Goal: Information Seeking & Learning: Learn about a topic

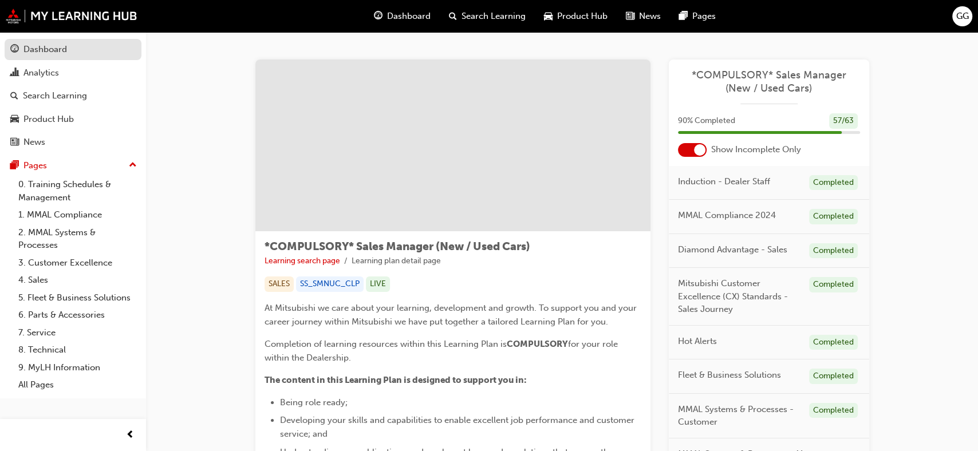
click at [37, 46] on div "Dashboard" at bounding box center [45, 49] width 44 height 13
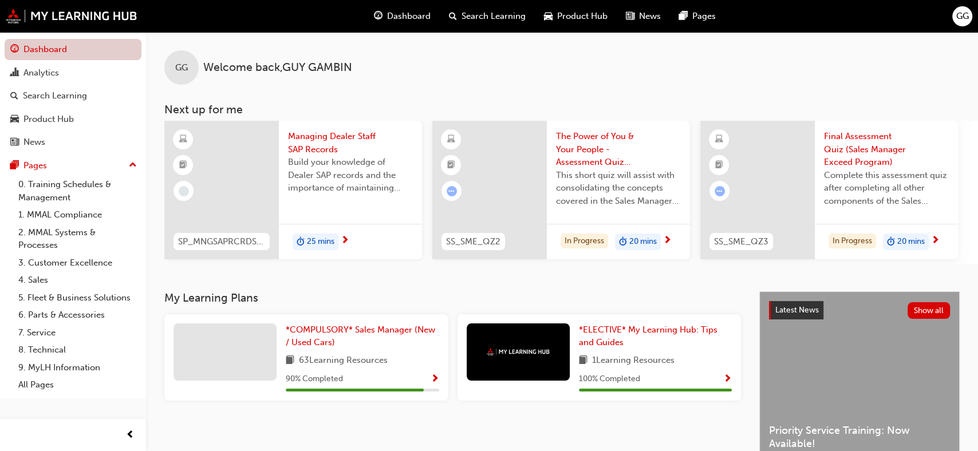
click at [51, 46] on link "Dashboard" at bounding box center [73, 49] width 137 height 21
click at [44, 74] on div "Analytics" at bounding box center [41, 72] width 36 height 13
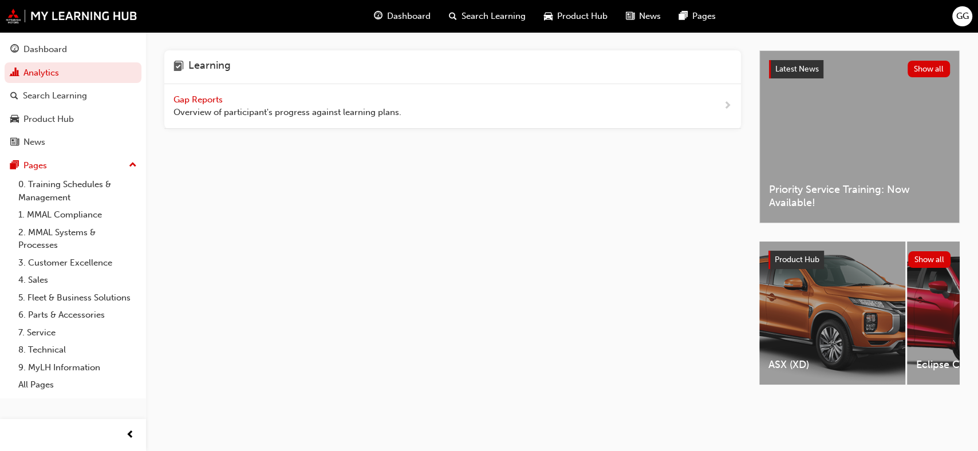
click at [204, 97] on span "Gap Reports" at bounding box center [200, 100] width 52 height 10
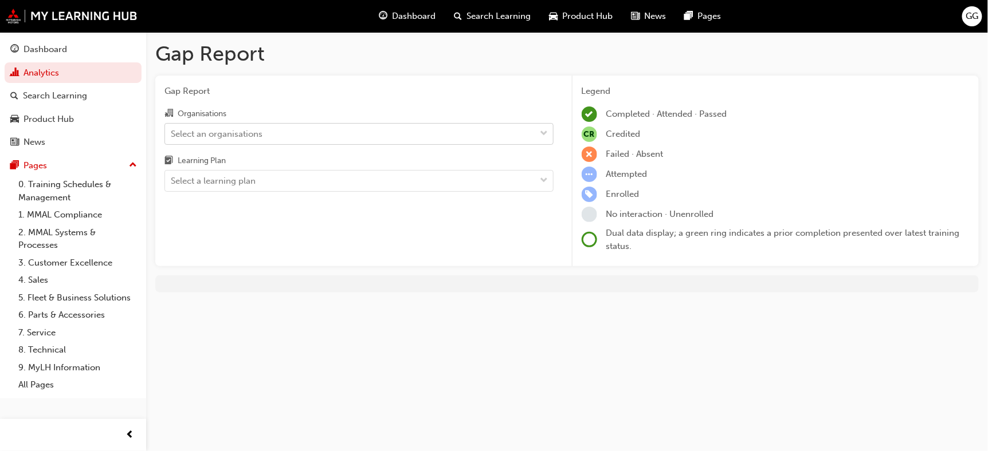
click at [541, 132] on span "down-icon" at bounding box center [544, 134] width 8 height 15
click at [172, 132] on input "Organisations Select an organisations" at bounding box center [171, 133] width 1 height 10
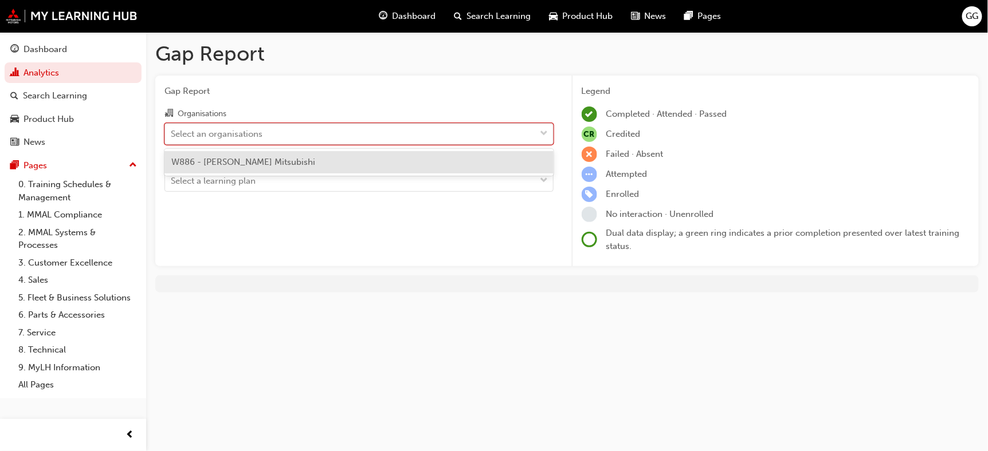
click at [545, 130] on span "down-icon" at bounding box center [544, 134] width 8 height 15
click at [172, 130] on input "Organisations option W886 - [PERSON_NAME] Mitsubishi focused, 1 of 1. 1 result …" at bounding box center [171, 133] width 1 height 10
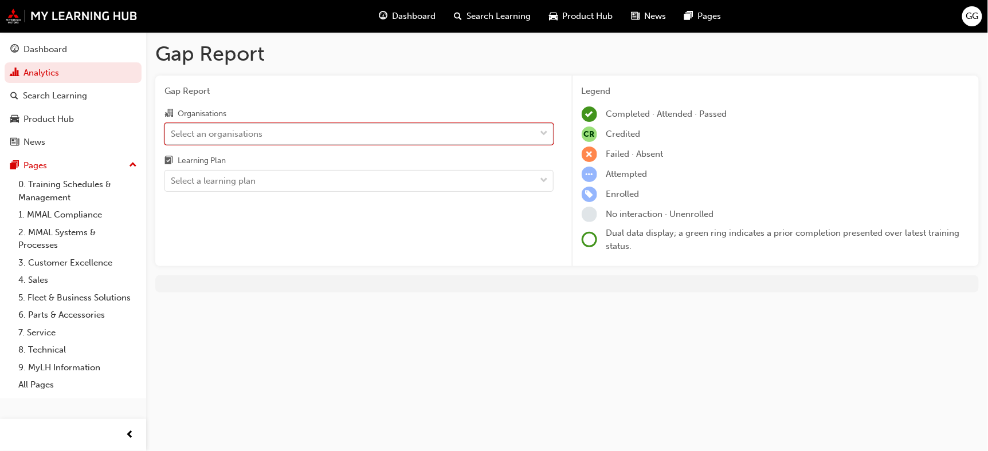
click at [545, 129] on span "down-icon" at bounding box center [544, 134] width 8 height 15
click at [172, 129] on input "Organisations 0 results available. Select is focused ,type to refine list, pres…" at bounding box center [171, 133] width 1 height 10
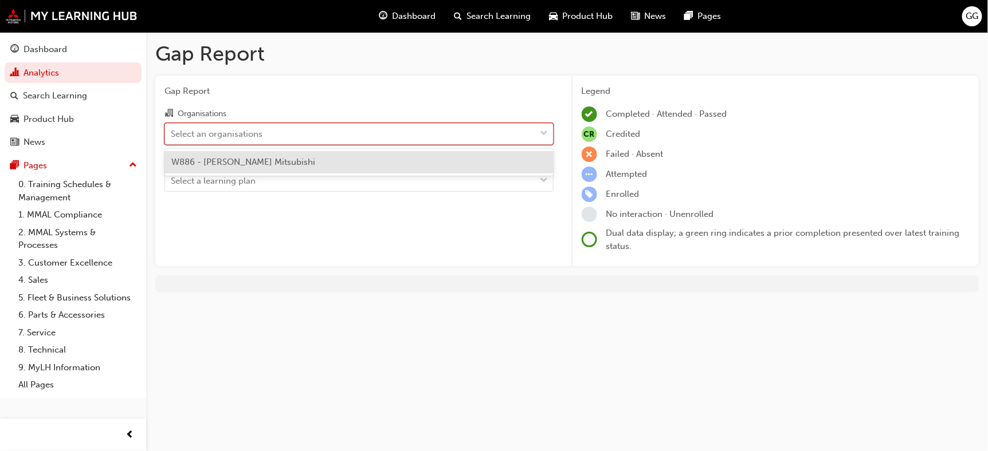
click at [541, 129] on span "down-icon" at bounding box center [544, 134] width 8 height 15
click at [172, 129] on input "Organisations option W886 - [PERSON_NAME] Mitsubishi focused, 1 of 1. 1 result …" at bounding box center [171, 133] width 1 height 10
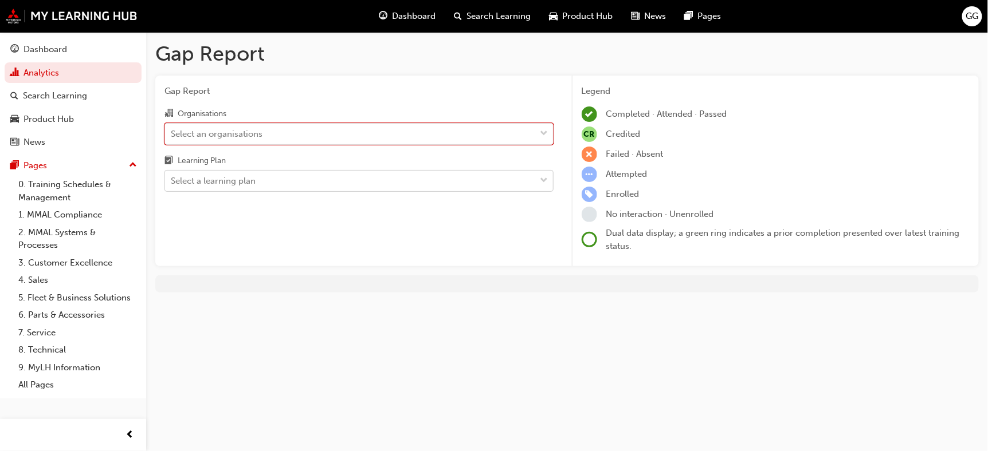
click at [539, 178] on div at bounding box center [544, 181] width 17 height 21
click at [172, 178] on input "Learning Plan Select a learning plan" at bounding box center [171, 181] width 1 height 10
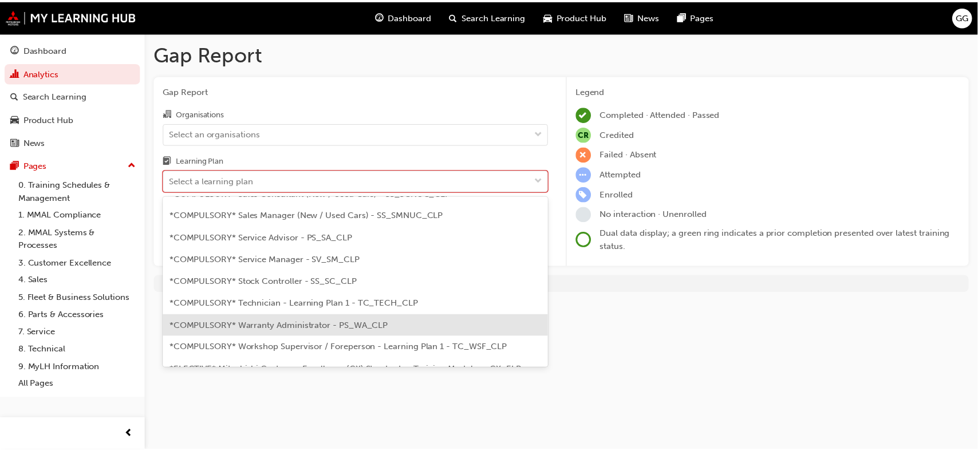
scroll to position [305, 0]
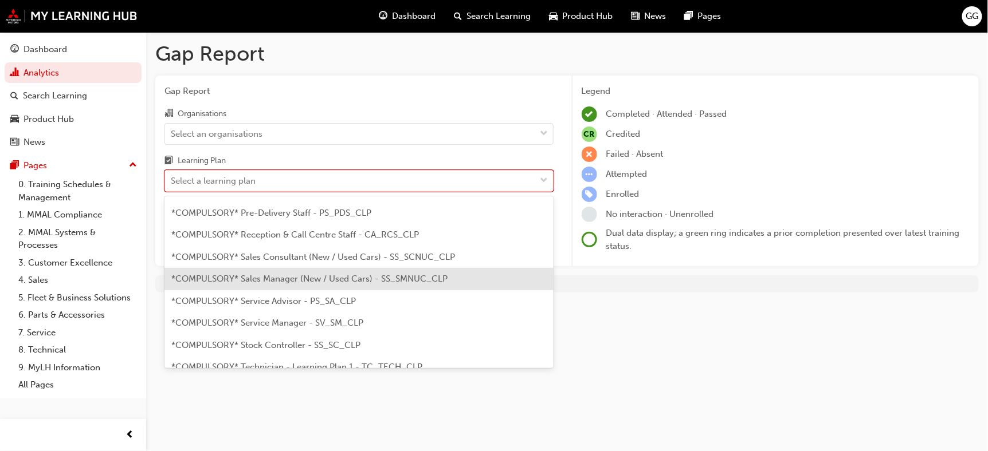
click at [280, 274] on span "*COMPULSORY* Sales Manager (New / Used Cars) - SS_SMNUC_CLP" at bounding box center [309, 279] width 276 height 10
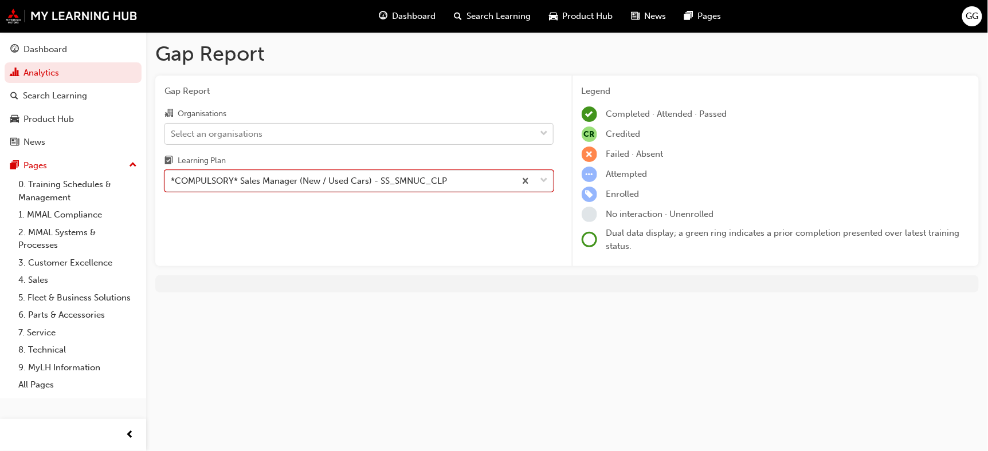
click at [544, 132] on span "down-icon" at bounding box center [544, 134] width 8 height 15
click at [172, 132] on input "Organisations Select an organisations" at bounding box center [171, 133] width 1 height 10
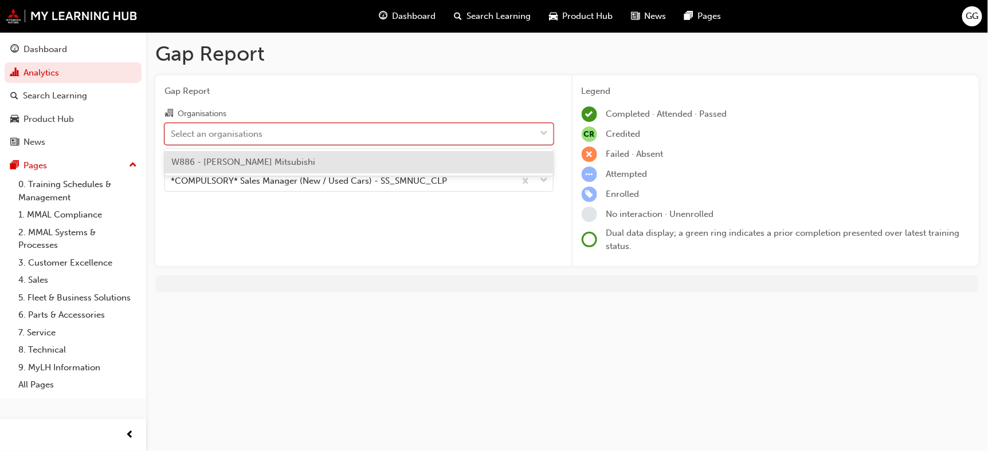
click at [375, 167] on div "W886 - [PERSON_NAME] Mitsubishi" at bounding box center [358, 162] width 389 height 22
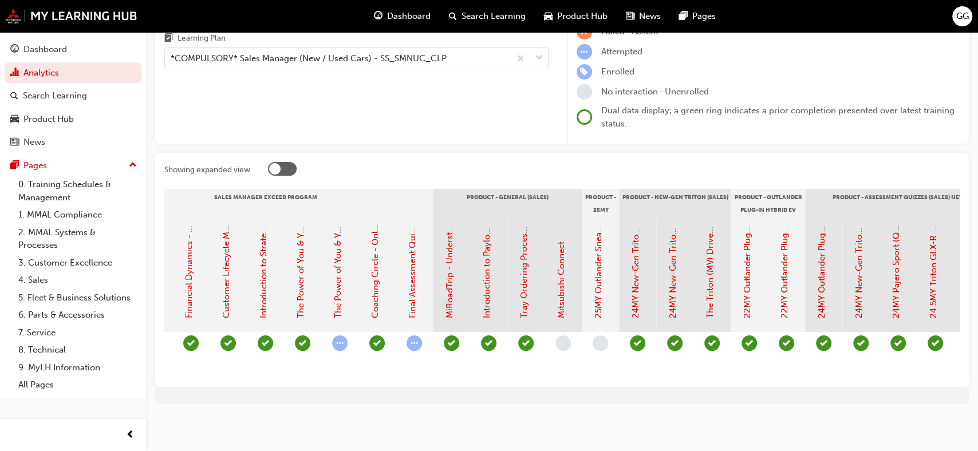
scroll to position [0, 1679]
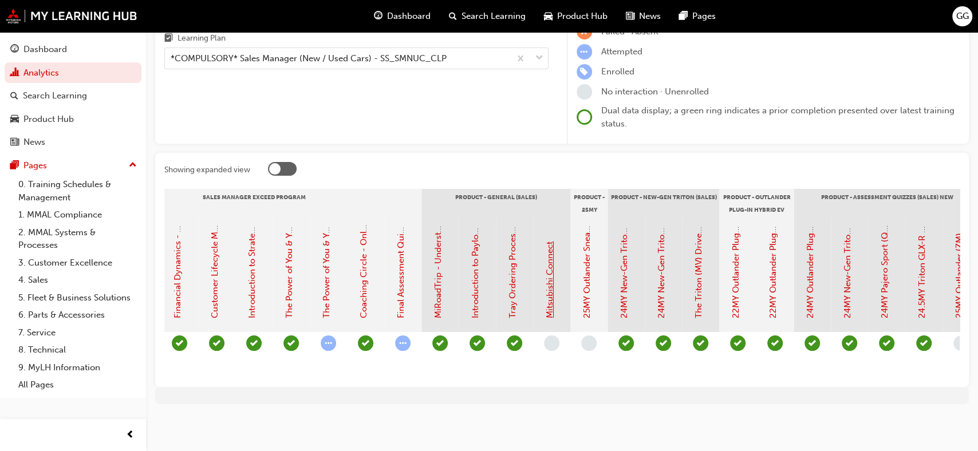
click at [552, 291] on link "Mitsubishi Connect" at bounding box center [550, 280] width 10 height 77
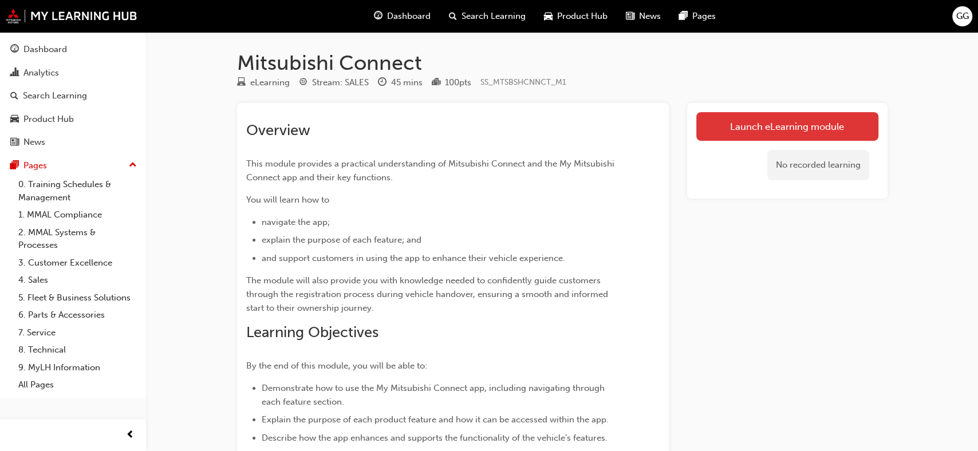
click at [812, 123] on link "Launch eLearning module" at bounding box center [788, 126] width 182 height 29
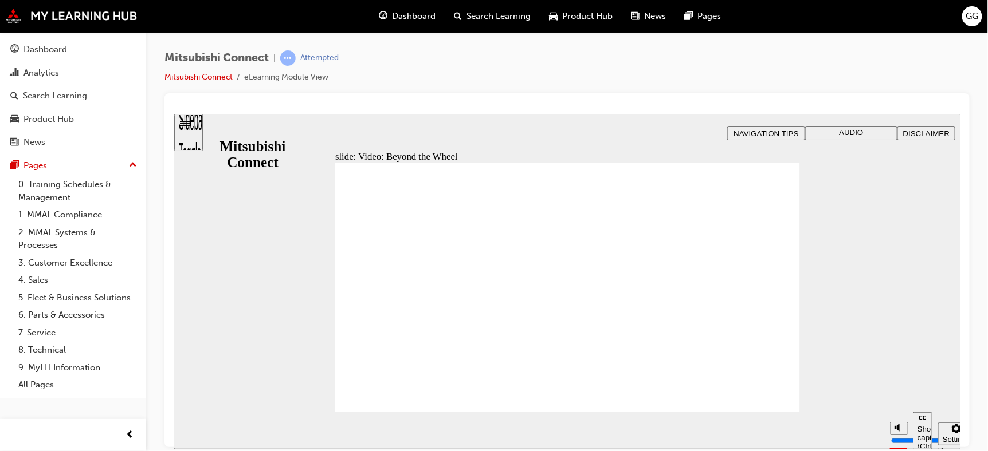
click at [801, 221] on div "slide: Video: Beyond the Wheel Rectangle 2 Freeform 2 Oval 1 Oval 1 Oval 1 Rect…" at bounding box center [566, 281] width 787 height 336
click at [850, 202] on div "slide: Video: Beyond the Wheel Rectangle 2 Freeform 2 Oval 1 Oval 1 Oval 1 Rect…" at bounding box center [566, 281] width 787 height 336
click at [288, 154] on div "slide: Video: Beyond the Wheel Rectangle 2 Freeform 2 Oval 1 Oval 1 Oval 1 Rect…" at bounding box center [566, 281] width 787 height 336
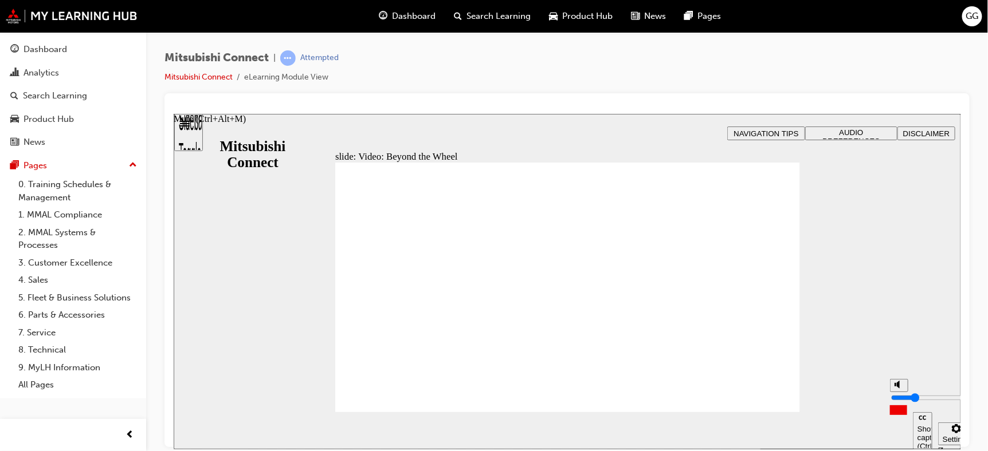
drag, startPoint x: 898, startPoint y: 396, endPoint x: 897, endPoint y: 402, distance: 6.3
type input "3"
click at [897, 402] on input "volume" at bounding box center [927, 397] width 74 height 9
click at [946, 435] on div "Settings" at bounding box center [955, 439] width 27 height 9
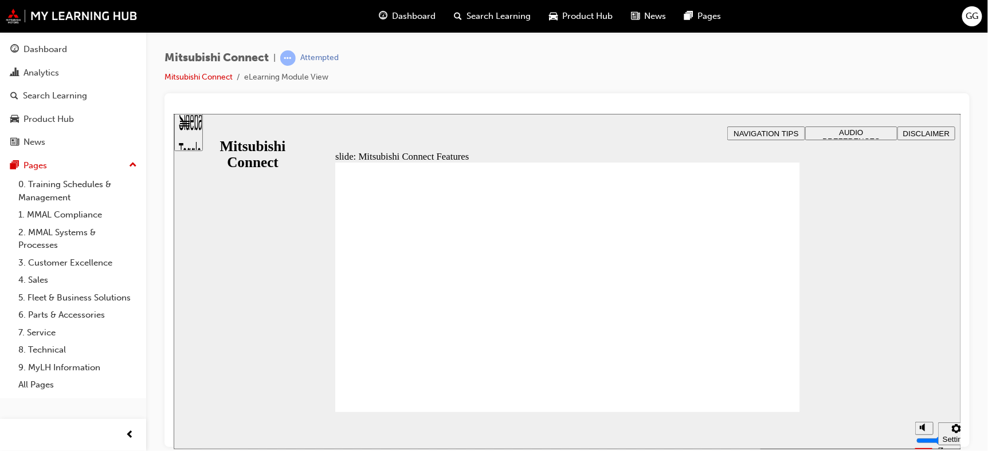
drag, startPoint x: 608, startPoint y: 270, endPoint x: 562, endPoint y: 317, distance: 66.0
drag, startPoint x: 505, startPoint y: 364, endPoint x: 497, endPoint y: 346, distance: 20.0
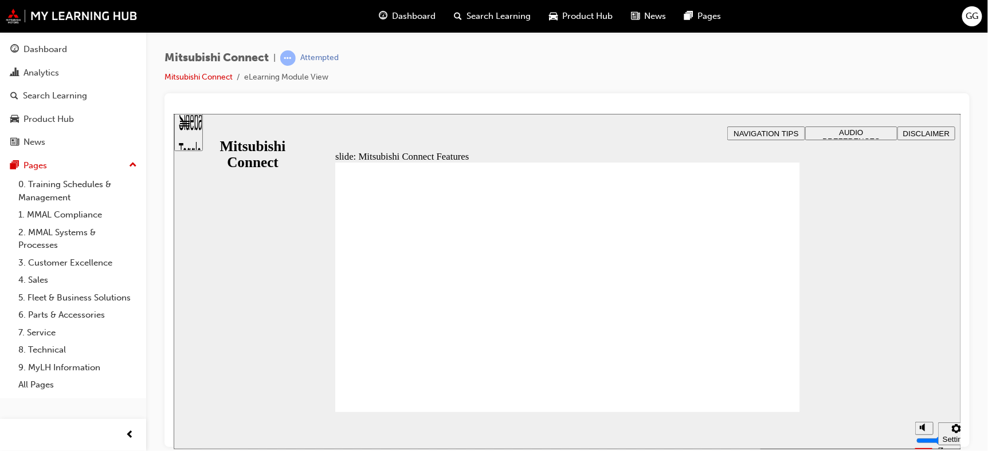
drag, startPoint x: 423, startPoint y: 308, endPoint x: 683, endPoint y: 333, distance: 261.3
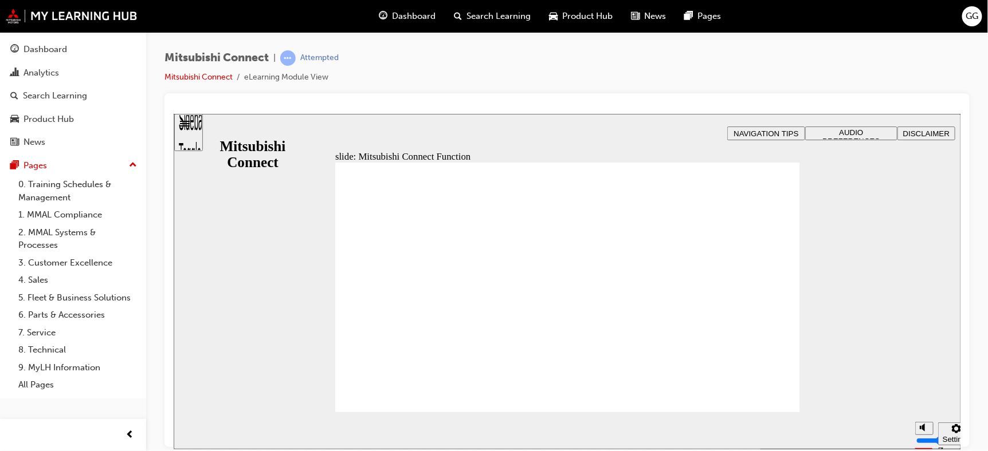
drag, startPoint x: 667, startPoint y: 214, endPoint x: 676, endPoint y: 208, distance: 10.8
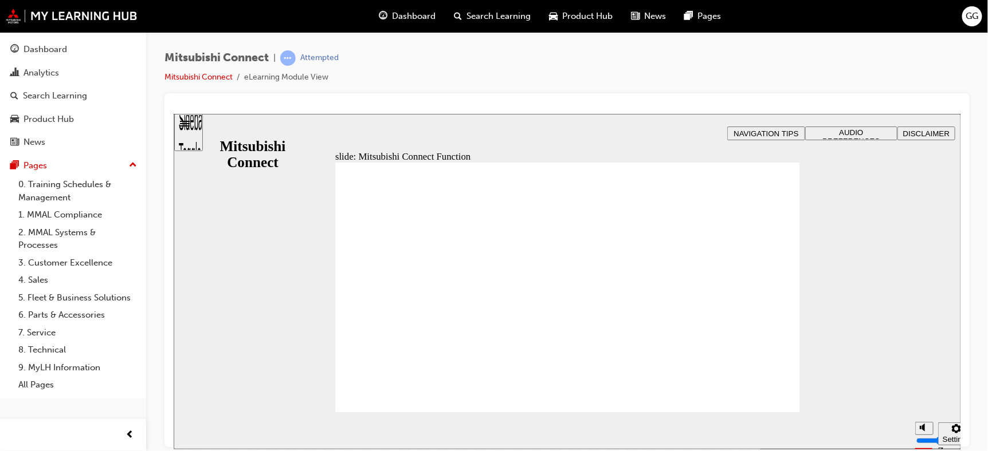
drag, startPoint x: 683, startPoint y: 222, endPoint x: 717, endPoint y: 209, distance: 36.6
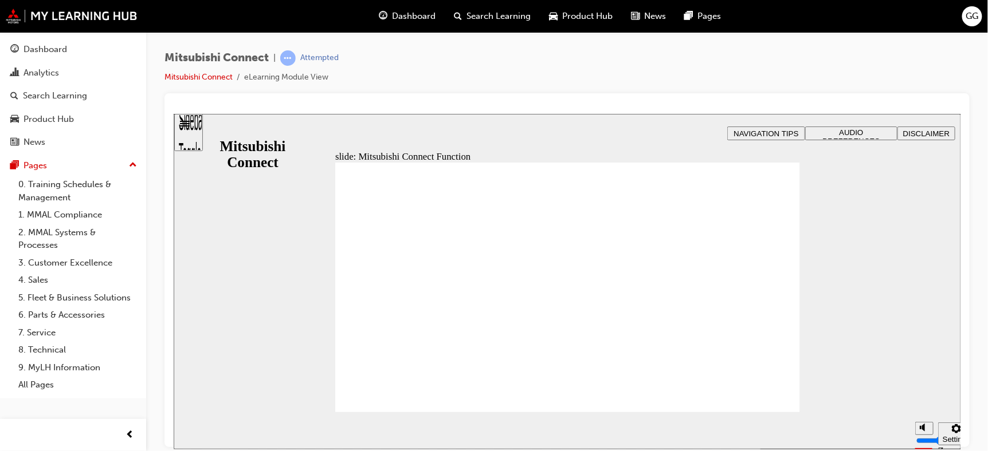
drag, startPoint x: 440, startPoint y: 298, endPoint x: 447, endPoint y: 284, distance: 16.1
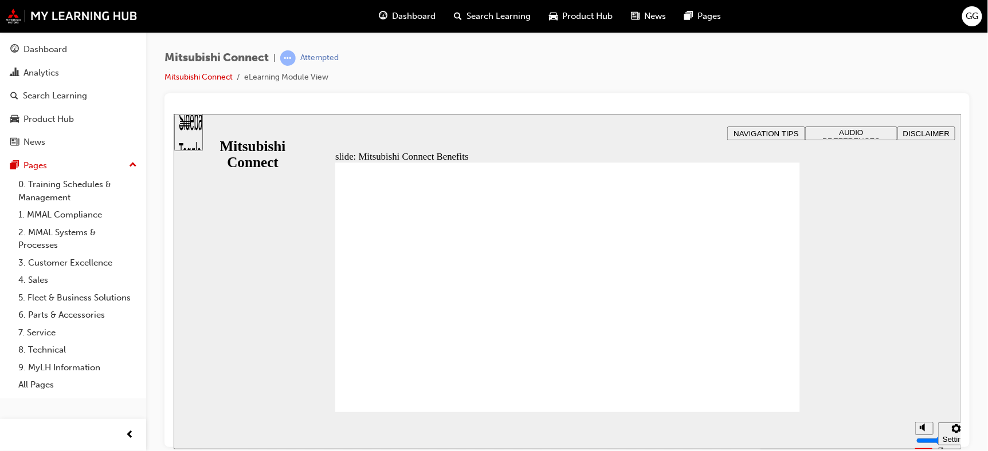
drag, startPoint x: 455, startPoint y: 248, endPoint x: 457, endPoint y: 237, distance: 11.6
drag, startPoint x: 476, startPoint y: 190, endPoint x: 623, endPoint y: 165, distance: 149.9
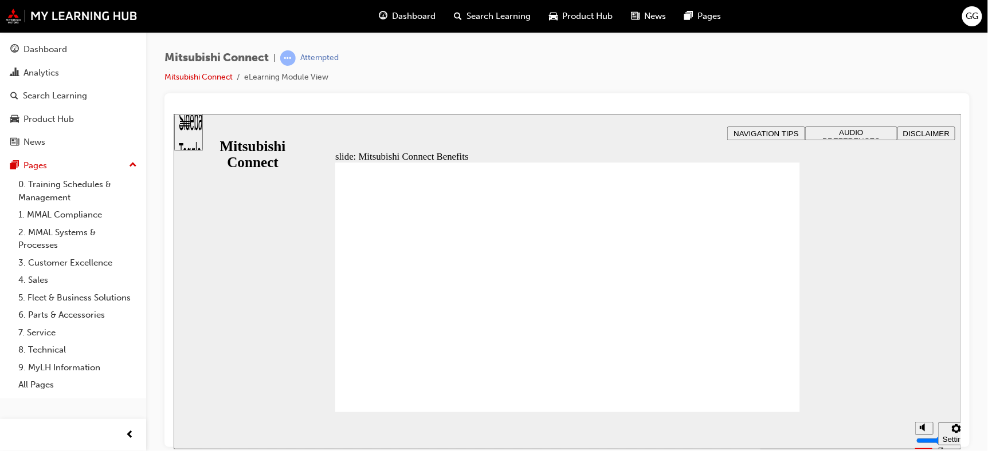
drag, startPoint x: 532, startPoint y: 250, endPoint x: 538, endPoint y: 250, distance: 6.3
drag, startPoint x: 592, startPoint y: 249, endPoint x: 626, endPoint y: 249, distance: 33.8
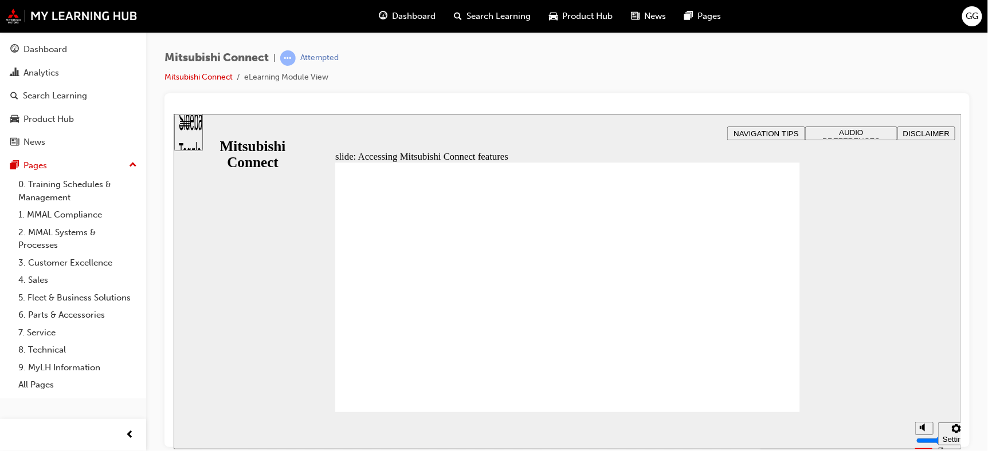
drag, startPoint x: 674, startPoint y: 229, endPoint x: 697, endPoint y: 228, distance: 23.5
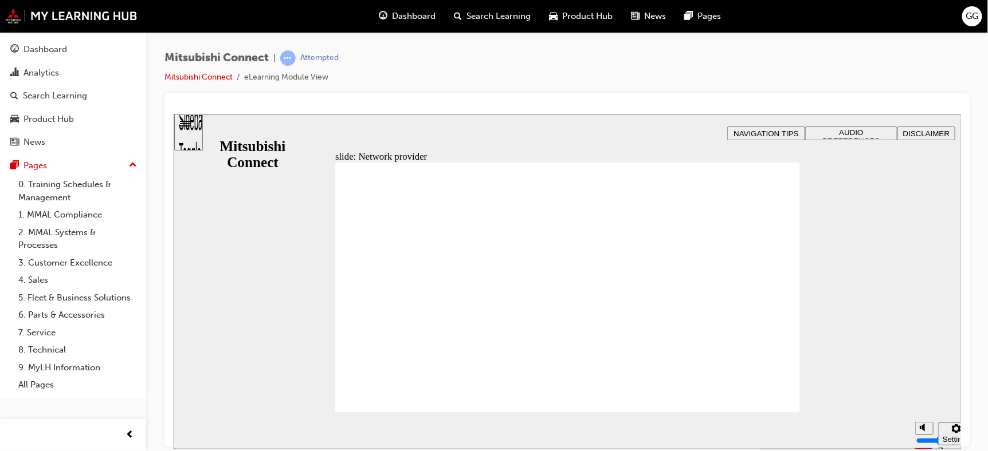
drag, startPoint x: 567, startPoint y: 237, endPoint x: 548, endPoint y: 242, distance: 20.0
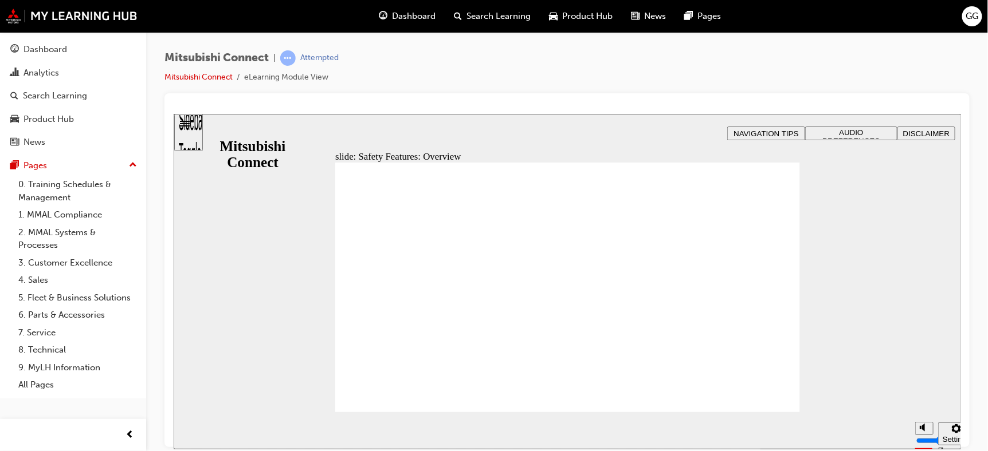
drag, startPoint x: 542, startPoint y: 354, endPoint x: 702, endPoint y: 383, distance: 162.4
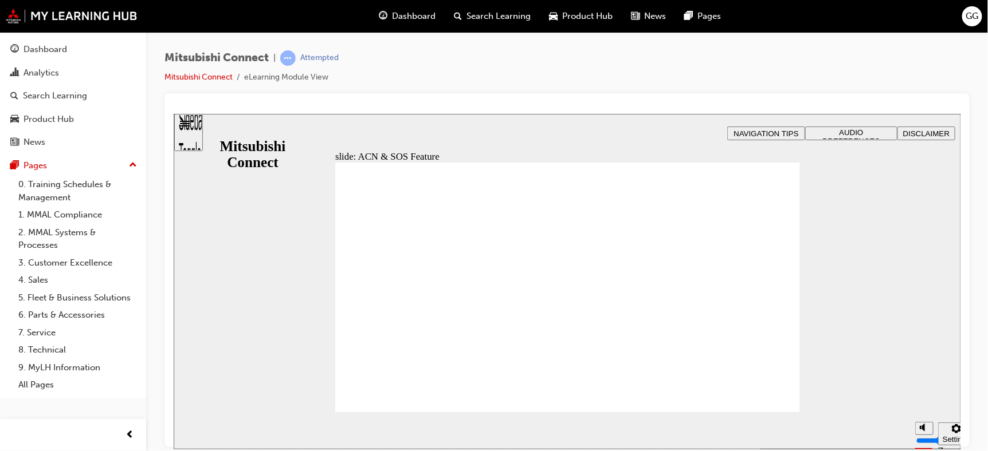
drag, startPoint x: 592, startPoint y: 227, endPoint x: 666, endPoint y: 167, distance: 95.3
drag, startPoint x: 677, startPoint y: 176, endPoint x: 677, endPoint y: 227, distance: 51.0
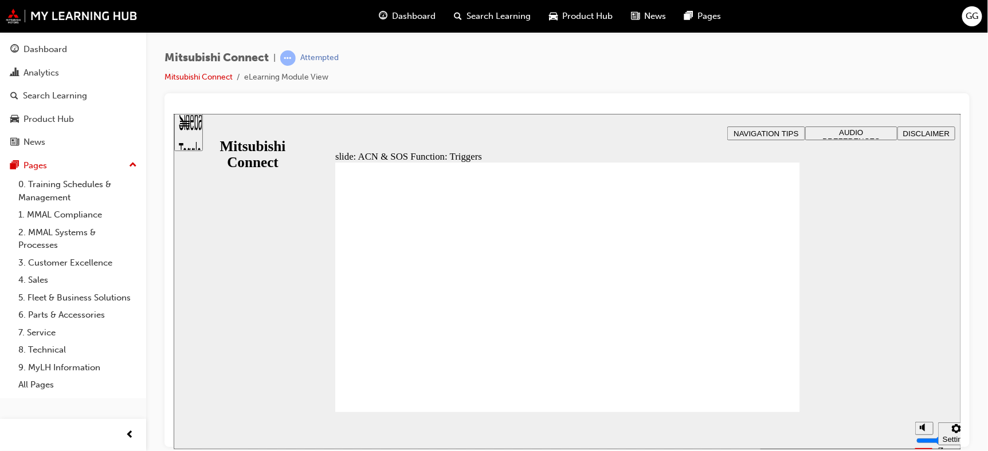
drag, startPoint x: 597, startPoint y: 215, endPoint x: 604, endPoint y: 215, distance: 7.4
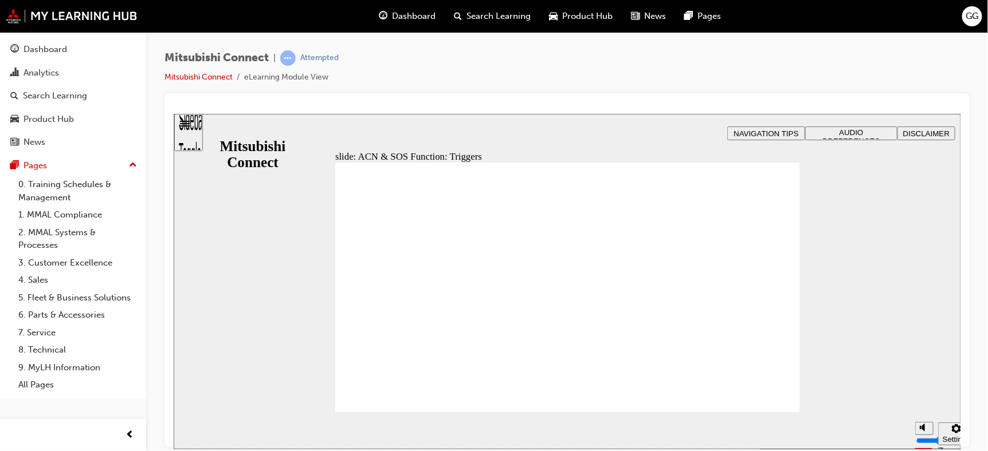
drag, startPoint x: 629, startPoint y: 340, endPoint x: 619, endPoint y: 351, distance: 14.6
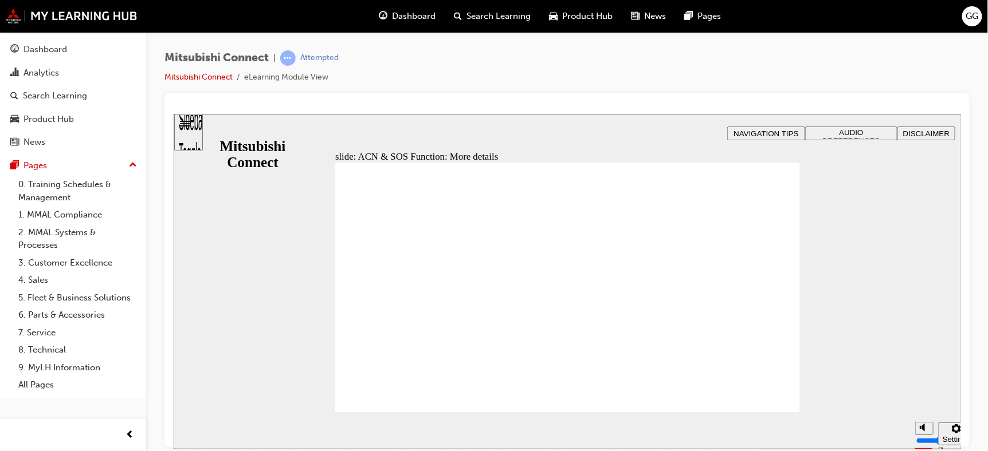
drag, startPoint x: 629, startPoint y: 371, endPoint x: 702, endPoint y: 345, distance: 77.2
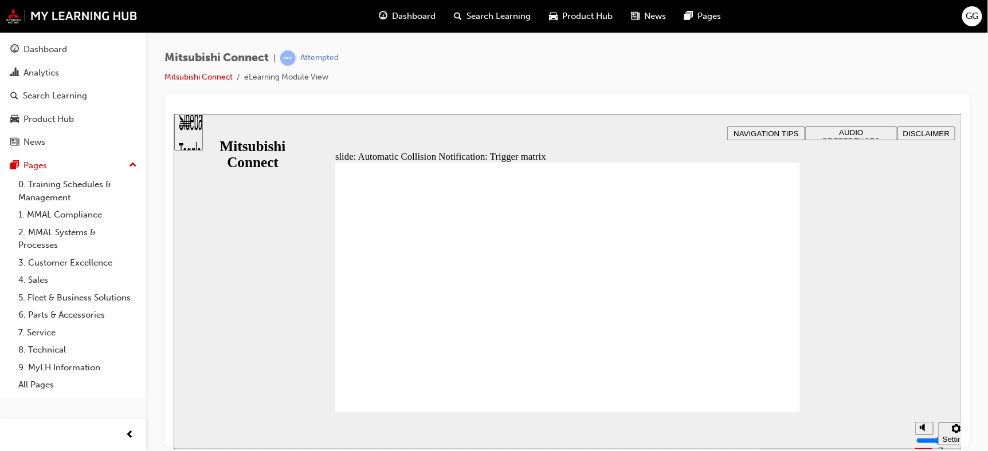
drag, startPoint x: 622, startPoint y: 201, endPoint x: 653, endPoint y: 187, distance: 34.6
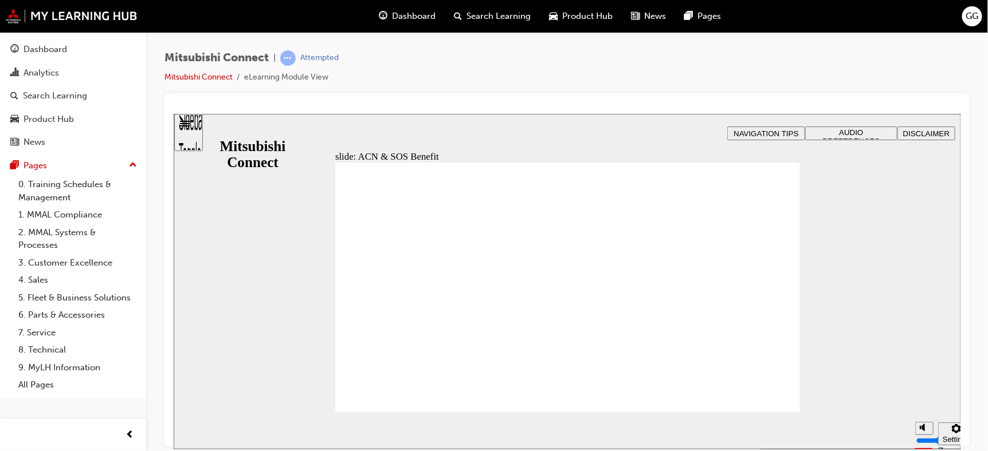
drag, startPoint x: 390, startPoint y: 247, endPoint x: 461, endPoint y: 254, distance: 70.7
drag, startPoint x: 390, startPoint y: 268, endPoint x: 404, endPoint y: 317, distance: 50.8
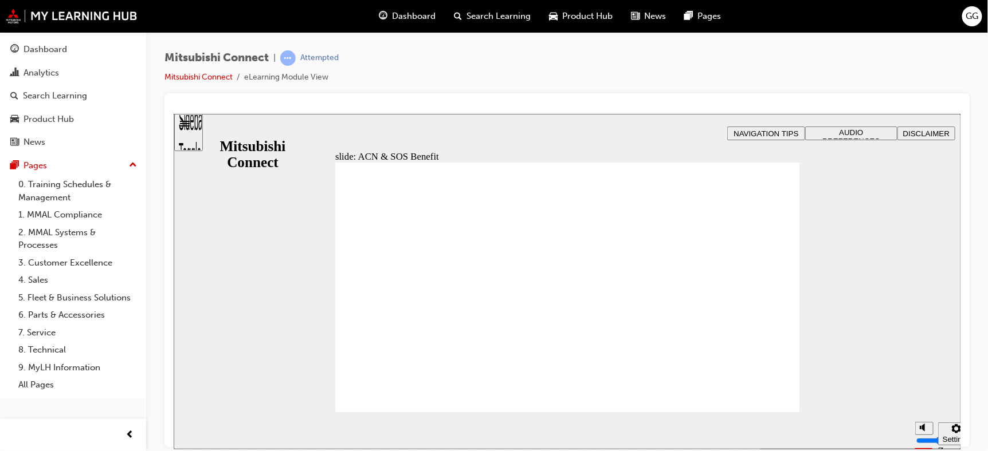
drag, startPoint x: 404, startPoint y: 317, endPoint x: 579, endPoint y: 364, distance: 181.1
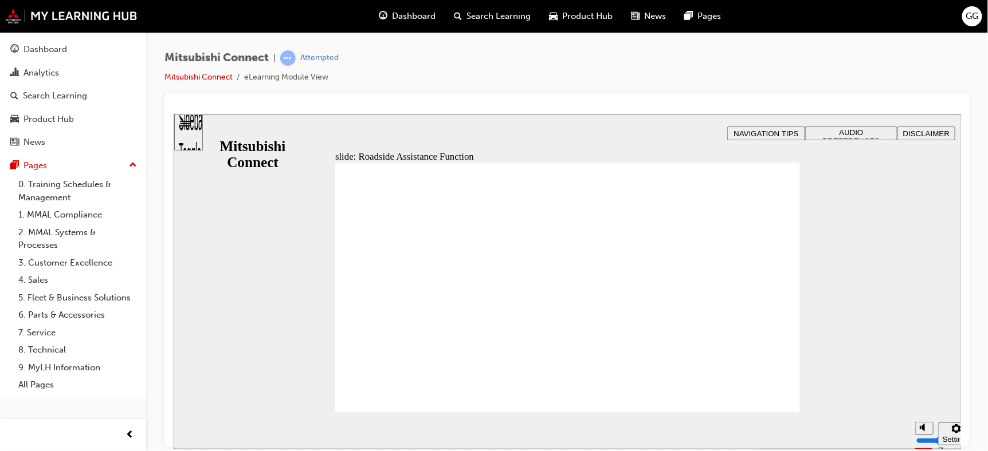
drag, startPoint x: 437, startPoint y: 305, endPoint x: 442, endPoint y: 321, distance: 17.0
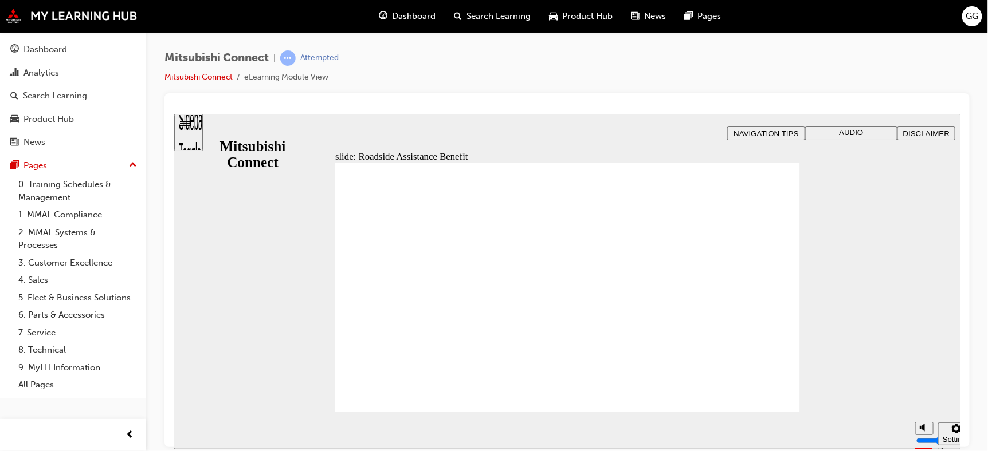
drag, startPoint x: 447, startPoint y: 328, endPoint x: 528, endPoint y: 353, distance: 84.1
checkbox input "true"
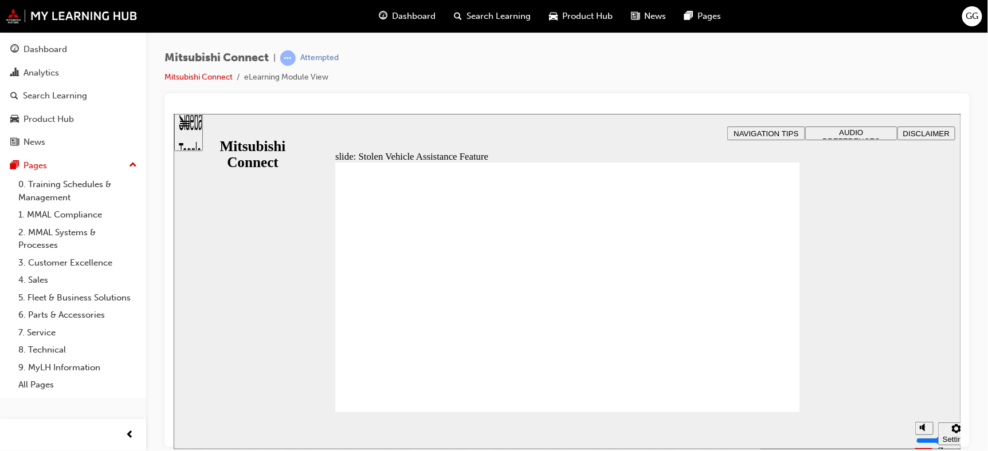
drag, startPoint x: 594, startPoint y: 353, endPoint x: 602, endPoint y: 309, distance: 45.4
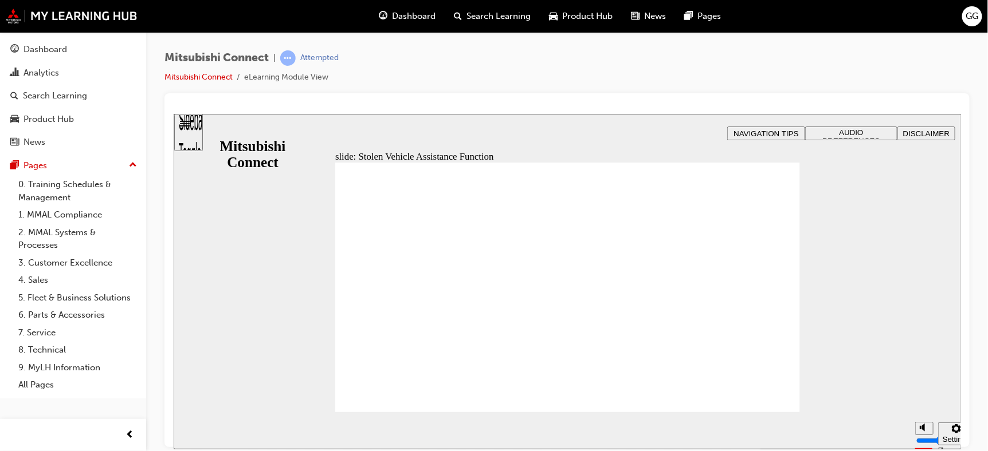
drag, startPoint x: 604, startPoint y: 305, endPoint x: 605, endPoint y: 294, distance: 10.9
drag, startPoint x: 615, startPoint y: 202, endPoint x: 608, endPoint y: 212, distance: 12.4
drag, startPoint x: 686, startPoint y: 315, endPoint x: 657, endPoint y: 281, distance: 44.3
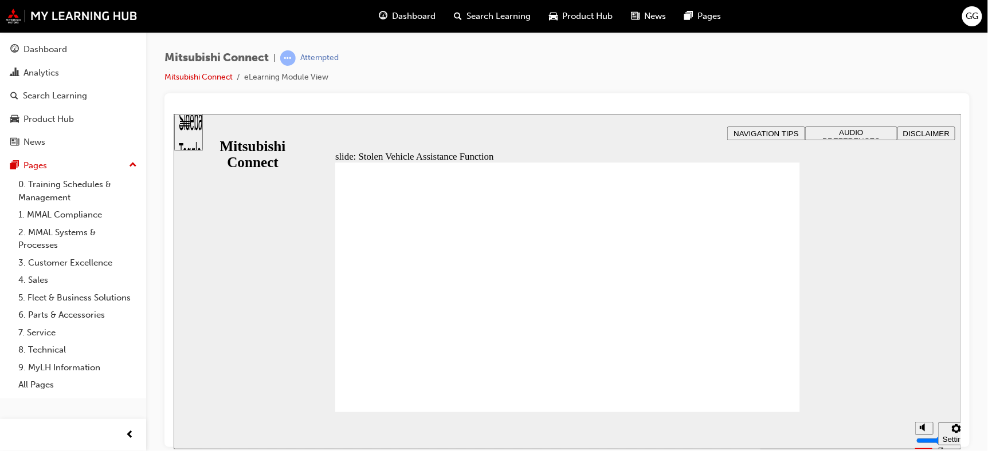
drag, startPoint x: 656, startPoint y: 279, endPoint x: 672, endPoint y: 282, distance: 16.4
drag, startPoint x: 410, startPoint y: 296, endPoint x: 412, endPoint y: 290, distance: 6.2
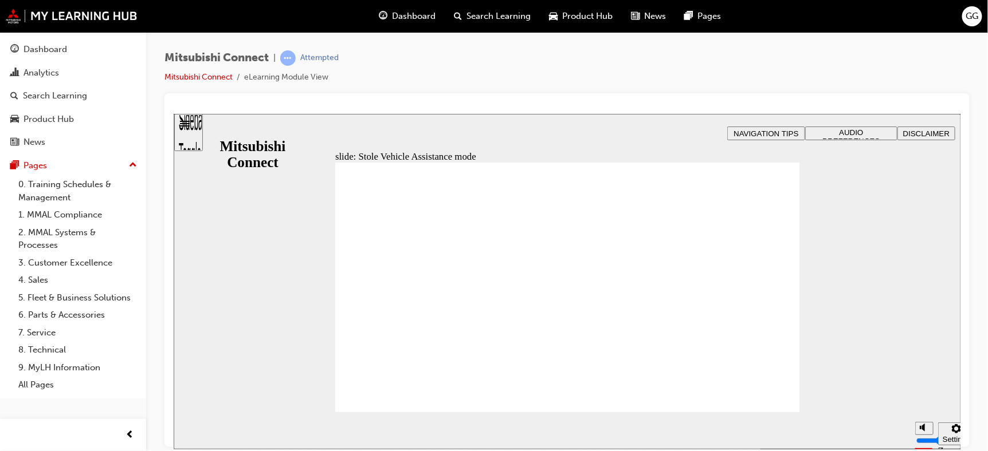
drag, startPoint x: 429, startPoint y: 266, endPoint x: 453, endPoint y: 254, distance: 26.1
drag, startPoint x: 763, startPoint y: 392, endPoint x: 769, endPoint y: 392, distance: 6.9
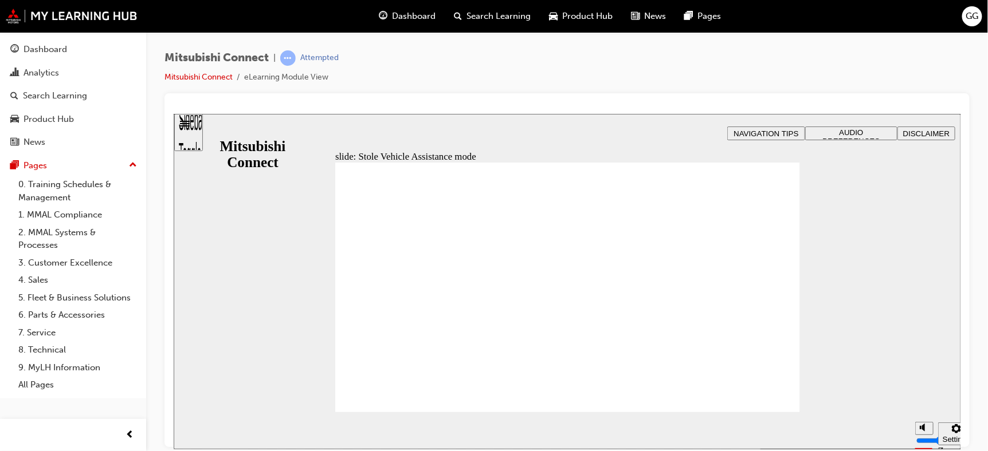
drag, startPoint x: 459, startPoint y: 305, endPoint x: 618, endPoint y: 313, distance: 158.9
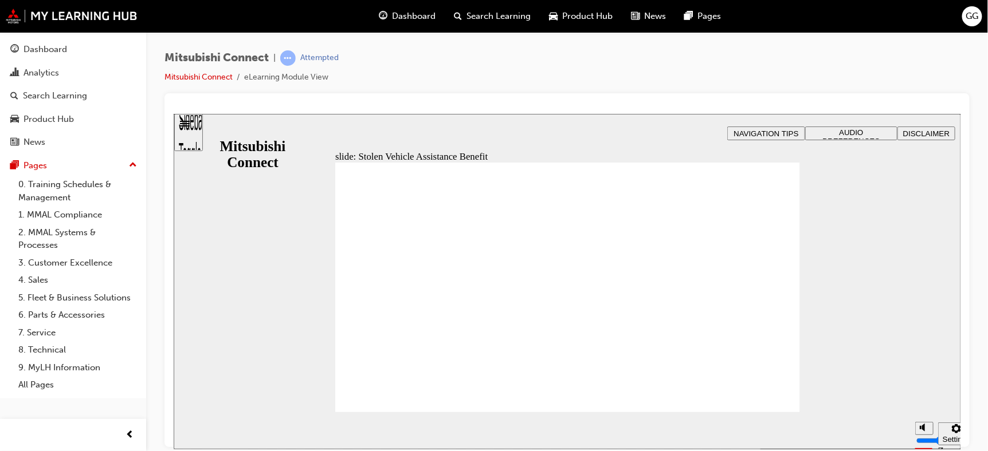
drag, startPoint x: 585, startPoint y: 208, endPoint x: 596, endPoint y: 261, distance: 54.4
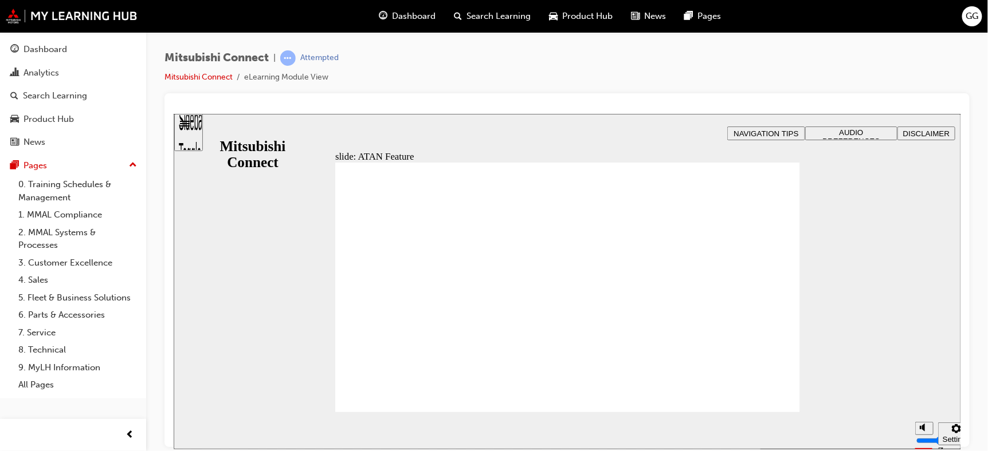
drag, startPoint x: 589, startPoint y: 319, endPoint x: 569, endPoint y: 311, distance: 21.1
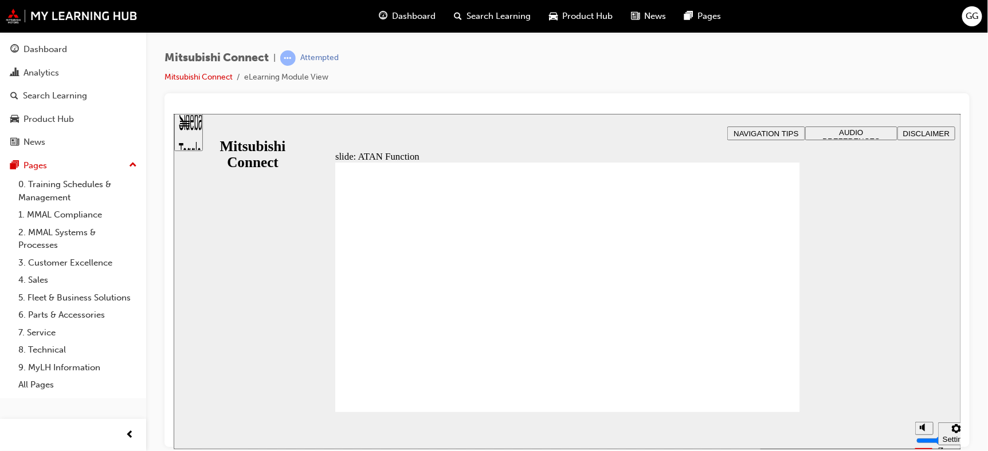
drag, startPoint x: 569, startPoint y: 311, endPoint x: 530, endPoint y: 319, distance: 39.9
drag, startPoint x: 403, startPoint y: 383, endPoint x: 412, endPoint y: 387, distance: 9.5
drag, startPoint x: 420, startPoint y: 341, endPoint x: 425, endPoint y: 337, distance: 6.5
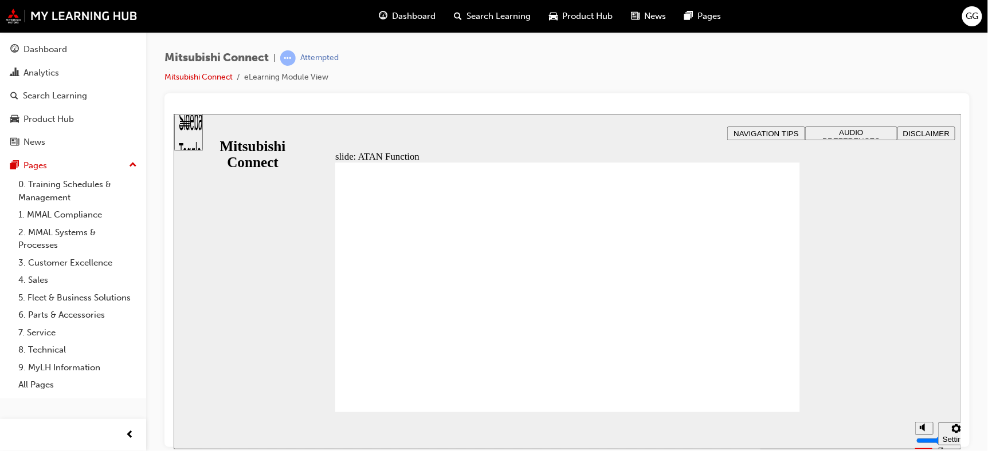
drag, startPoint x: 358, startPoint y: 215, endPoint x: 443, endPoint y: 219, distance: 84.9
drag, startPoint x: 458, startPoint y: 233, endPoint x: 406, endPoint y: 309, distance: 92.8
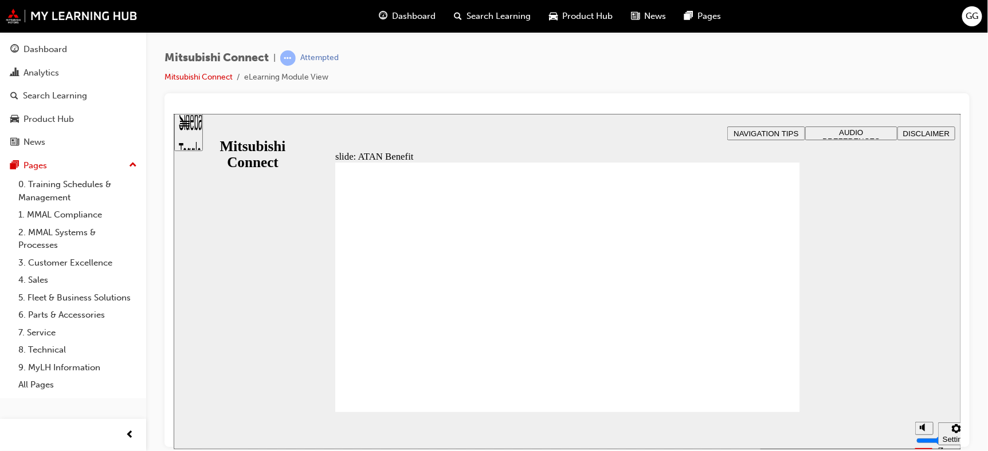
drag, startPoint x: 403, startPoint y: 313, endPoint x: 504, endPoint y: 312, distance: 100.8
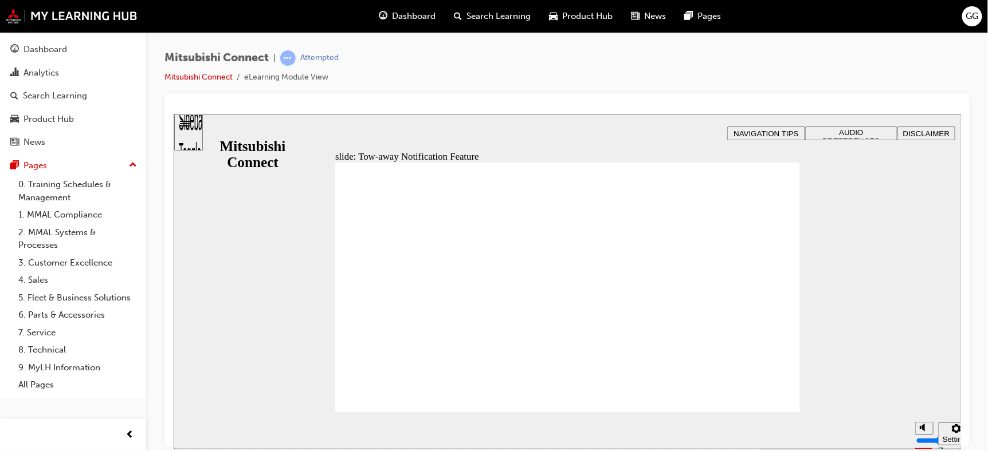
drag, startPoint x: 483, startPoint y: 295, endPoint x: 497, endPoint y: 280, distance: 20.7
drag, startPoint x: 556, startPoint y: 231, endPoint x: 624, endPoint y: 230, distance: 67.6
drag, startPoint x: 624, startPoint y: 230, endPoint x: 646, endPoint y: 241, distance: 24.6
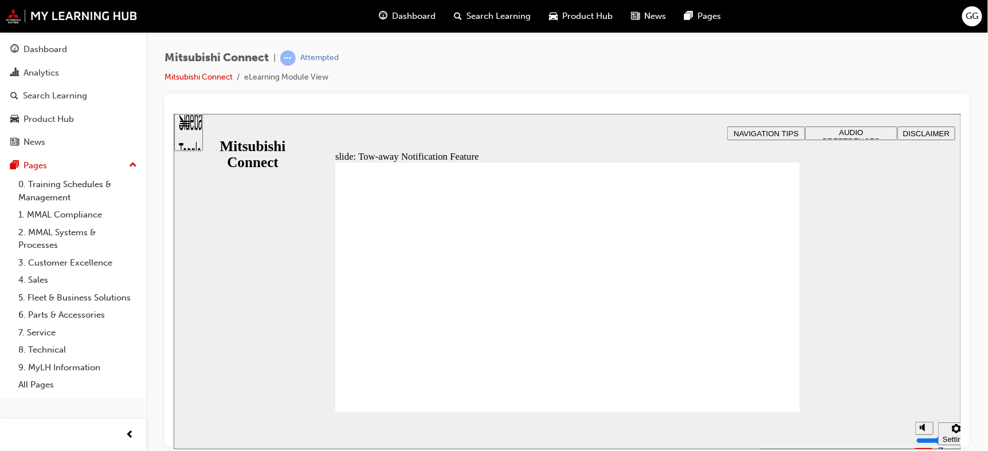
drag, startPoint x: 525, startPoint y: 226, endPoint x: 580, endPoint y: 230, distance: 55.1
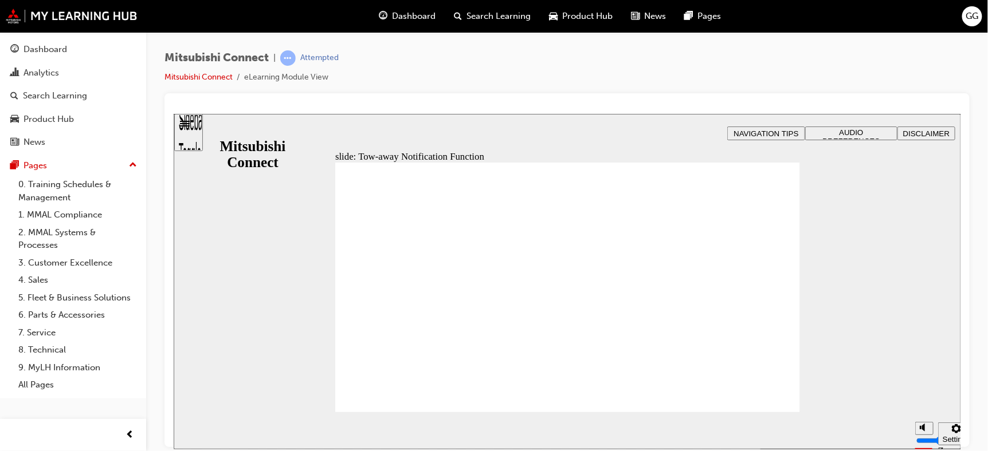
drag, startPoint x: 348, startPoint y: 196, endPoint x: 429, endPoint y: 202, distance: 81.6
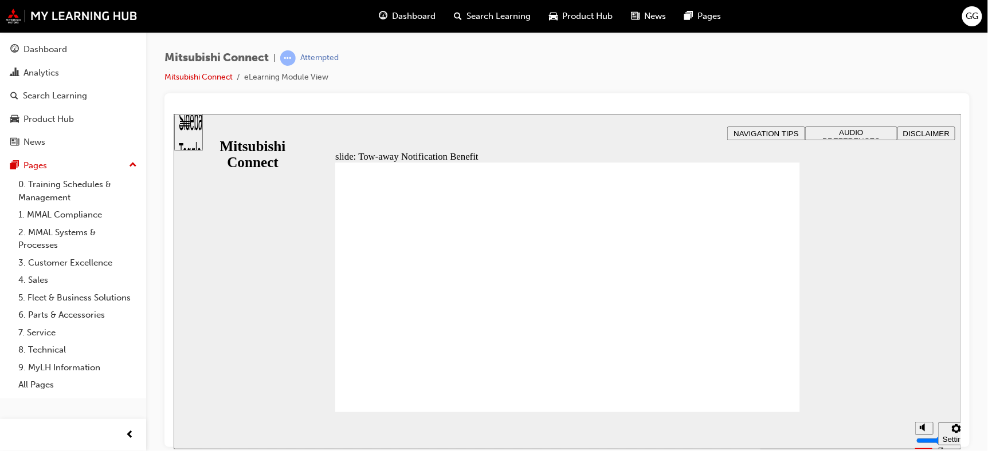
drag, startPoint x: 455, startPoint y: 218, endPoint x: 473, endPoint y: 214, distance: 17.8
drag, startPoint x: 771, startPoint y: 394, endPoint x: 765, endPoint y: 396, distance: 6.0
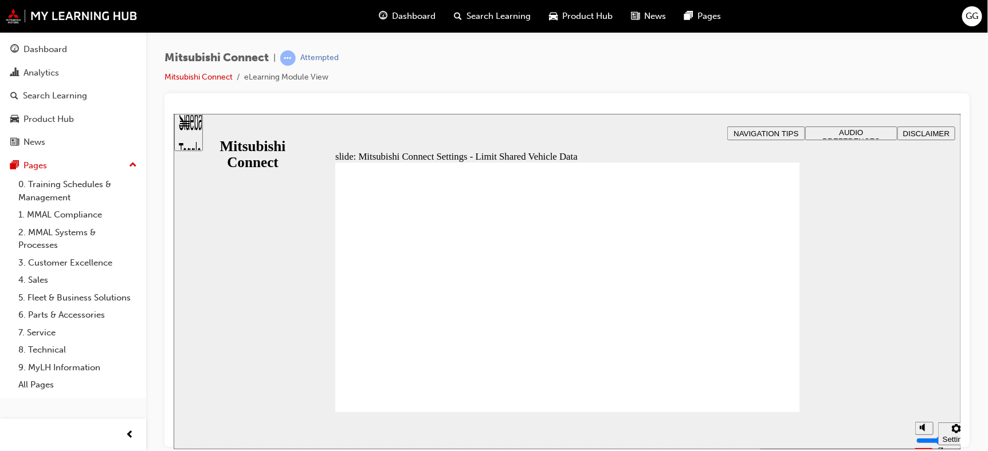
drag, startPoint x: 451, startPoint y: 315, endPoint x: 478, endPoint y: 324, distance: 27.7
drag, startPoint x: 478, startPoint y: 324, endPoint x: 535, endPoint y: 347, distance: 61.2
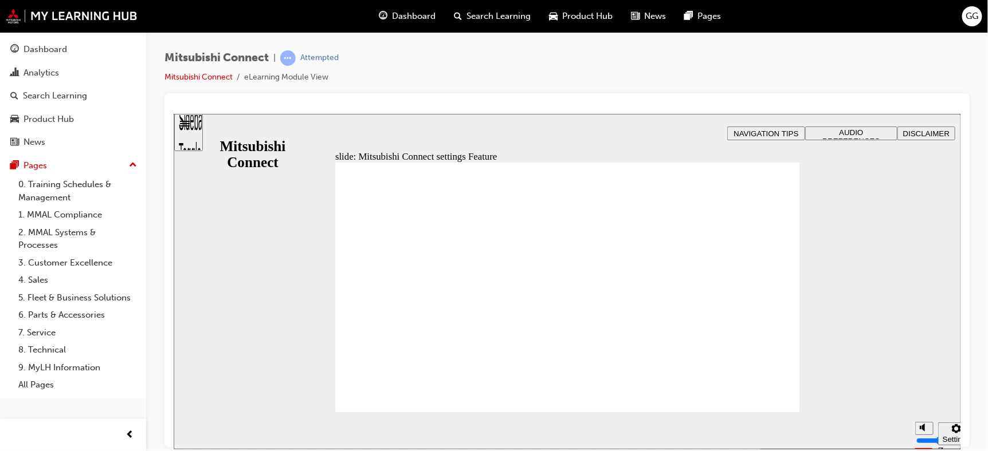
drag, startPoint x: 401, startPoint y: 242, endPoint x: 598, endPoint y: 367, distance: 233.1
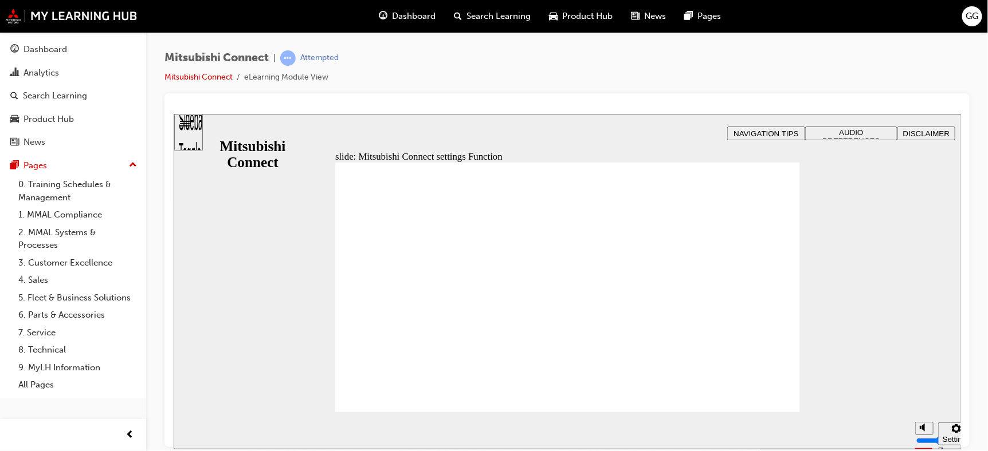
drag, startPoint x: 665, startPoint y: 327, endPoint x: 646, endPoint y: 264, distance: 66.3
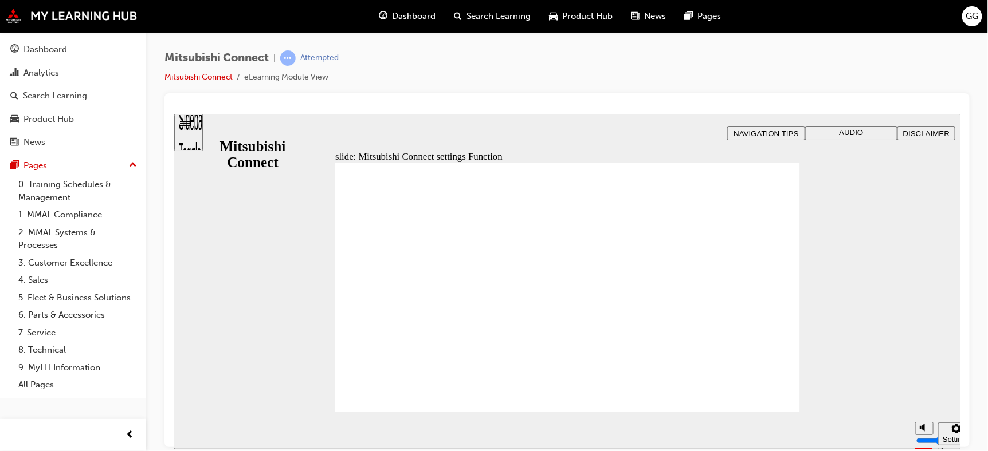
drag, startPoint x: 449, startPoint y: 265, endPoint x: 467, endPoint y: 304, distance: 42.5
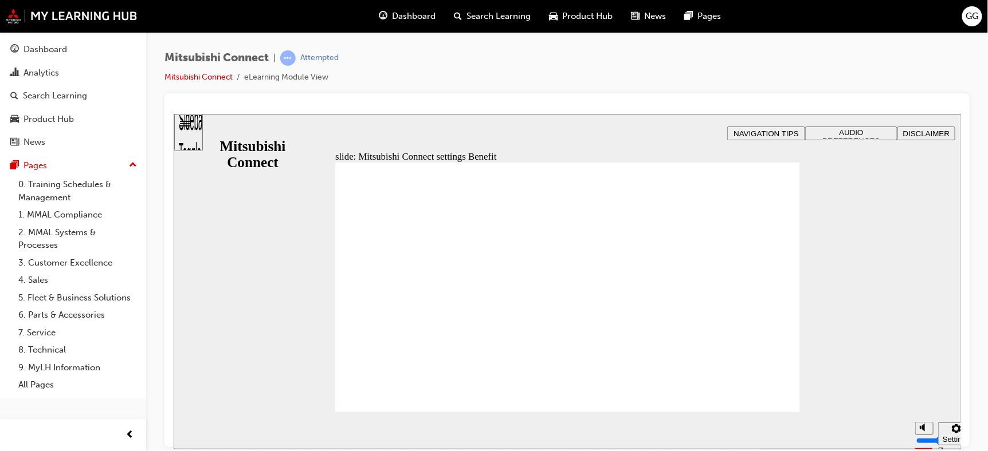
drag, startPoint x: 397, startPoint y: 327, endPoint x: 595, endPoint y: 272, distance: 205.3
radio input "true"
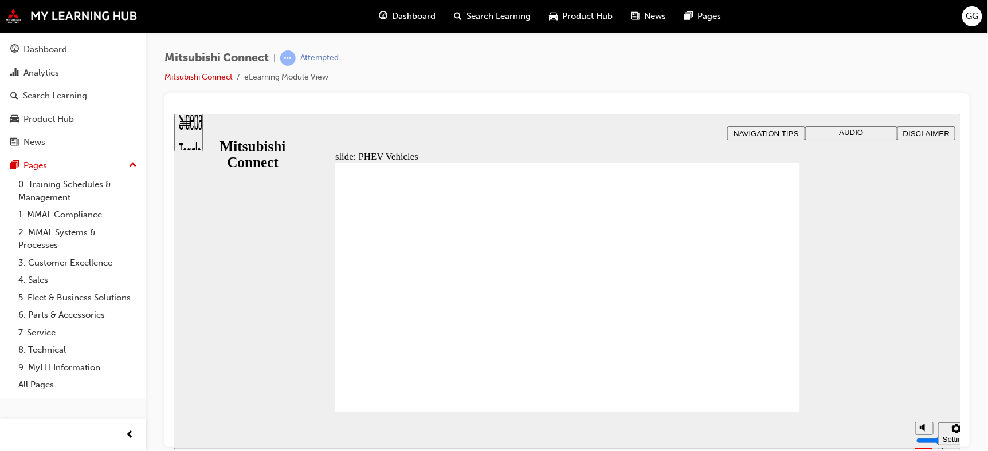
drag, startPoint x: 668, startPoint y: 315, endPoint x: 675, endPoint y: 315, distance: 6.9
drag, startPoint x: 647, startPoint y: 259, endPoint x: 539, endPoint y: 290, distance: 112.2
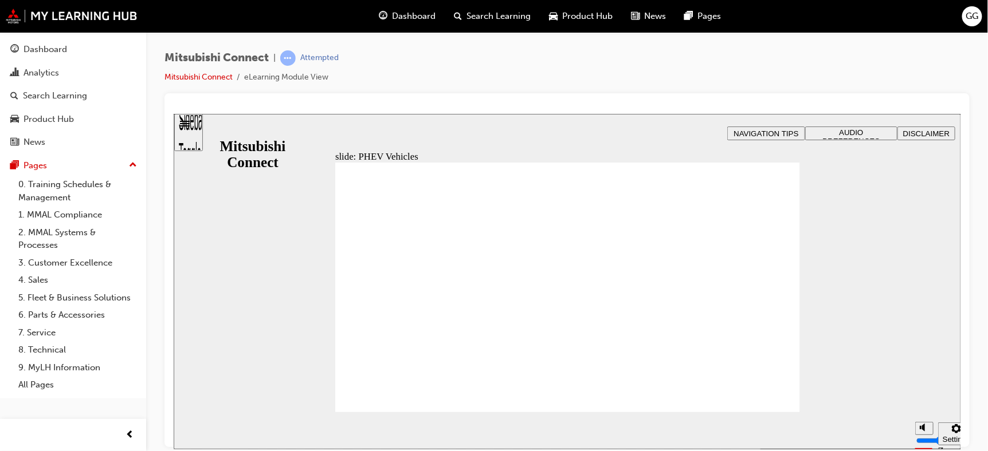
drag, startPoint x: 493, startPoint y: 311, endPoint x: 550, endPoint y: 390, distance: 97.6
drag, startPoint x: 555, startPoint y: 381, endPoint x: 597, endPoint y: 379, distance: 42.4
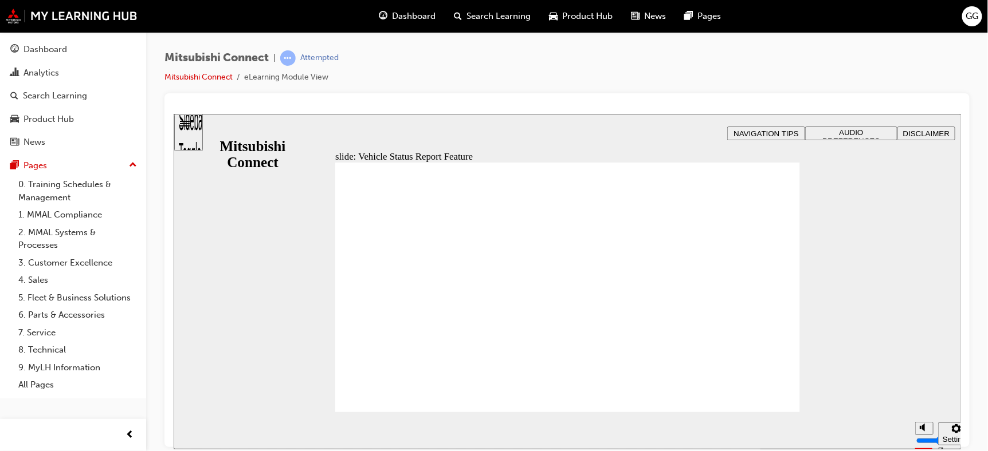
drag, startPoint x: 618, startPoint y: 246, endPoint x: 627, endPoint y: 242, distance: 10.8
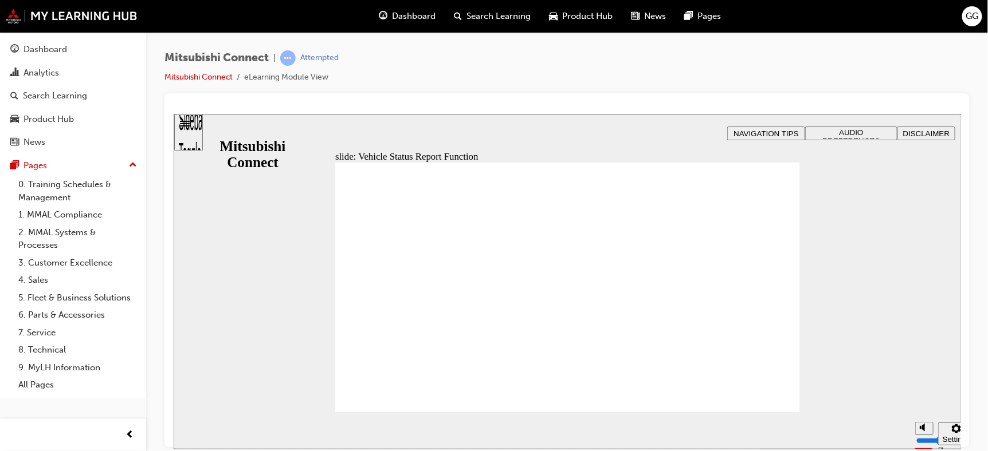
drag, startPoint x: 651, startPoint y: 370, endPoint x: 703, endPoint y: 376, distance: 52.0
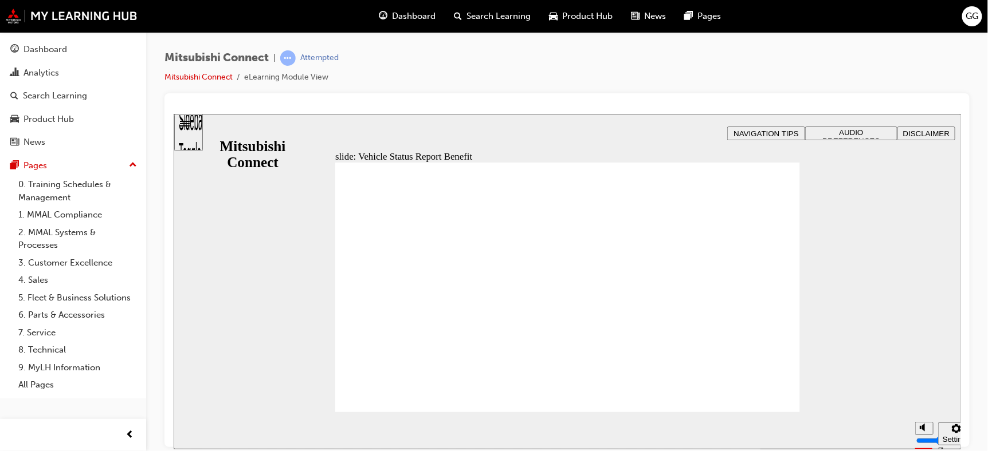
drag, startPoint x: 433, startPoint y: 266, endPoint x: 439, endPoint y: 267, distance: 7.0
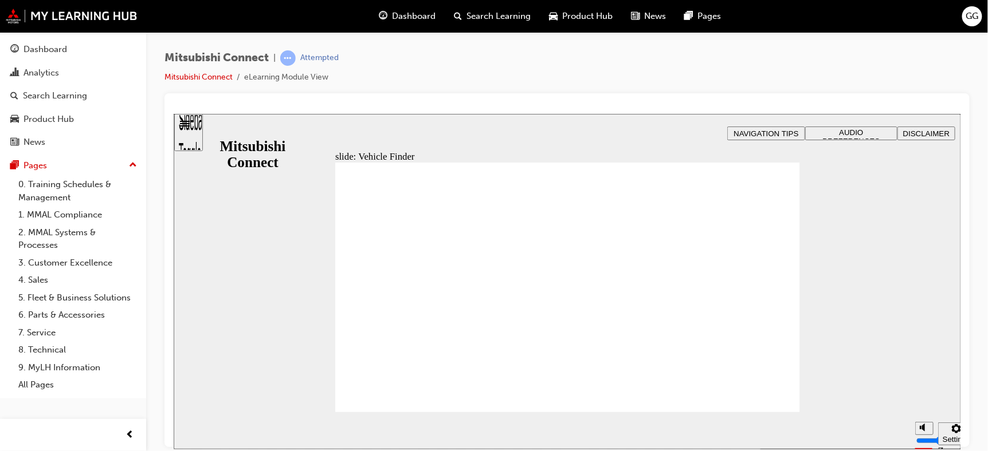
drag, startPoint x: 442, startPoint y: 288, endPoint x: 453, endPoint y: 297, distance: 13.4
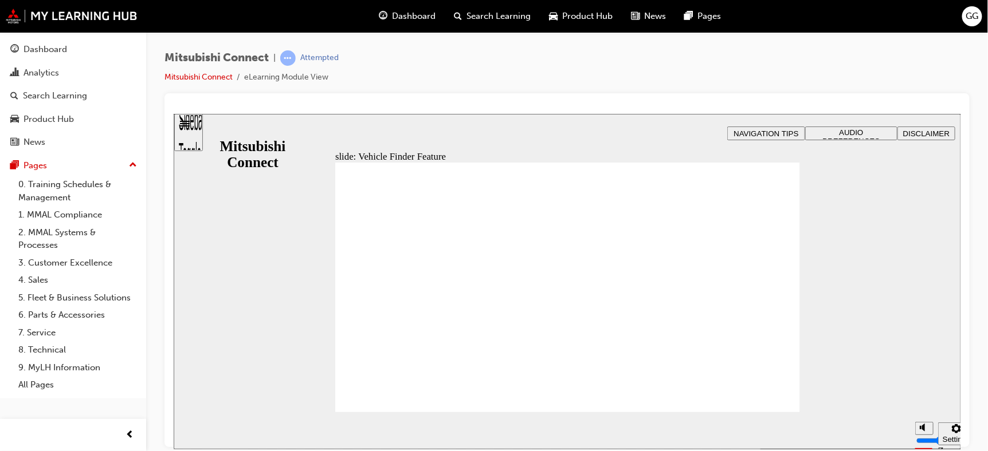
drag, startPoint x: 496, startPoint y: 251, endPoint x: 500, endPoint y: 234, distance: 17.8
drag, startPoint x: 503, startPoint y: 228, endPoint x: 582, endPoint y: 261, distance: 85.8
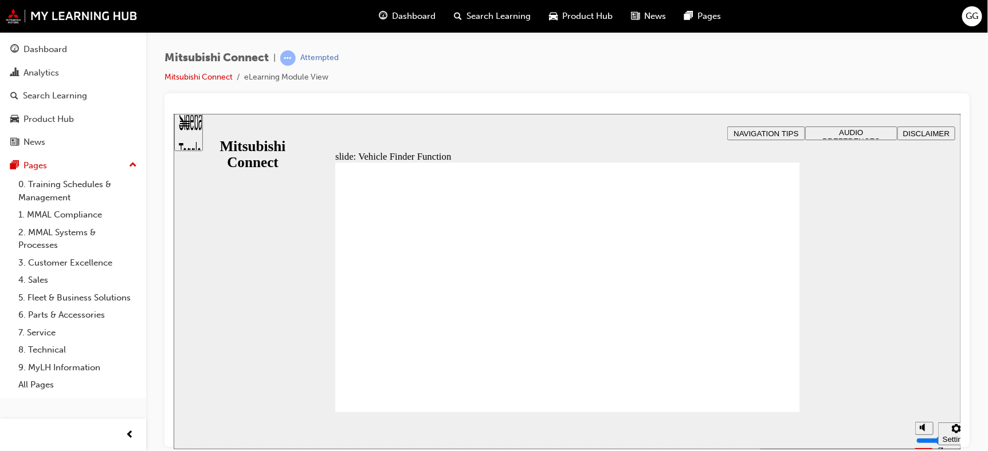
click at [765, 396] on span "Important! In the event the vehicle is stolen, the Mitsubishi Assistance Centre…" at bounding box center [567, 292] width 465 height 261
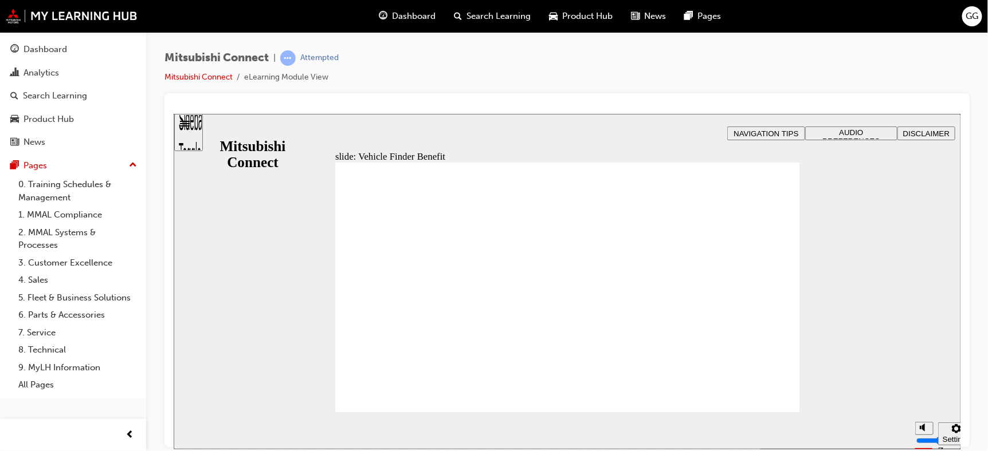
drag, startPoint x: 392, startPoint y: 326, endPoint x: 526, endPoint y: 355, distance: 136.6
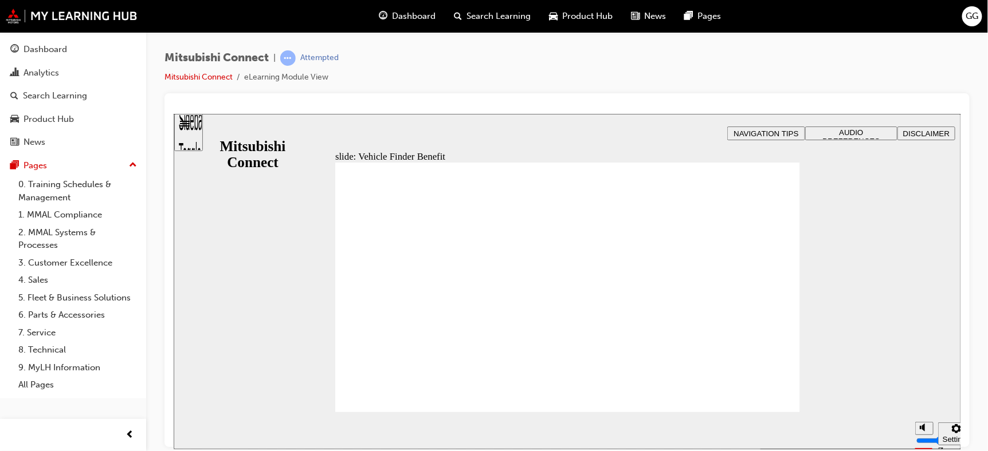
checkbox input "true"
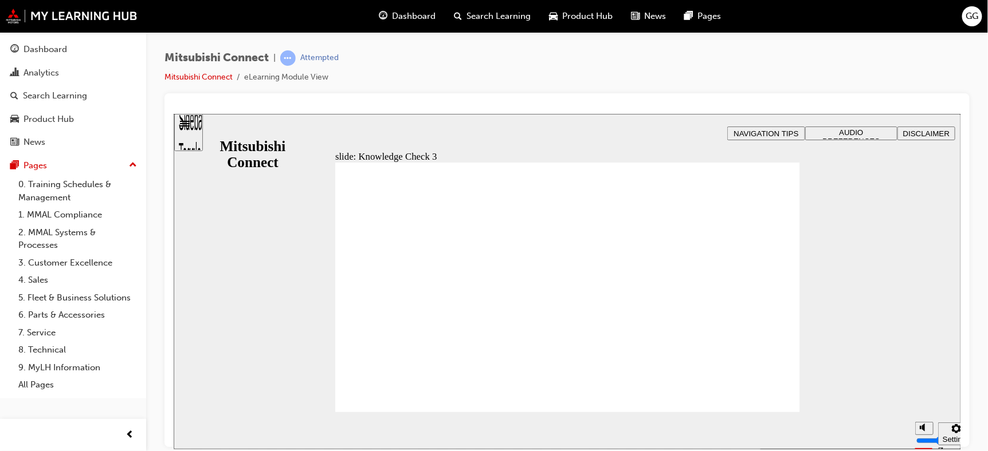
drag, startPoint x: 473, startPoint y: 314, endPoint x: 588, endPoint y: 245, distance: 134.6
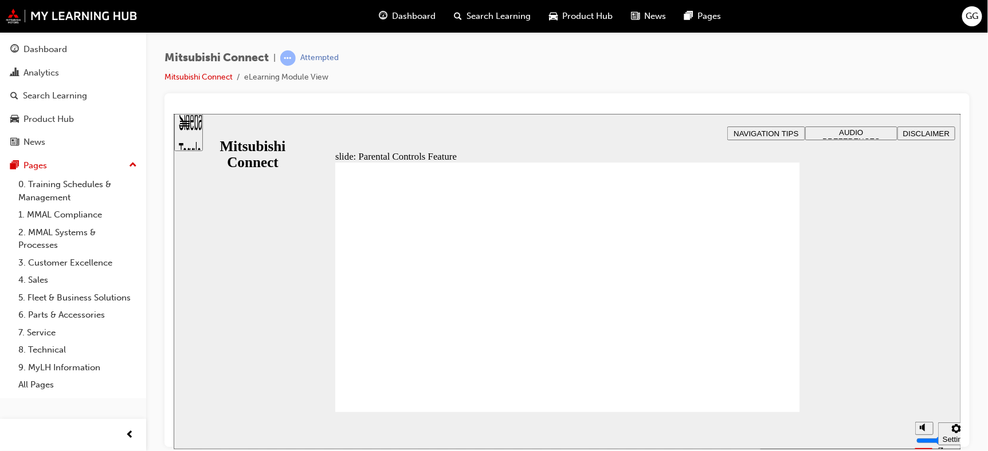
drag, startPoint x: 616, startPoint y: 220, endPoint x: 610, endPoint y: 206, distance: 15.1
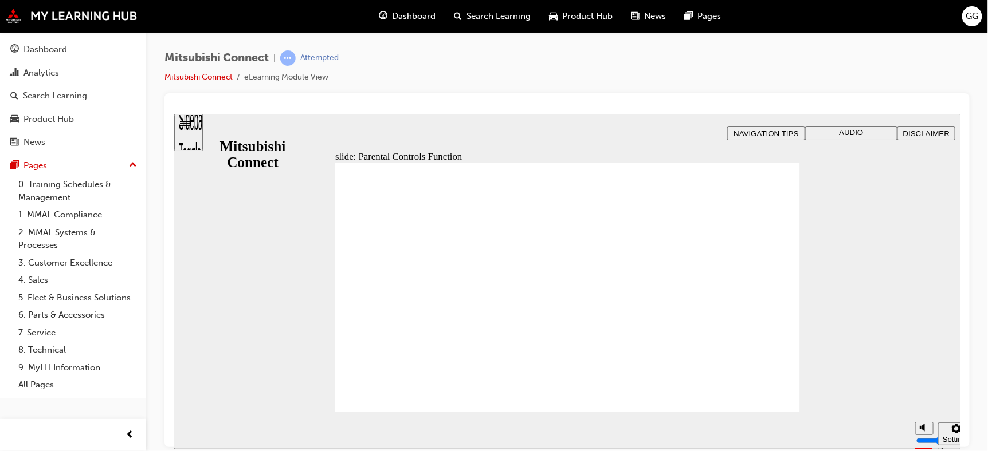
drag, startPoint x: 395, startPoint y: 247, endPoint x: 467, endPoint y: 209, distance: 82.0
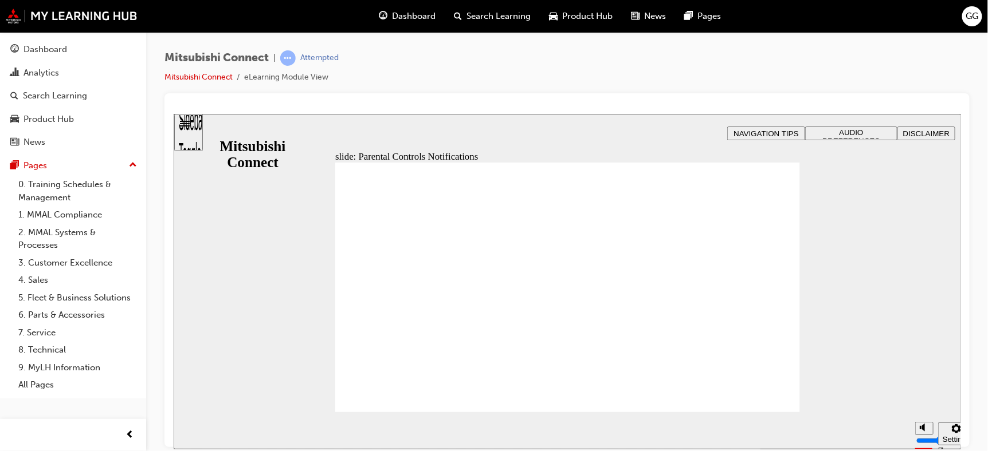
drag, startPoint x: 451, startPoint y: 356, endPoint x: 456, endPoint y: 334, distance: 22.8
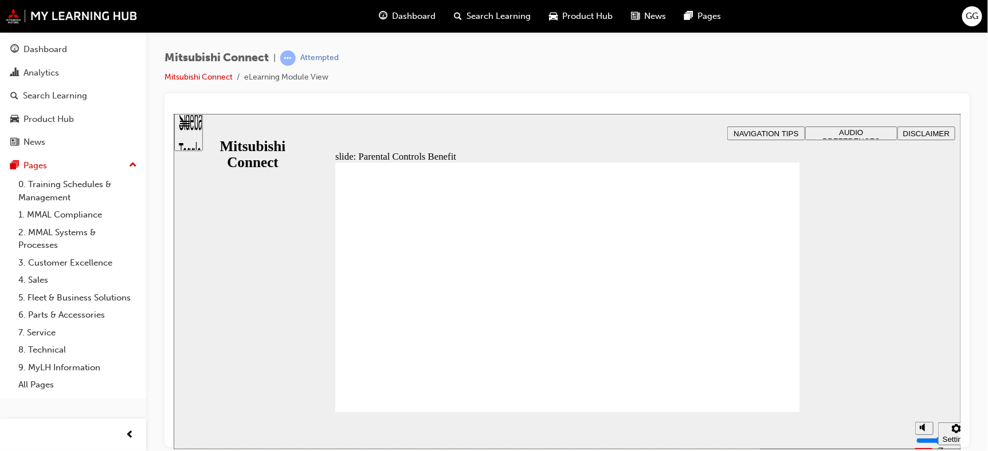
drag, startPoint x: 475, startPoint y: 286, endPoint x: 407, endPoint y: 307, distance: 71.2
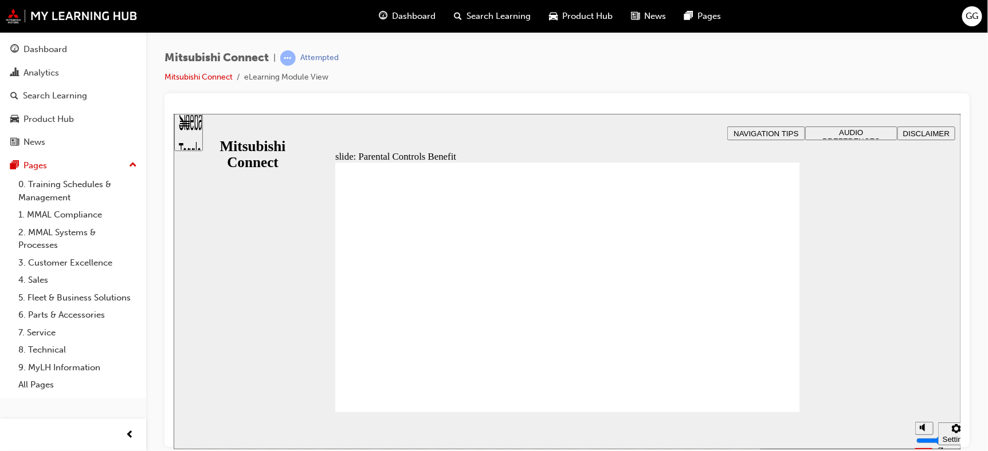
drag, startPoint x: 408, startPoint y: 267, endPoint x: 443, endPoint y: 246, distance: 41.4
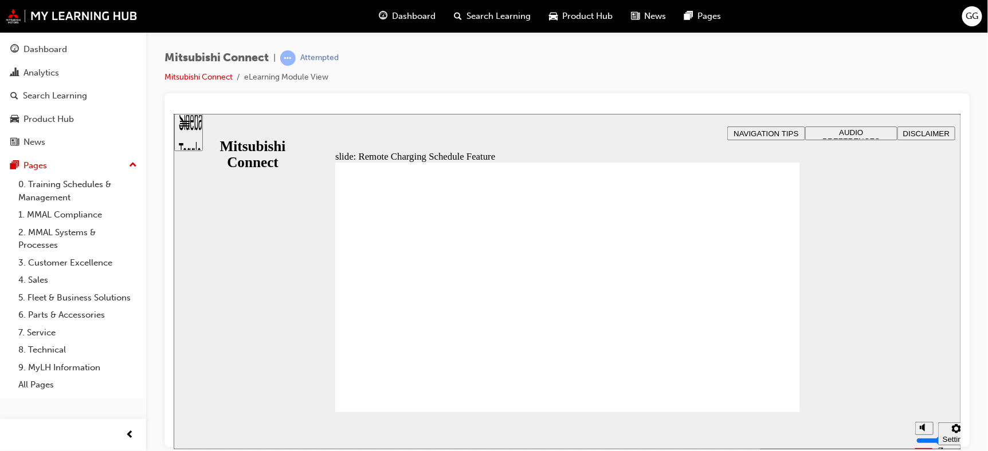
drag, startPoint x: 371, startPoint y: 309, endPoint x: 528, endPoint y: 253, distance: 167.4
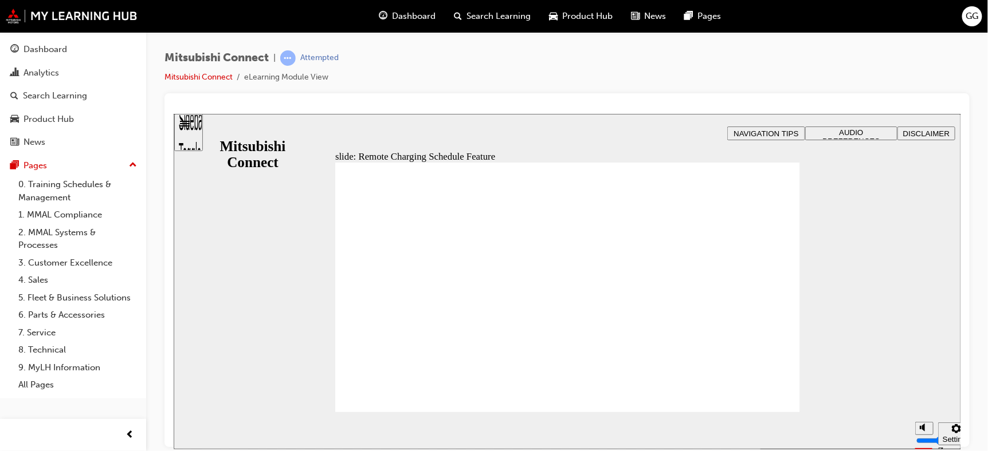
drag, startPoint x: 562, startPoint y: 269, endPoint x: 595, endPoint y: 215, distance: 63.8
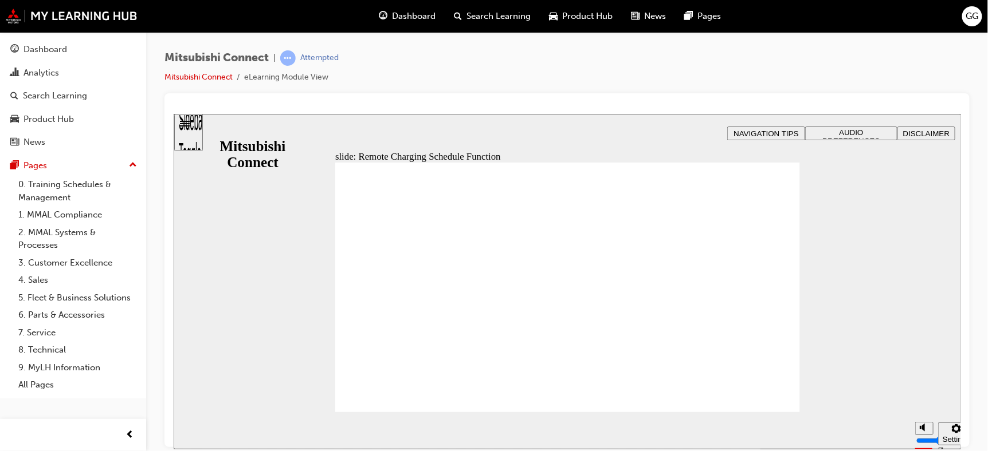
drag, startPoint x: 503, startPoint y: 235, endPoint x: 520, endPoint y: 245, distance: 19.8
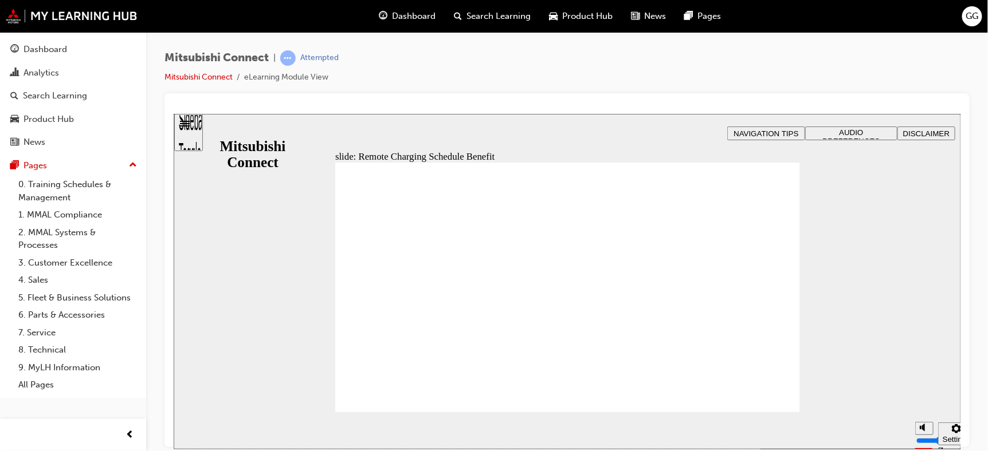
drag, startPoint x: 594, startPoint y: 284, endPoint x: 669, endPoint y: 261, distance: 79.2
drag, startPoint x: 669, startPoint y: 261, endPoint x: 744, endPoint y: 244, distance: 76.3
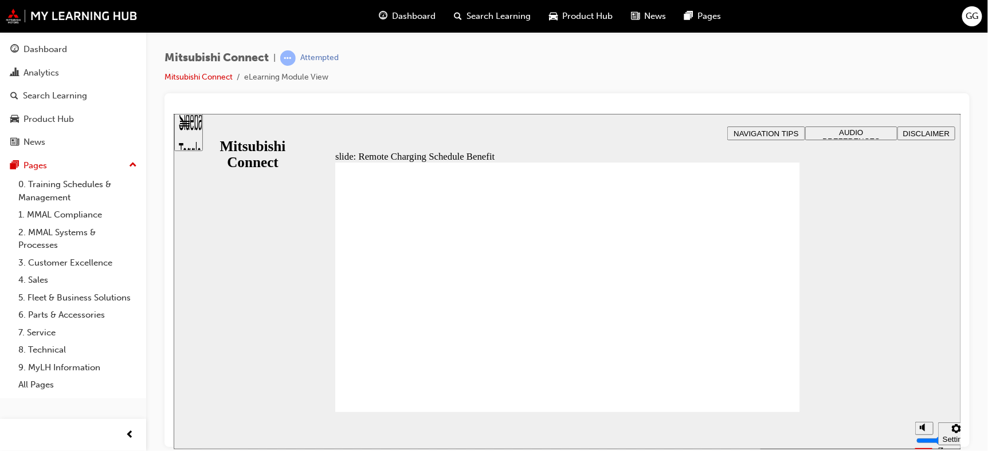
drag, startPoint x: 577, startPoint y: 246, endPoint x: 583, endPoint y: 215, distance: 32.1
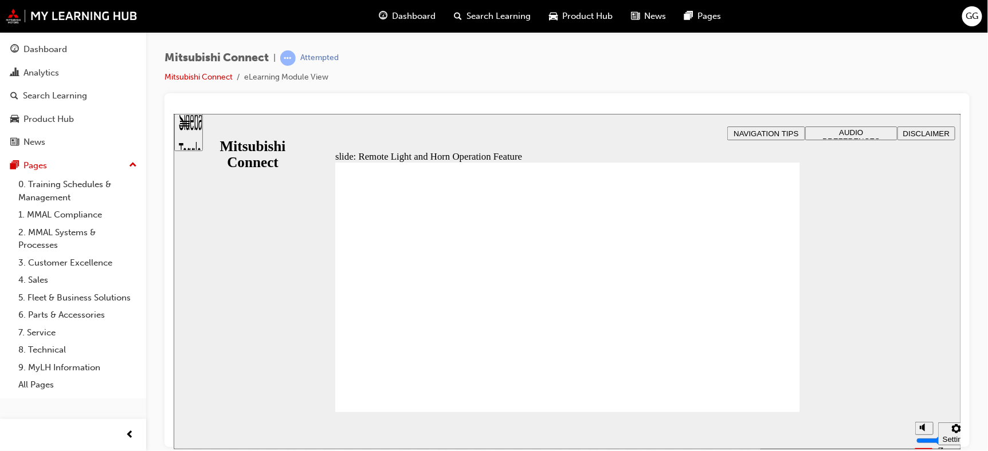
drag, startPoint x: 583, startPoint y: 215, endPoint x: 714, endPoint y: 252, distance: 136.4
drag, startPoint x: 537, startPoint y: 326, endPoint x: 532, endPoint y: 315, distance: 12.3
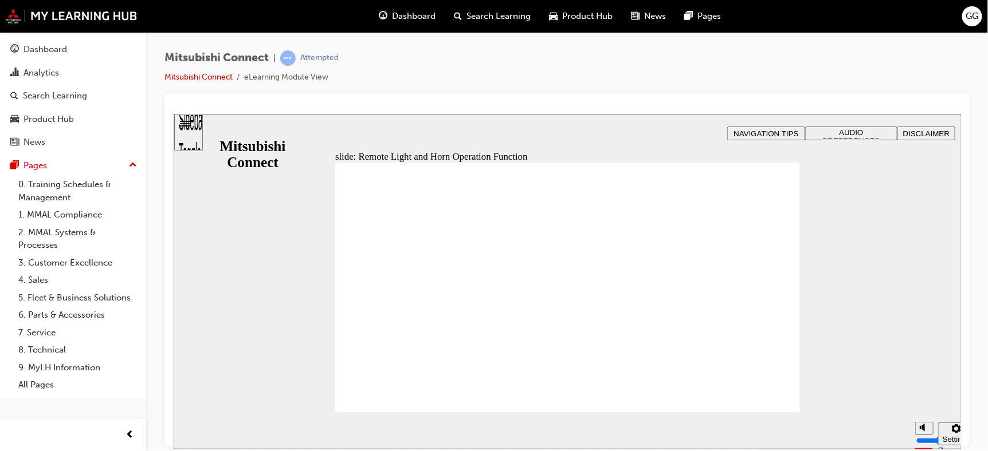
drag, startPoint x: 443, startPoint y: 242, endPoint x: 437, endPoint y: 233, distance: 11.9
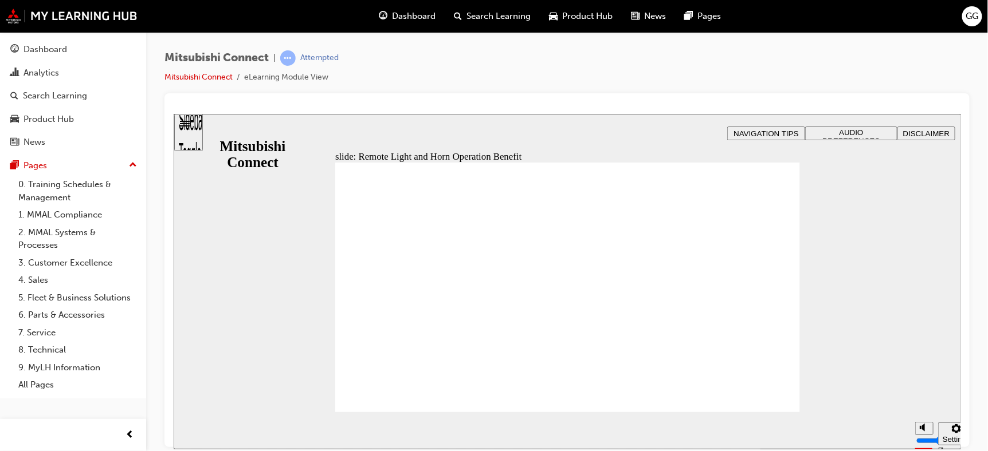
drag, startPoint x: 398, startPoint y: 281, endPoint x: 367, endPoint y: 322, distance: 51.6
drag, startPoint x: 367, startPoint y: 322, endPoint x: 465, endPoint y: 268, distance: 112.3
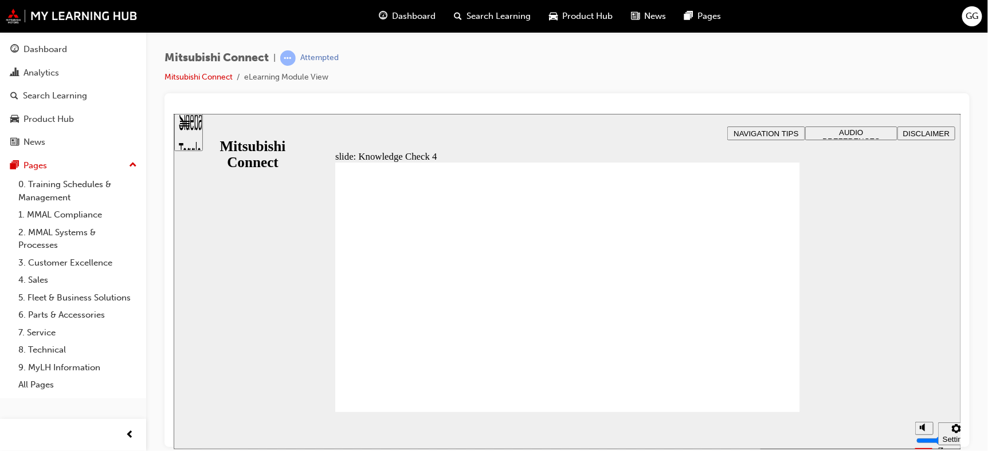
radio input "true"
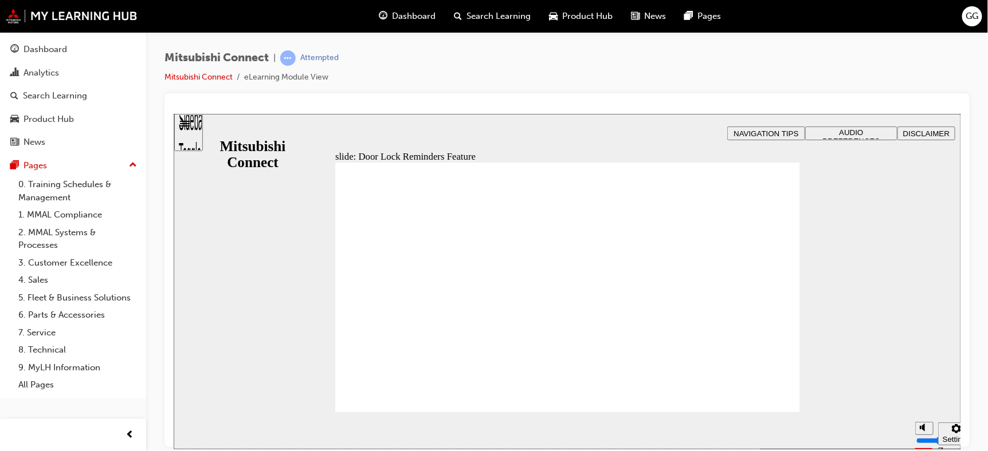
drag, startPoint x: 576, startPoint y: 326, endPoint x: 513, endPoint y: 308, distance: 65.5
drag, startPoint x: 414, startPoint y: 300, endPoint x: 421, endPoint y: 296, distance: 7.5
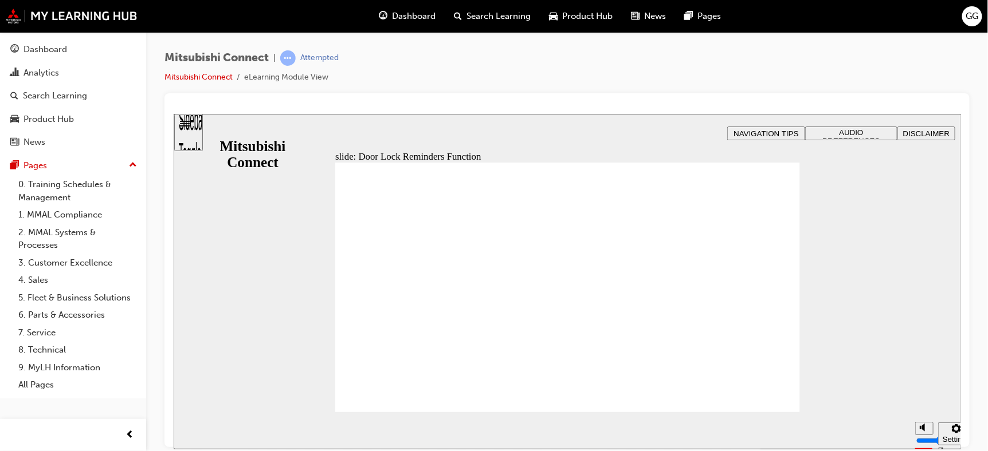
drag, startPoint x: 421, startPoint y: 296, endPoint x: 477, endPoint y: 296, distance: 56.1
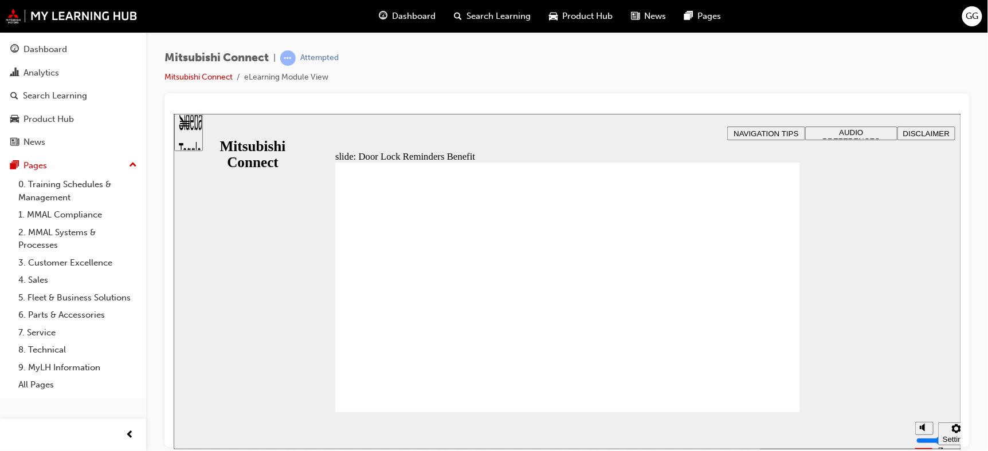
drag, startPoint x: 533, startPoint y: 277, endPoint x: 577, endPoint y: 315, distance: 57.7
drag, startPoint x: 408, startPoint y: 178, endPoint x: 415, endPoint y: 192, distance: 15.1
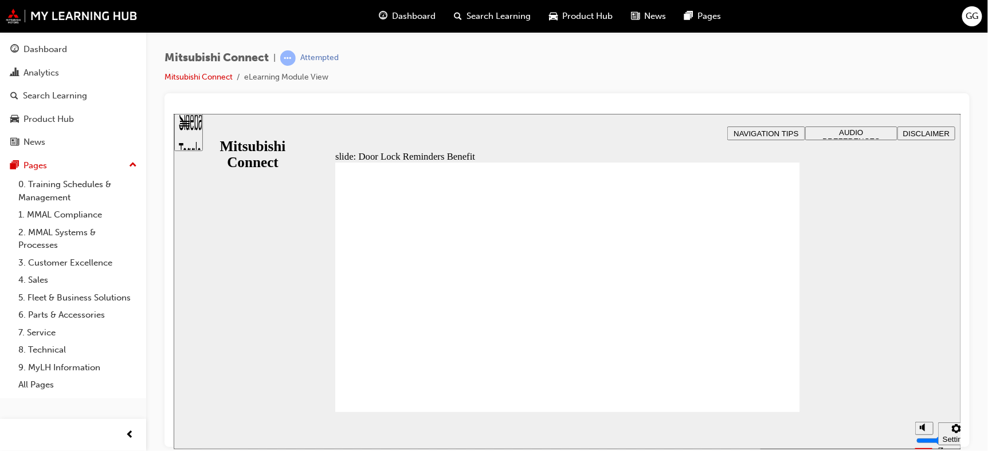
drag, startPoint x: 421, startPoint y: 207, endPoint x: 601, endPoint y: 285, distance: 196.0
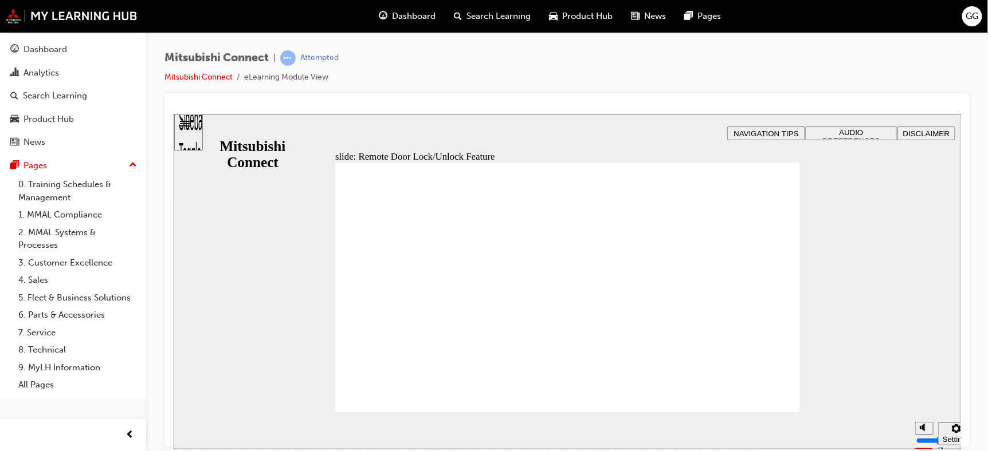
drag, startPoint x: 454, startPoint y: 313, endPoint x: 464, endPoint y: 295, distance: 20.5
drag, startPoint x: 464, startPoint y: 295, endPoint x: 552, endPoint y: 258, distance: 95.5
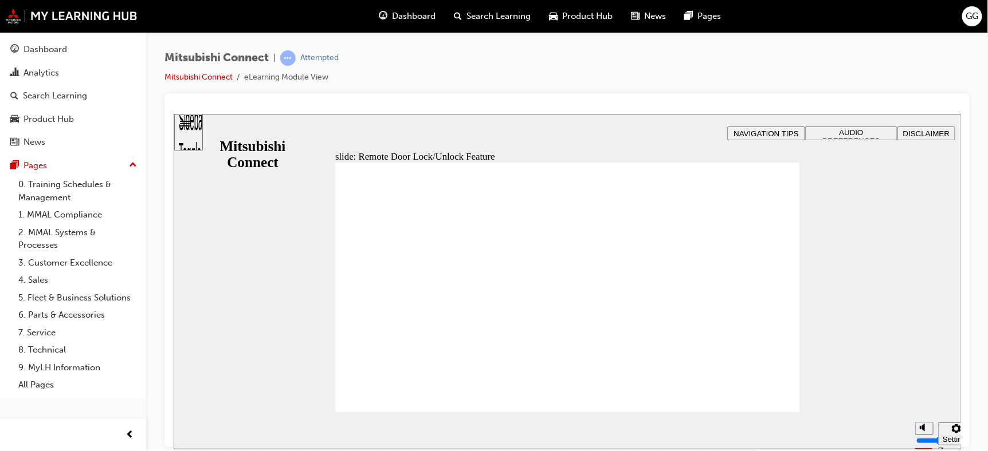
drag, startPoint x: 663, startPoint y: 257, endPoint x: 679, endPoint y: 301, distance: 47.5
drag, startPoint x: 382, startPoint y: 335, endPoint x: 479, endPoint y: 307, distance: 100.6
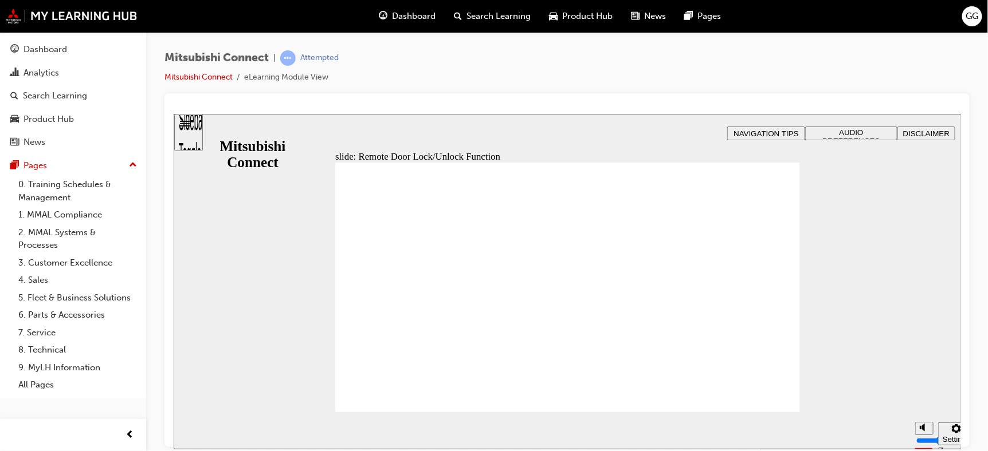
drag, startPoint x: 479, startPoint y: 307, endPoint x: 554, endPoint y: 323, distance: 76.7
drag, startPoint x: 612, startPoint y: 293, endPoint x: 516, endPoint y: 249, distance: 106.2
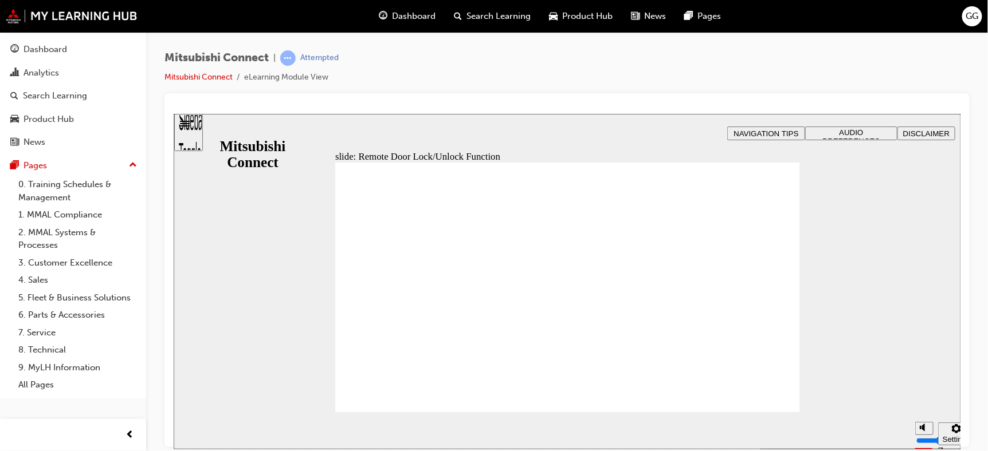
drag, startPoint x: 380, startPoint y: 281, endPoint x: 384, endPoint y: 307, distance: 26.7
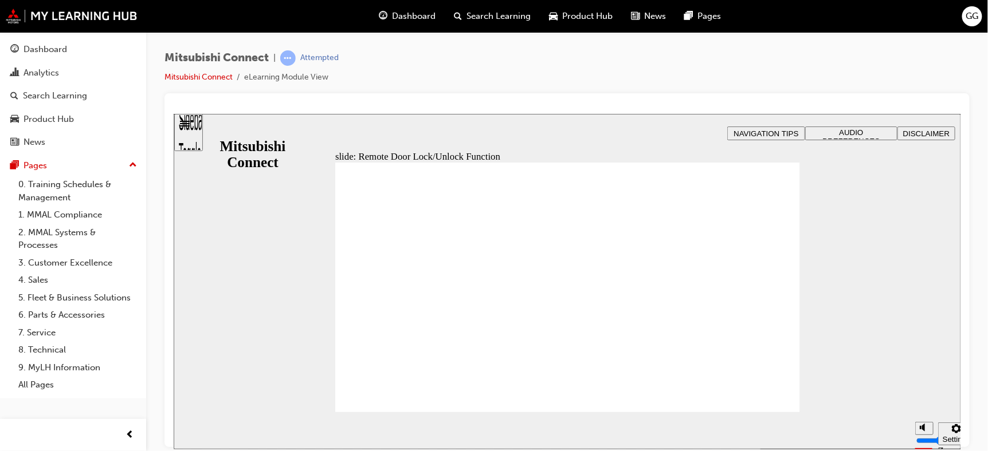
drag, startPoint x: 591, startPoint y: 295, endPoint x: 631, endPoint y: 270, distance: 47.6
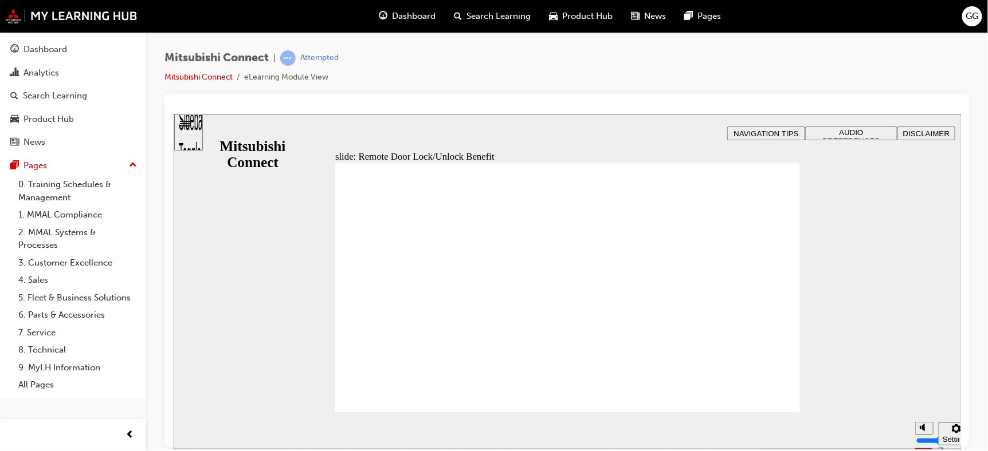
drag, startPoint x: 599, startPoint y: 307, endPoint x: 618, endPoint y: 394, distance: 88.7
drag, startPoint x: 541, startPoint y: 219, endPoint x: 565, endPoint y: 215, distance: 25.1
drag, startPoint x: 744, startPoint y: 178, endPoint x: 759, endPoint y: 183, distance: 16.5
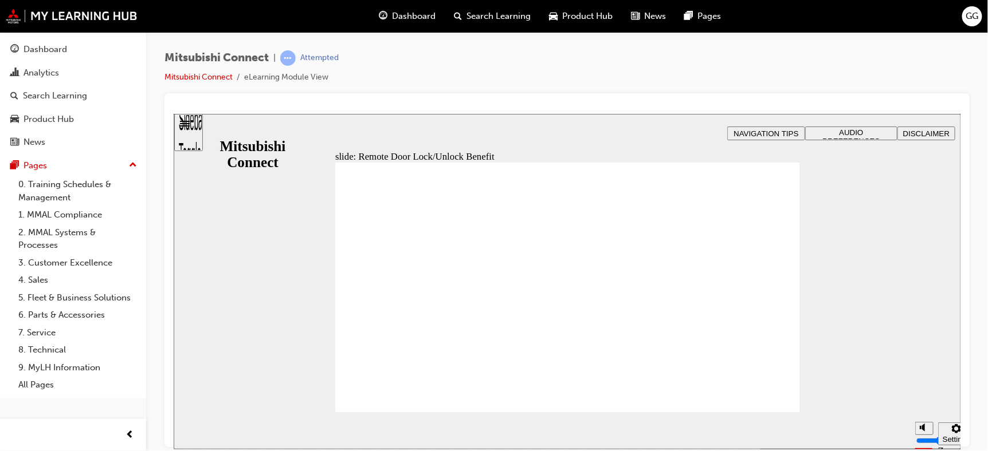
drag, startPoint x: 555, startPoint y: 292, endPoint x: 596, endPoint y: 286, distance: 42.2
drag, startPoint x: 596, startPoint y: 286, endPoint x: 647, endPoint y: 272, distance: 52.3
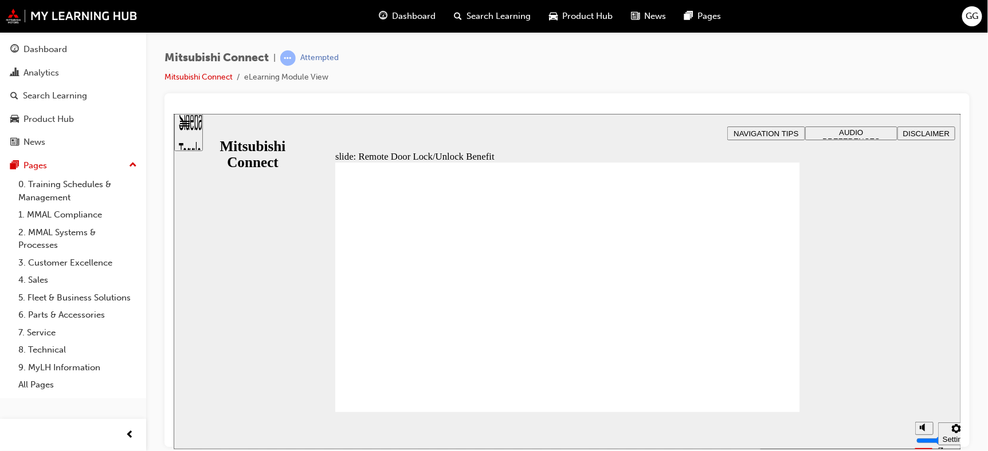
drag, startPoint x: 748, startPoint y: 277, endPoint x: 738, endPoint y: 294, distance: 19.3
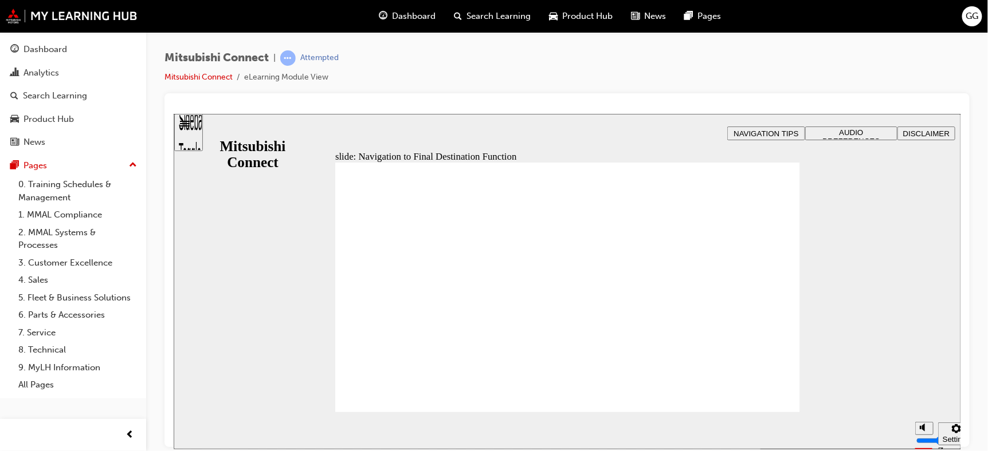
drag, startPoint x: 423, startPoint y: 269, endPoint x: 443, endPoint y: 278, distance: 22.0
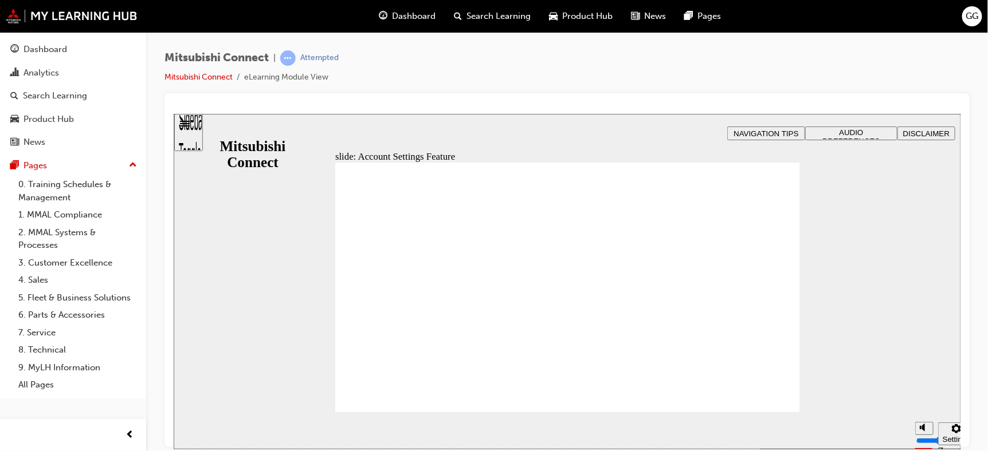
drag, startPoint x: 416, startPoint y: 294, endPoint x: 416, endPoint y: 317, distance: 23.5
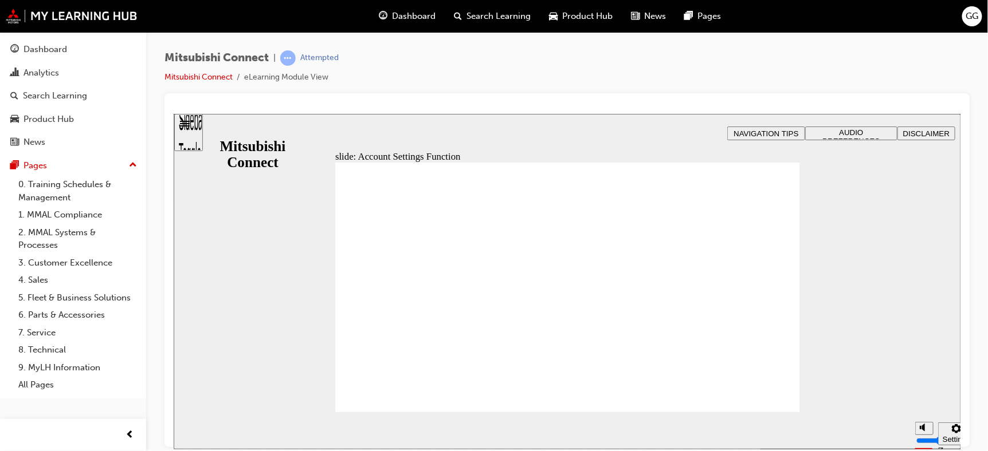
drag, startPoint x: 451, startPoint y: 336, endPoint x: 487, endPoint y: 336, distance: 35.5
drag, startPoint x: 609, startPoint y: 317, endPoint x: 623, endPoint y: 315, distance: 13.9
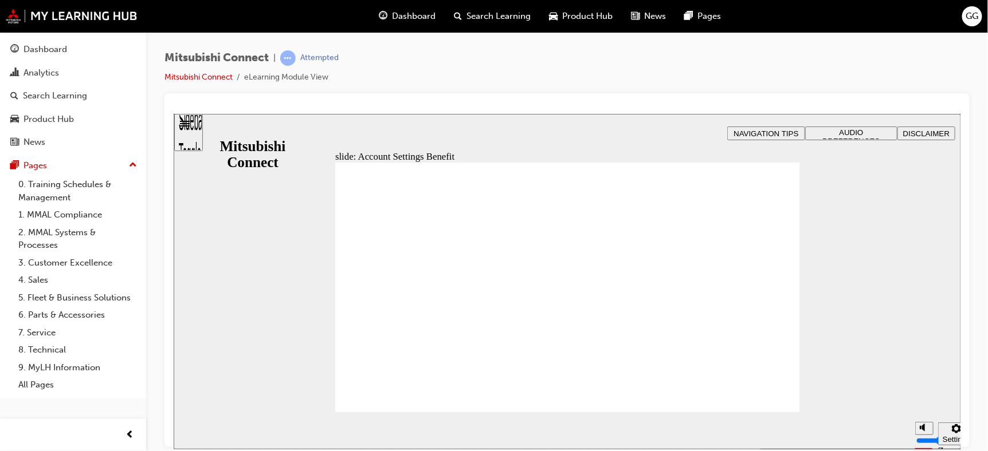
checkbox input "true"
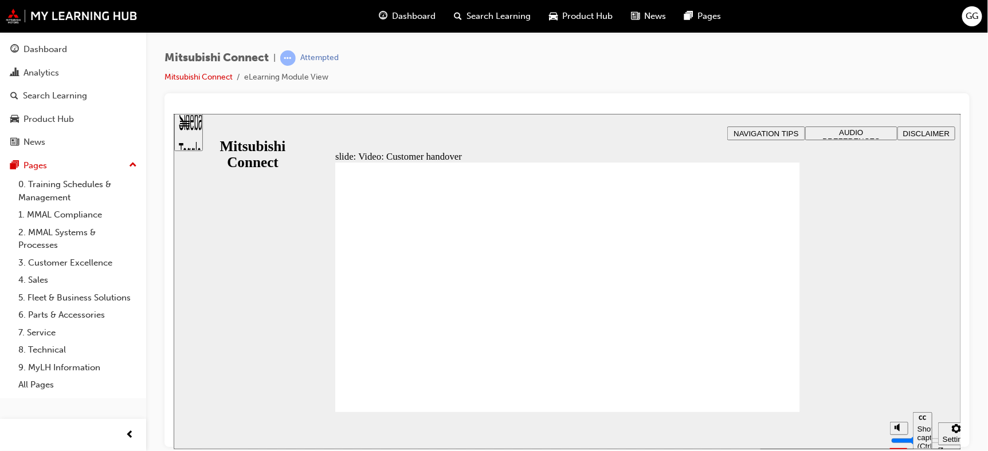
drag, startPoint x: 500, startPoint y: 397, endPoint x: 511, endPoint y: 402, distance: 11.8
drag, startPoint x: 680, startPoint y: 270, endPoint x: 695, endPoint y: 273, distance: 15.2
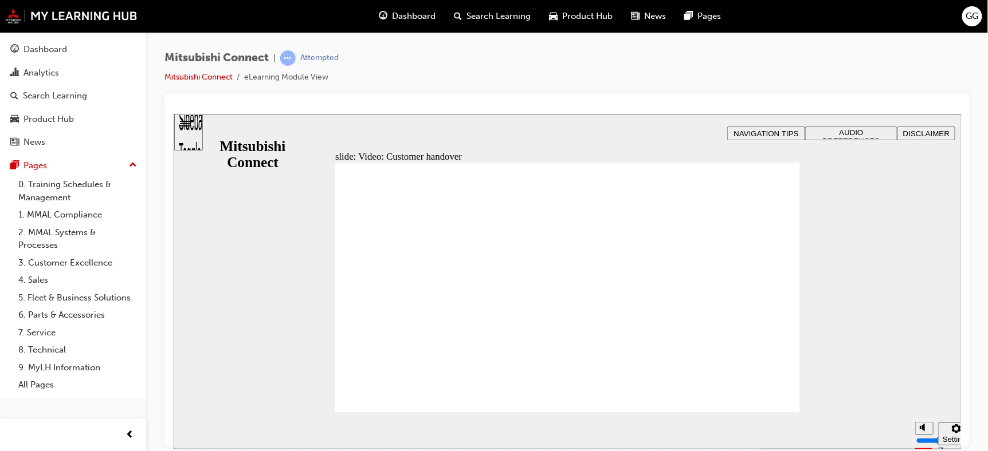
radio input "true"
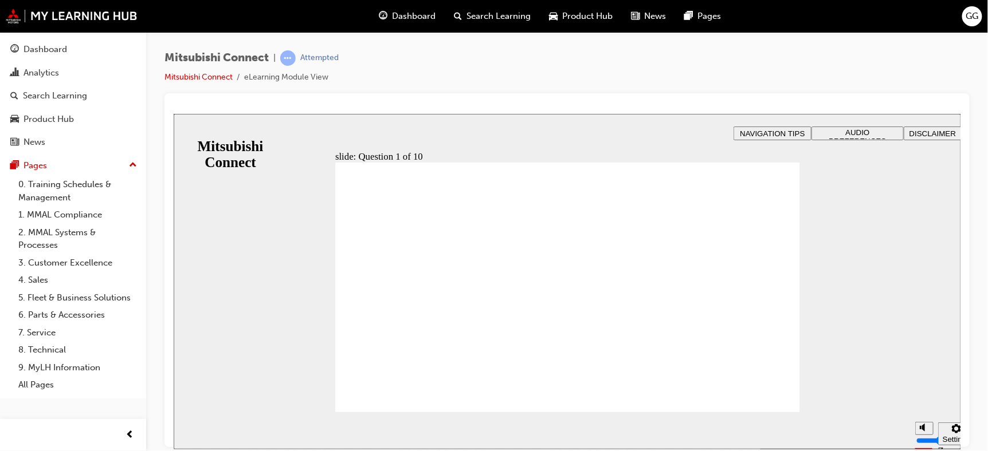
checkbox input "true"
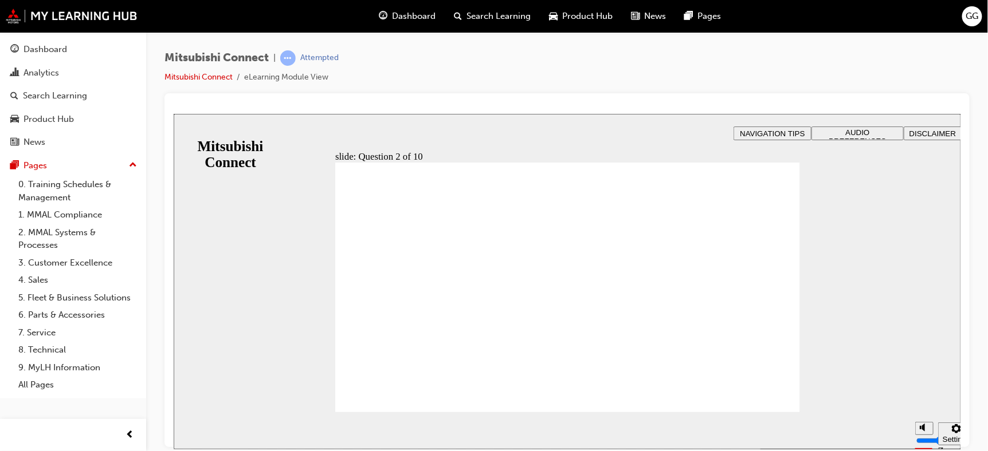
checkbox input "true"
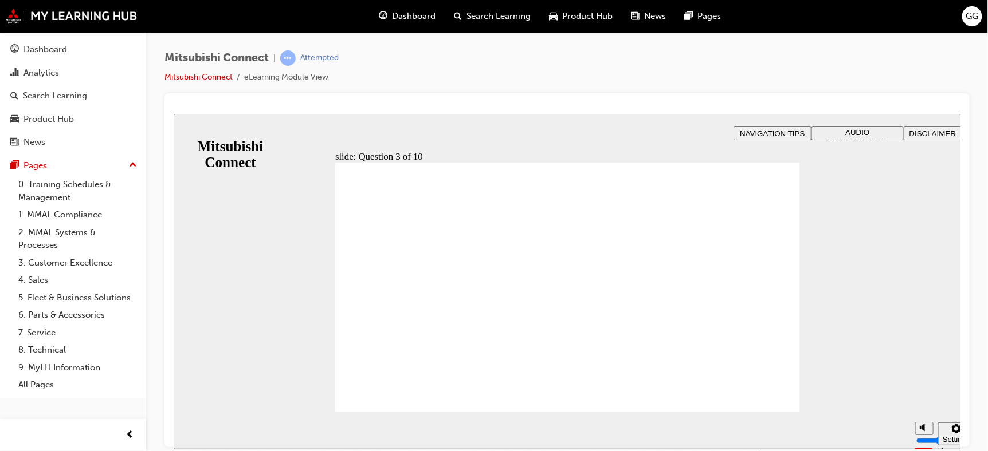
radio input "true"
drag, startPoint x: 355, startPoint y: 320, endPoint x: 402, endPoint y: 404, distance: 96.4
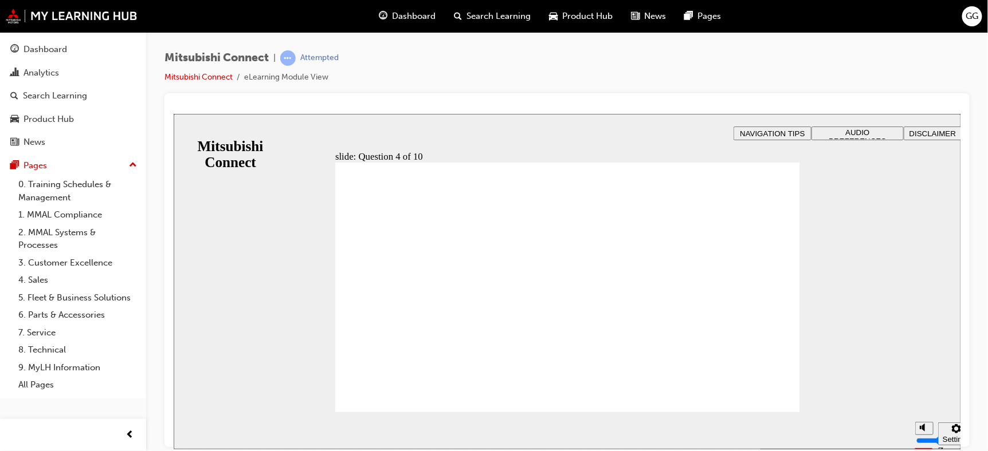
checkbox input "true"
drag, startPoint x: 357, startPoint y: 283, endPoint x: 400, endPoint y: 387, distance: 112.8
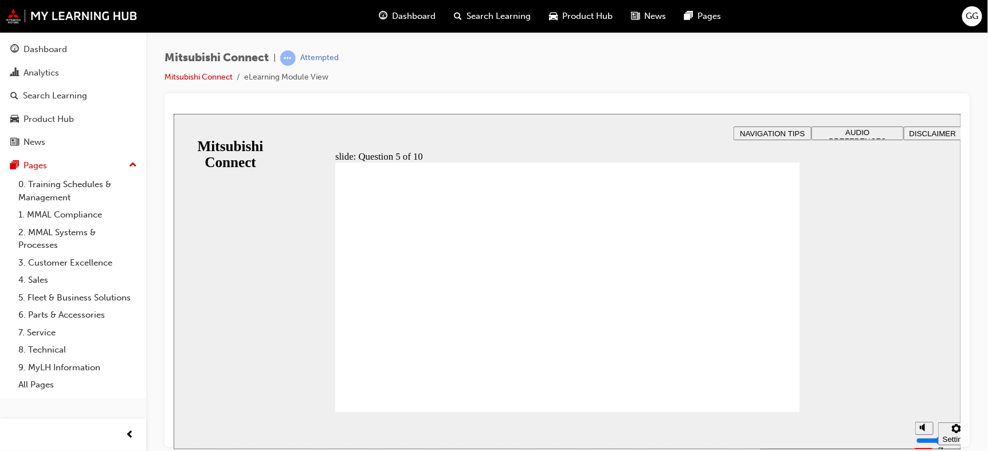
checkbox input "true"
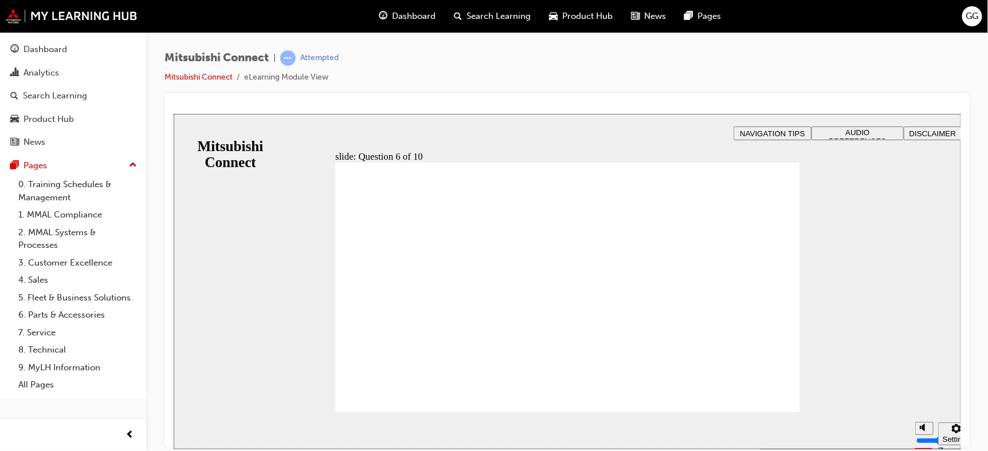
checkbox input "true"
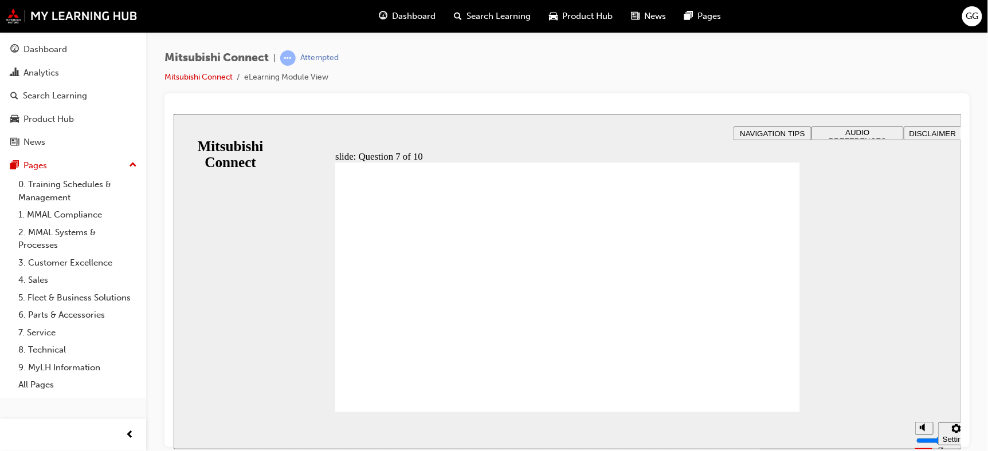
radio input "true"
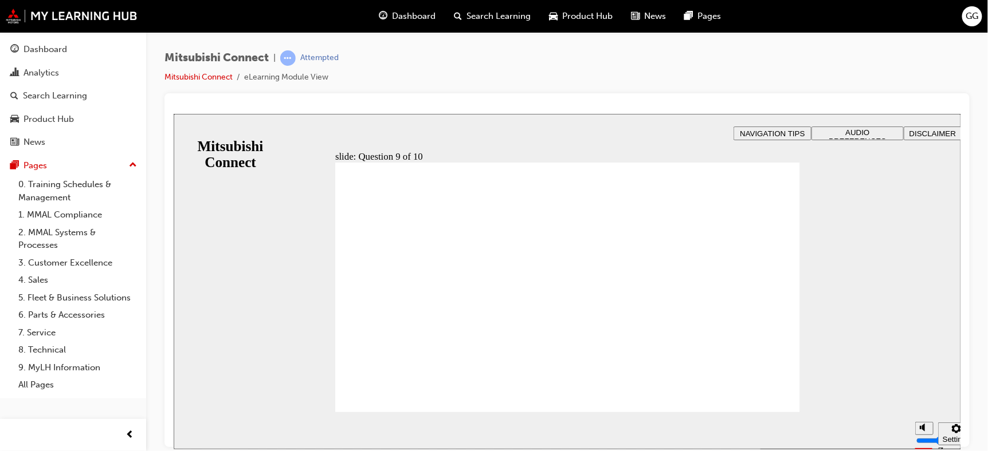
checkbox input "true"
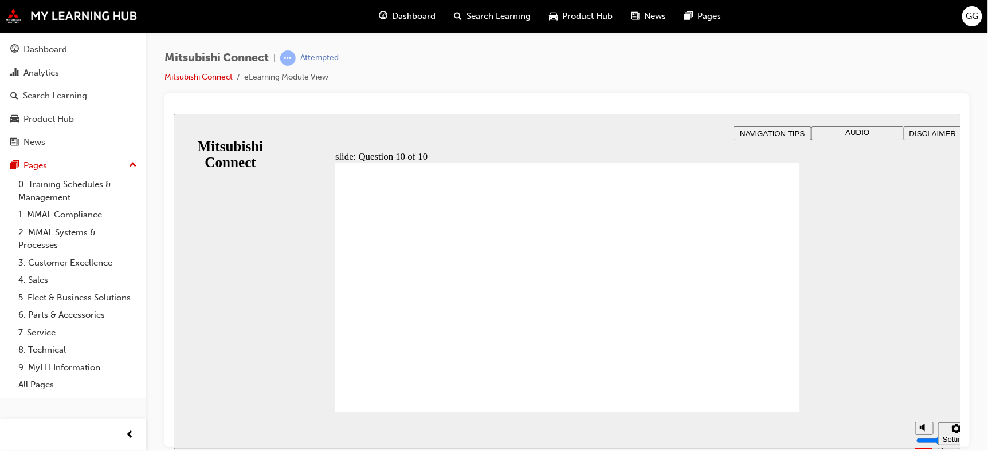
drag, startPoint x: 394, startPoint y: 391, endPoint x: 397, endPoint y: 386, distance: 5.9
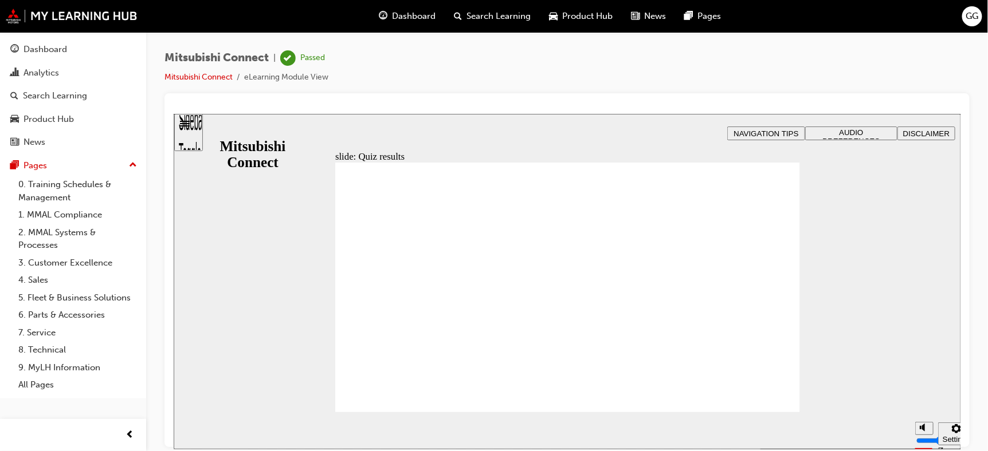
click at [52, 49] on div "Dashboard" at bounding box center [45, 49] width 44 height 13
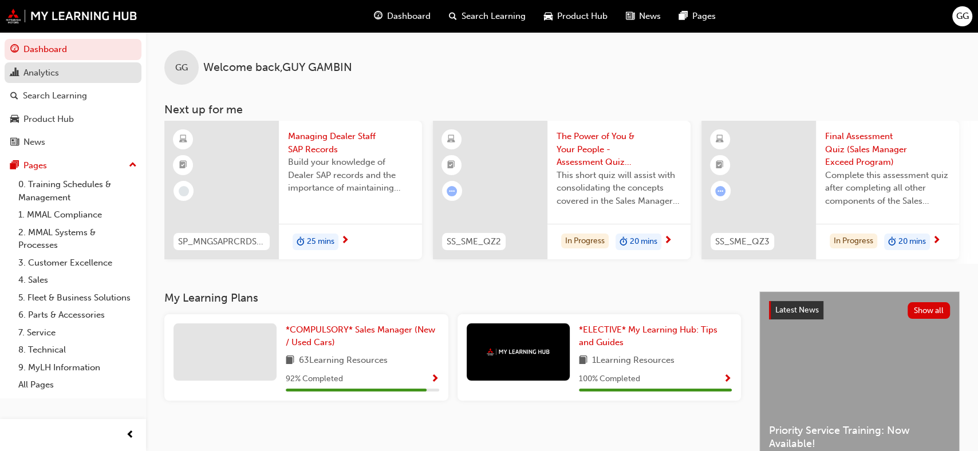
click at [46, 73] on div "Analytics" at bounding box center [41, 72] width 36 height 13
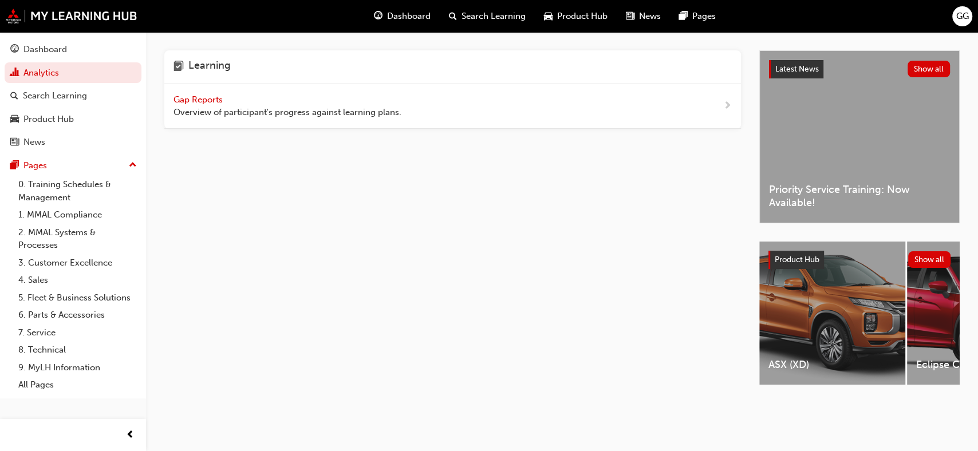
click at [209, 100] on span "Gap Reports" at bounding box center [200, 100] width 52 height 10
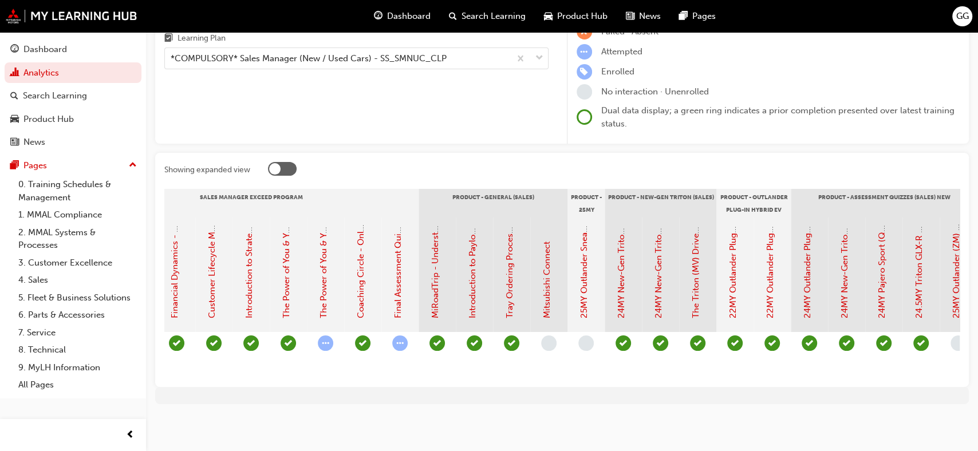
scroll to position [0, 1736]
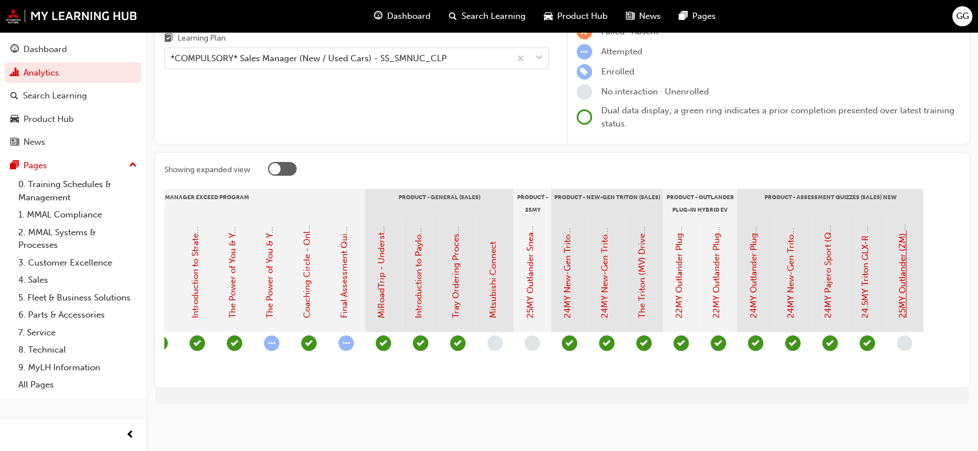
click at [903, 247] on link "25MY Outlander (ZM) - Product Assessment Quiz" at bounding box center [903, 221] width 10 height 196
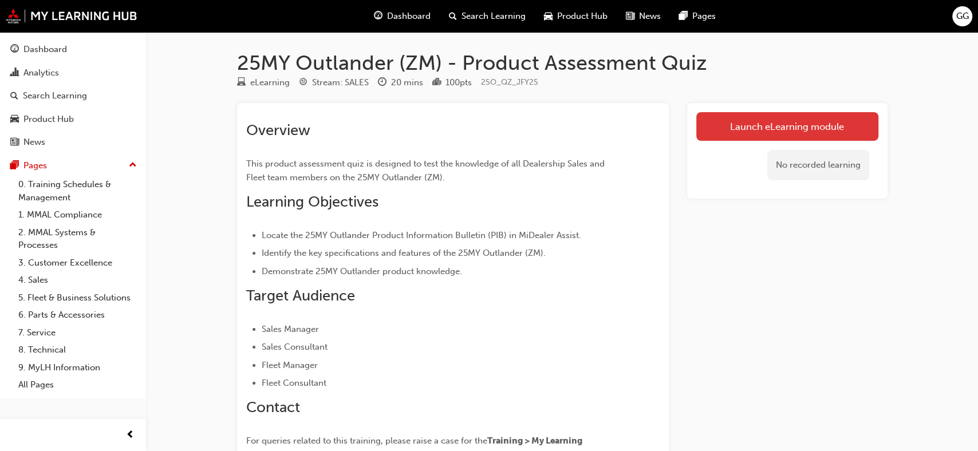
click at [730, 131] on link "Launch eLearning module" at bounding box center [788, 126] width 182 height 29
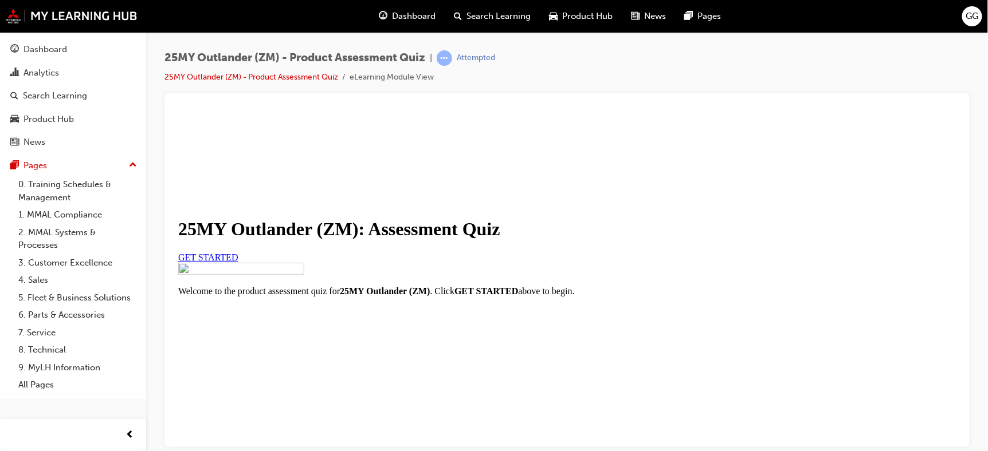
scroll to position [127, 0]
click at [238, 252] on link "GET STARTED" at bounding box center [208, 257] width 60 height 10
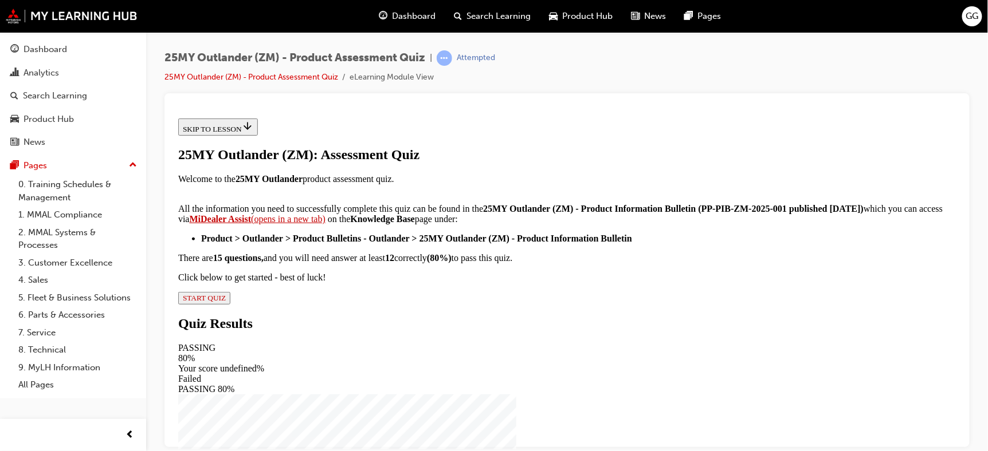
scroll to position [261, 0]
click at [225, 302] on span "START QUIZ" at bounding box center [203, 297] width 43 height 9
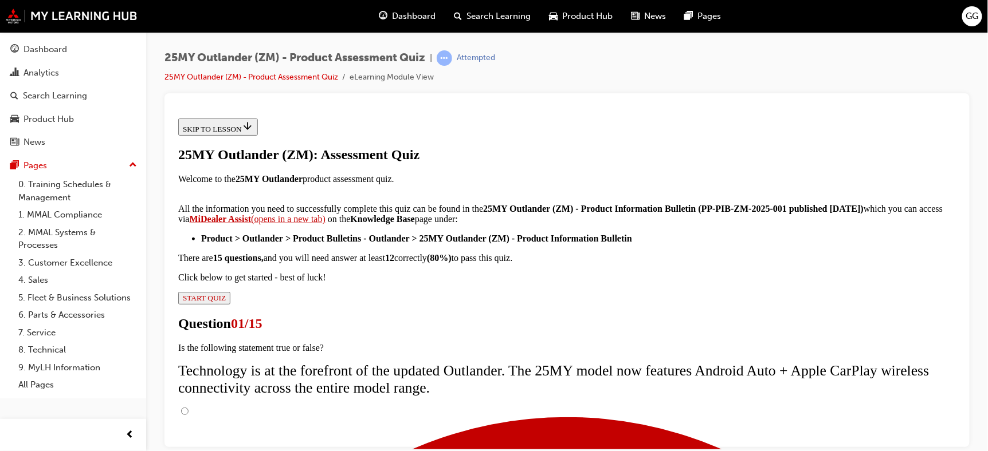
scroll to position [127, 0]
click at [188, 407] on input "True" at bounding box center [183, 410] width 7 height 7
radio input "true"
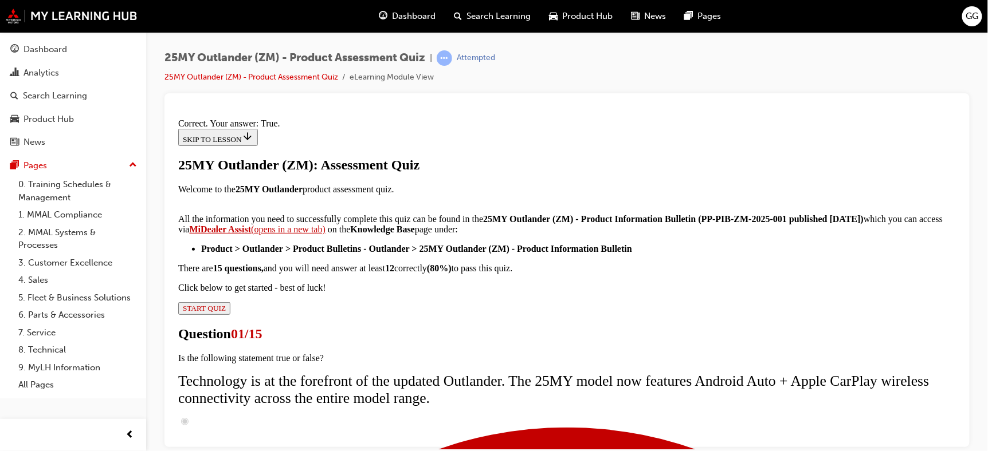
scroll to position [209, 0]
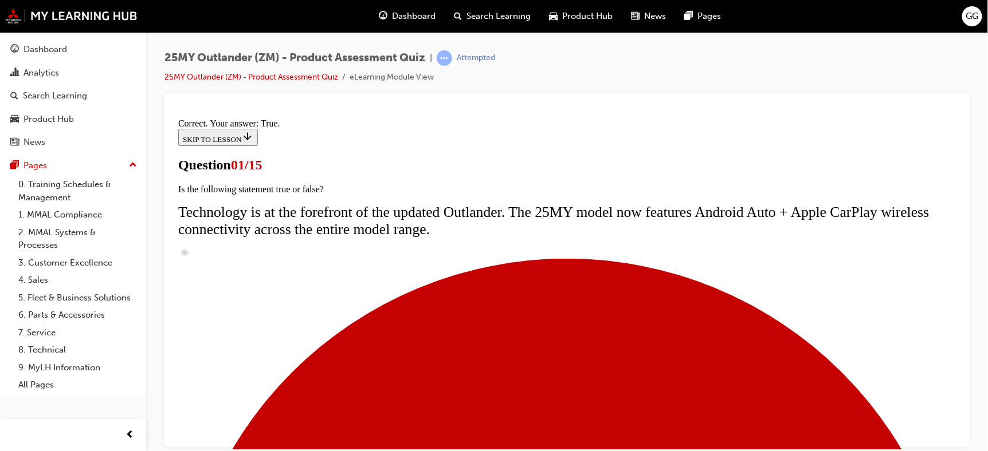
scroll to position [191, 0]
radio input "true"
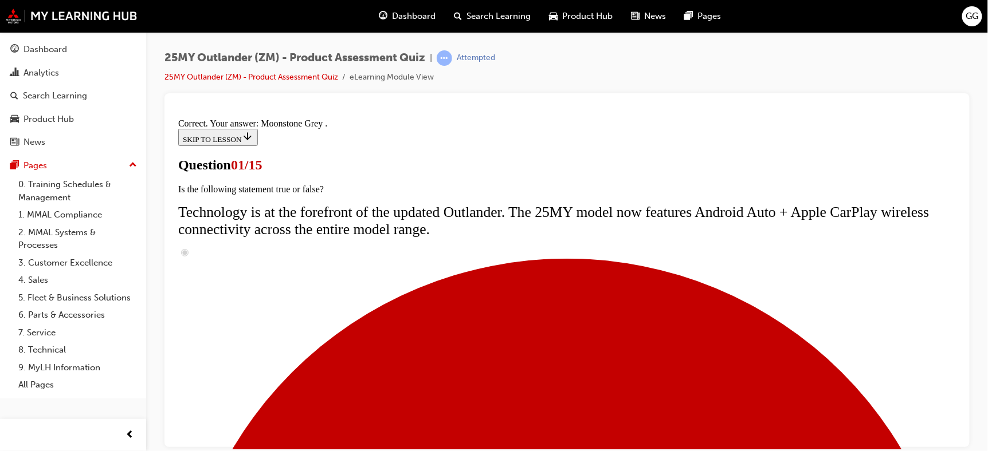
scroll to position [353, 0]
drag, startPoint x: 555, startPoint y: 396, endPoint x: 556, endPoint y: 386, distance: 10.3
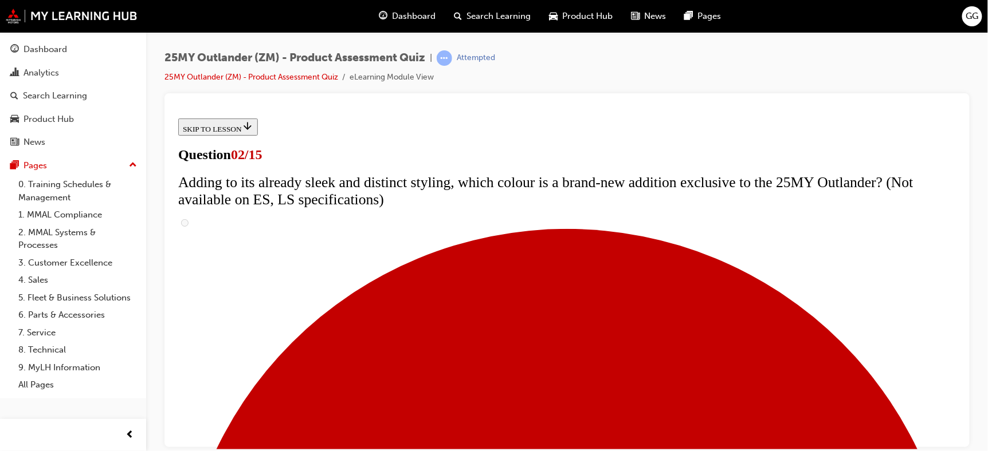
scroll to position [356, 0]
checkbox input "true"
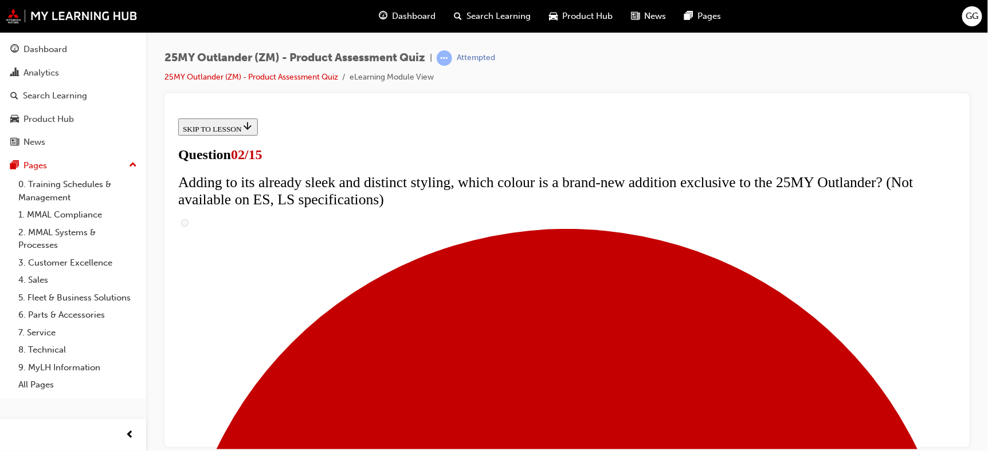
checkbox input "true"
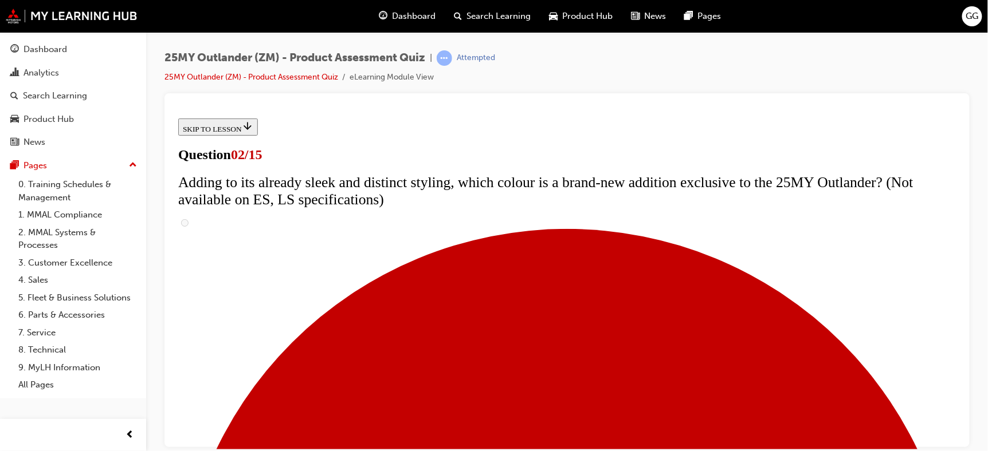
checkbox input "true"
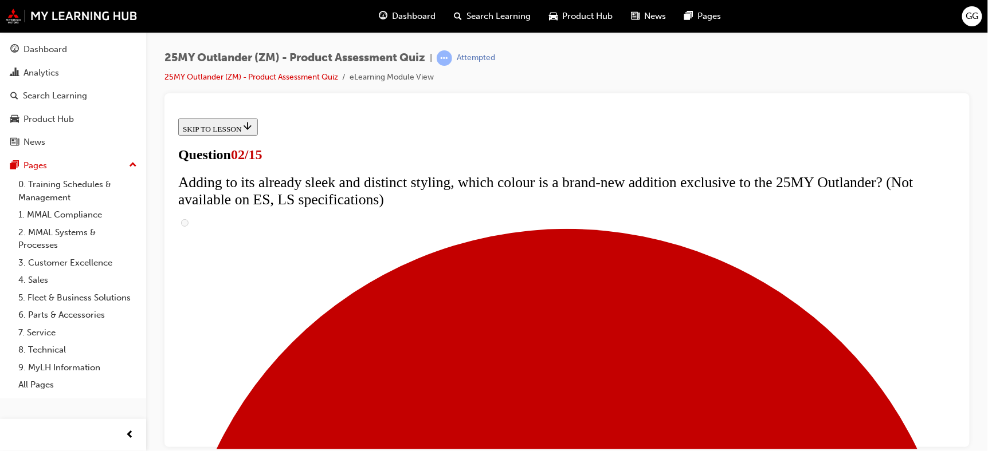
scroll to position [229, 0]
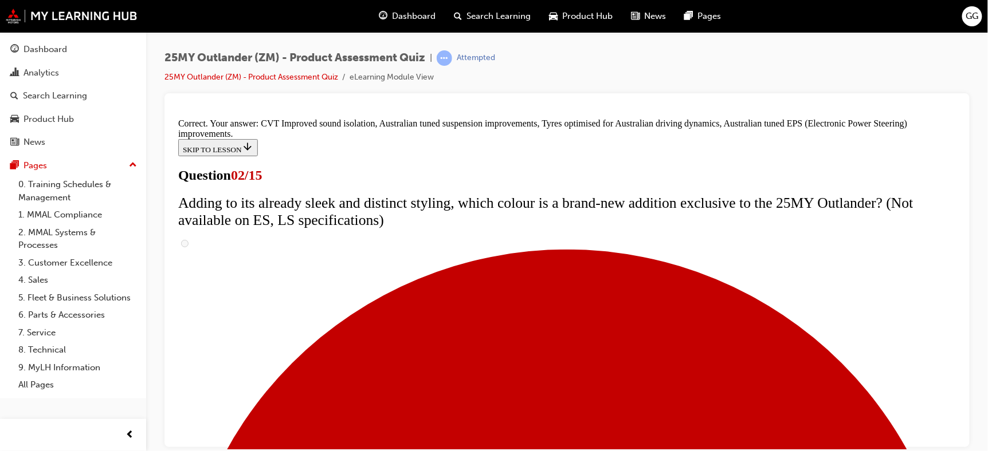
scroll to position [392, 0]
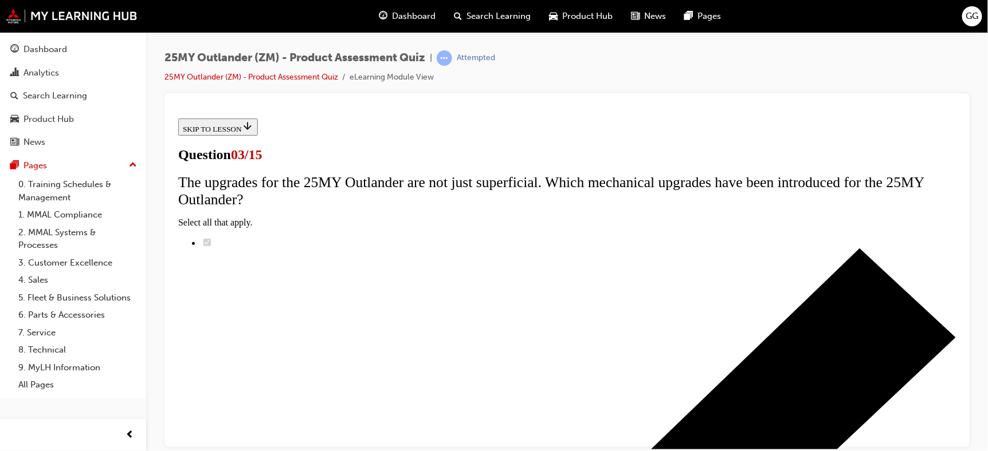
scroll to position [191, 0]
radio input "true"
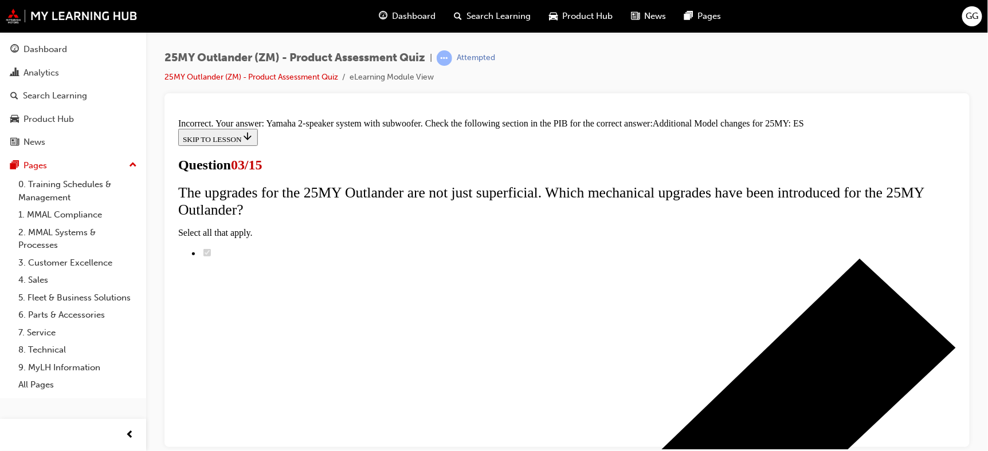
scroll to position [332, 0]
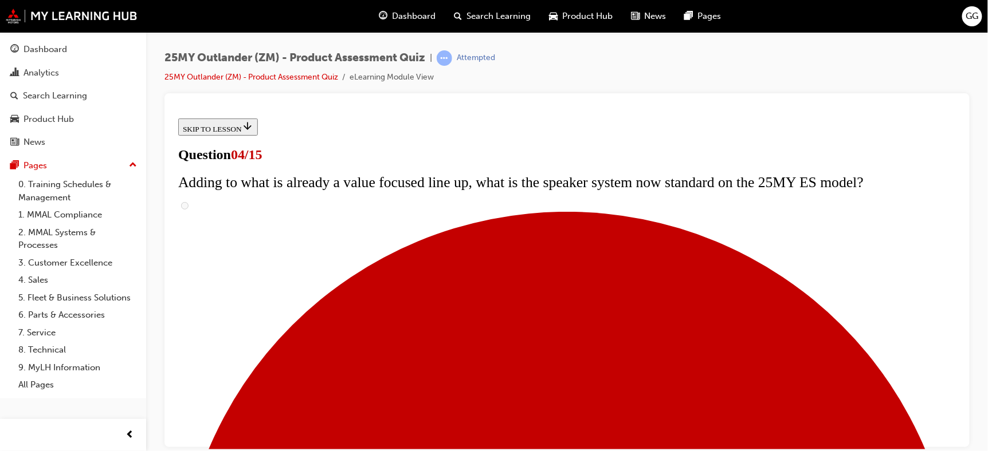
scroll to position [191, 0]
checkbox input "true"
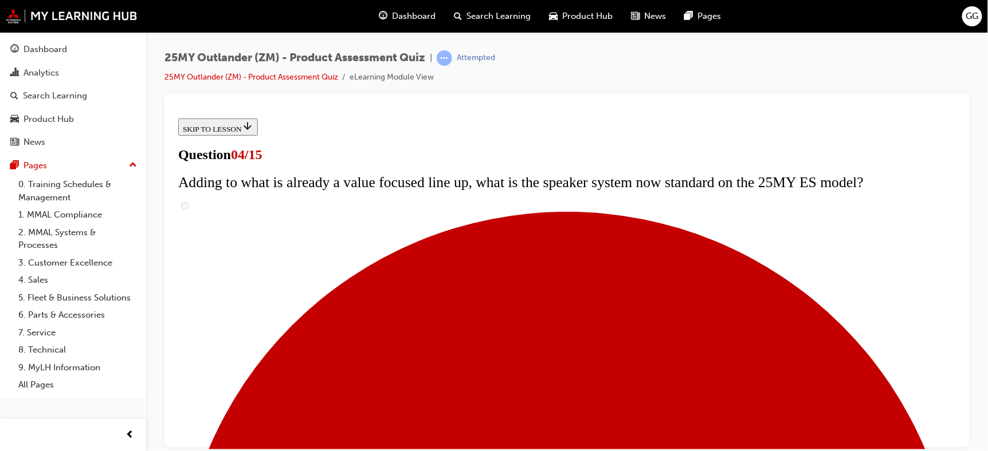
checkbox input "true"
drag, startPoint x: 386, startPoint y: 345, endPoint x: 385, endPoint y: 337, distance: 8.6
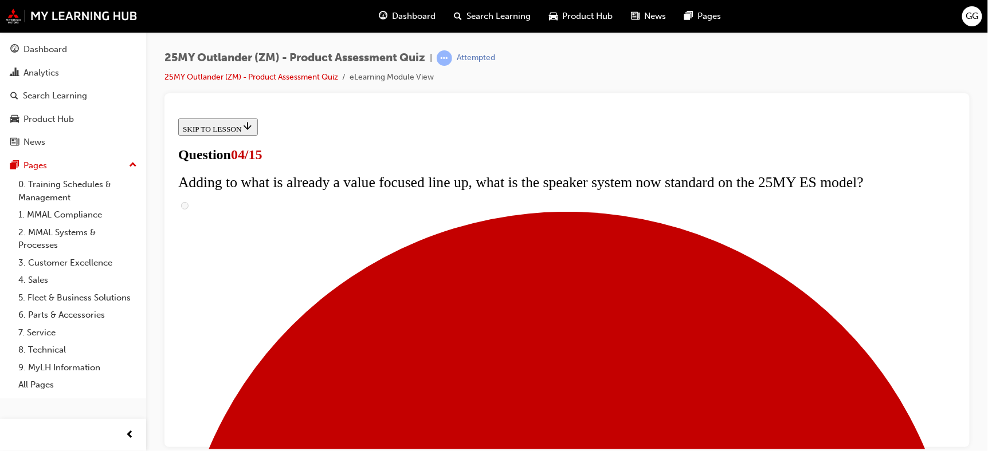
checkbox input "true"
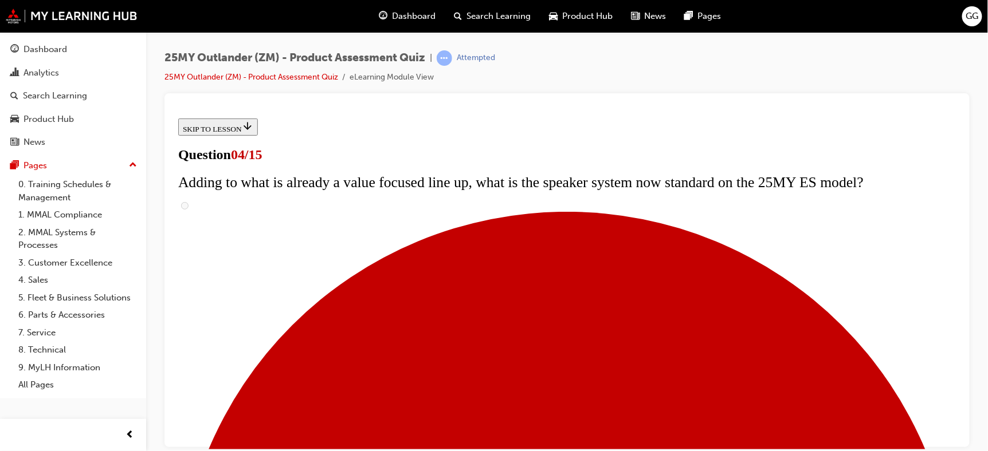
checkbox input "true"
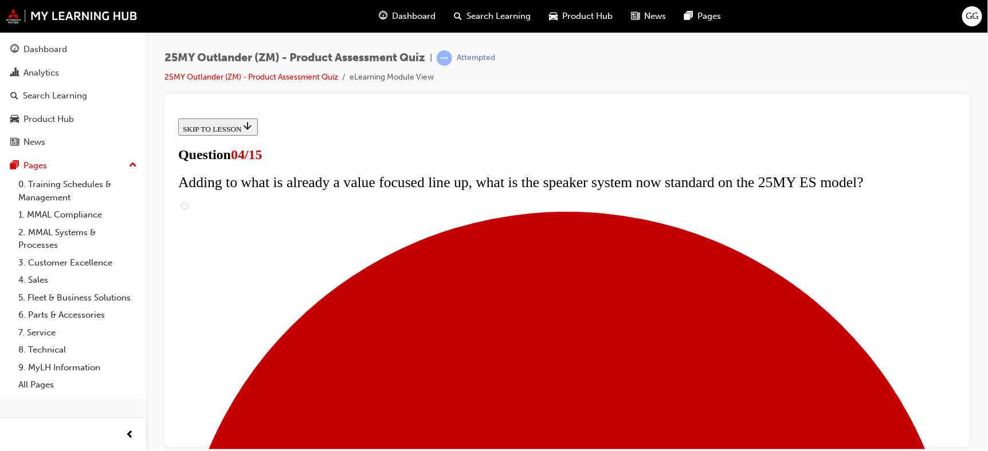
checkbox input "true"
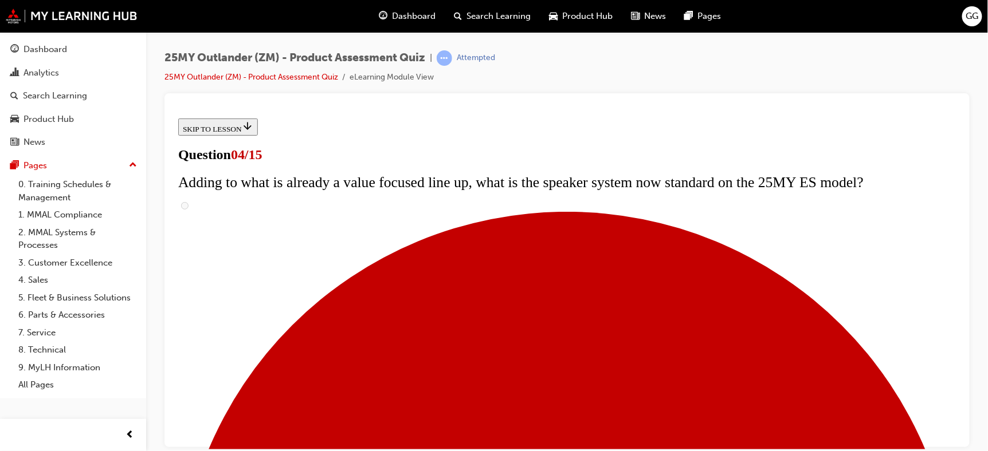
checkbox input "true"
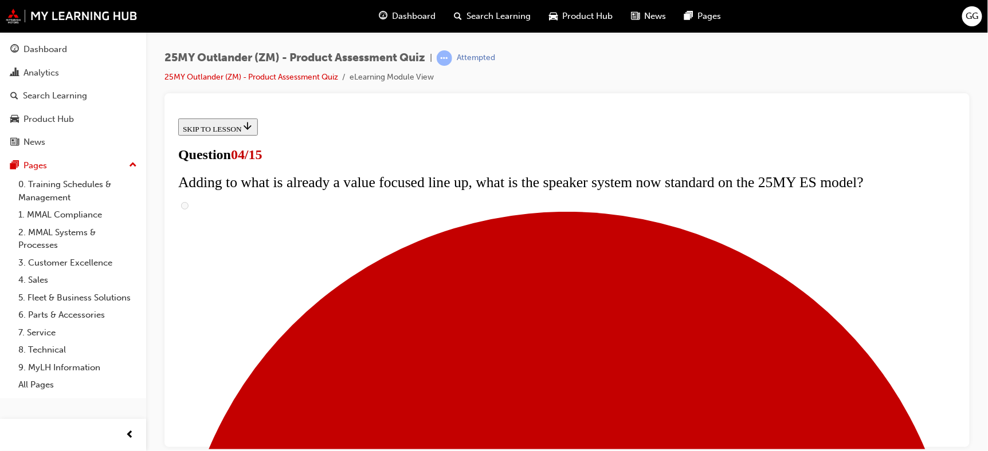
checkbox input "false"
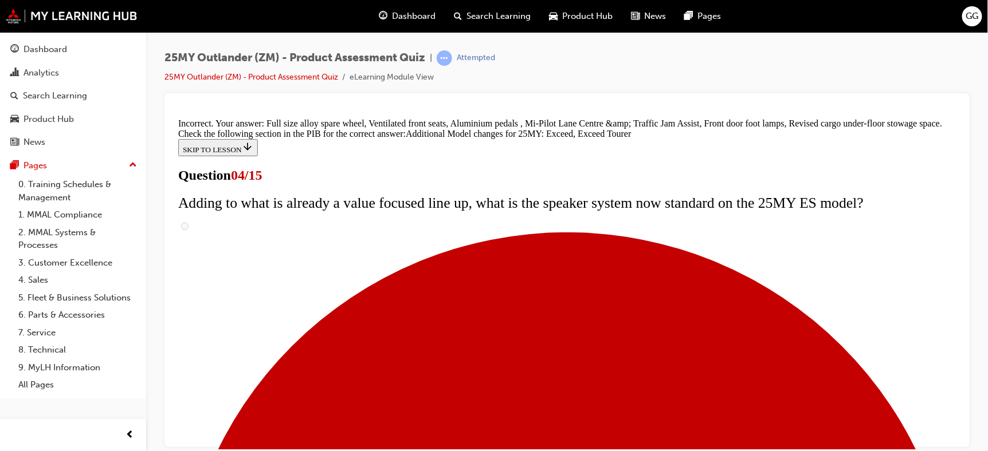
scroll to position [508, 0]
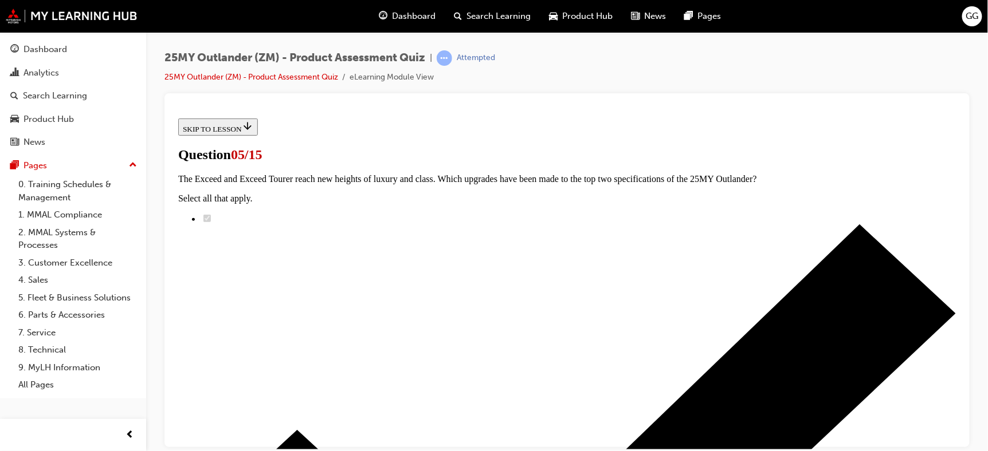
scroll to position [127, 0]
radio input "true"
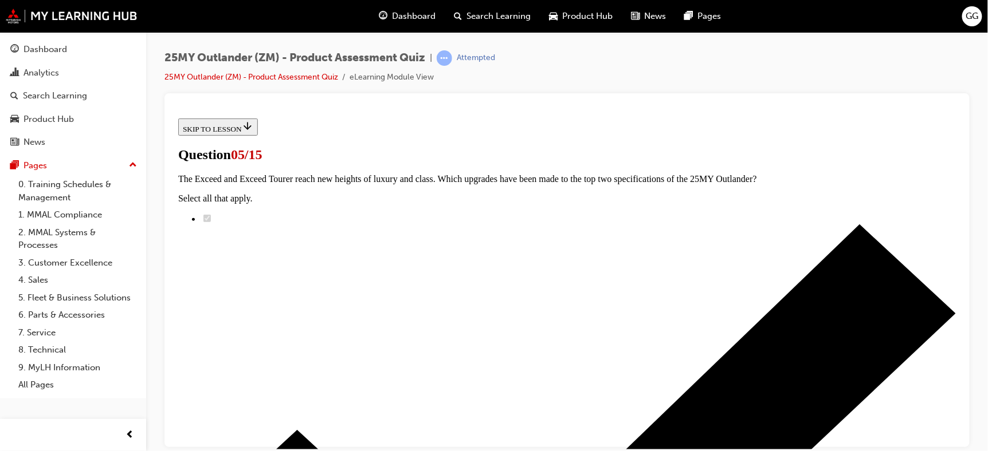
drag, startPoint x: 383, startPoint y: 204, endPoint x: 393, endPoint y: 209, distance: 11.0
radio input "true"
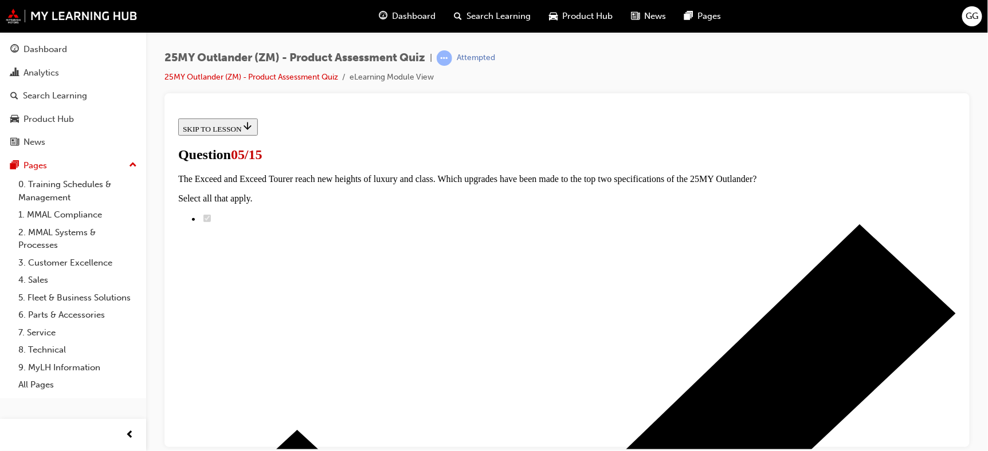
radio input "true"
drag, startPoint x: 387, startPoint y: 247, endPoint x: 392, endPoint y: 216, distance: 31.5
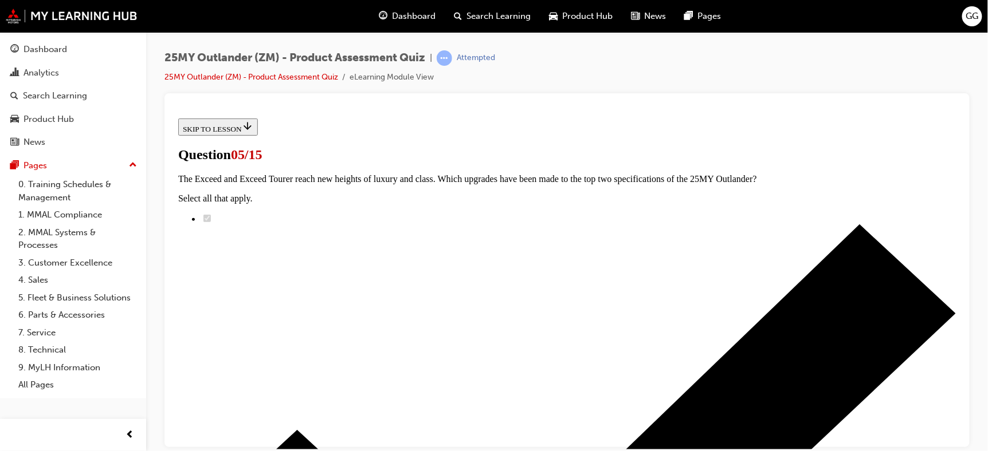
radio input "true"
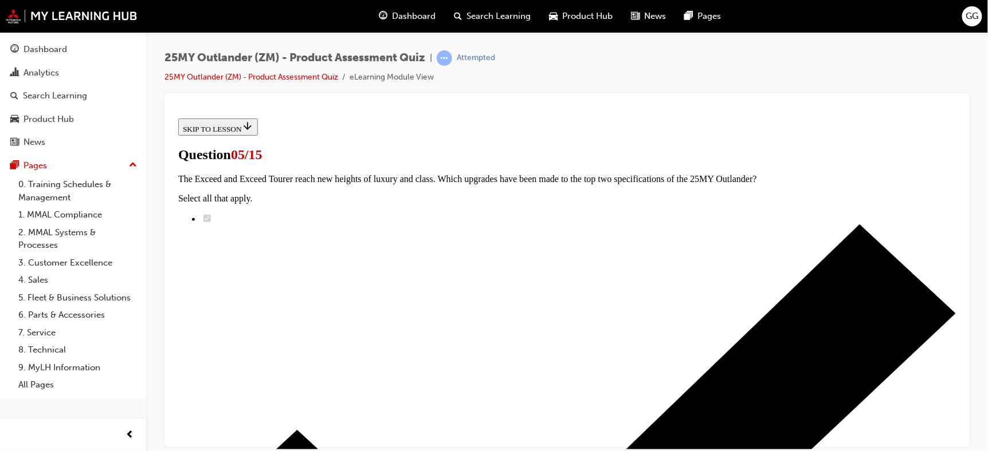
radio input "true"
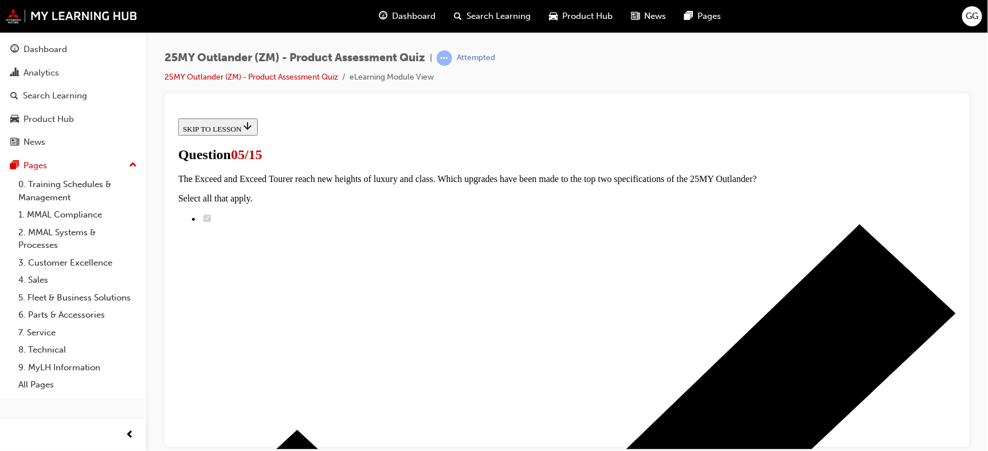
radio input "true"
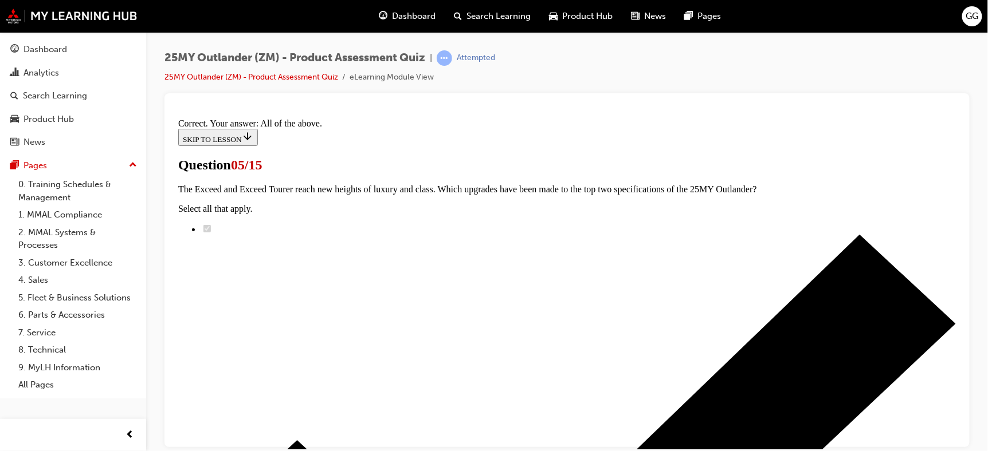
scroll to position [353, 0]
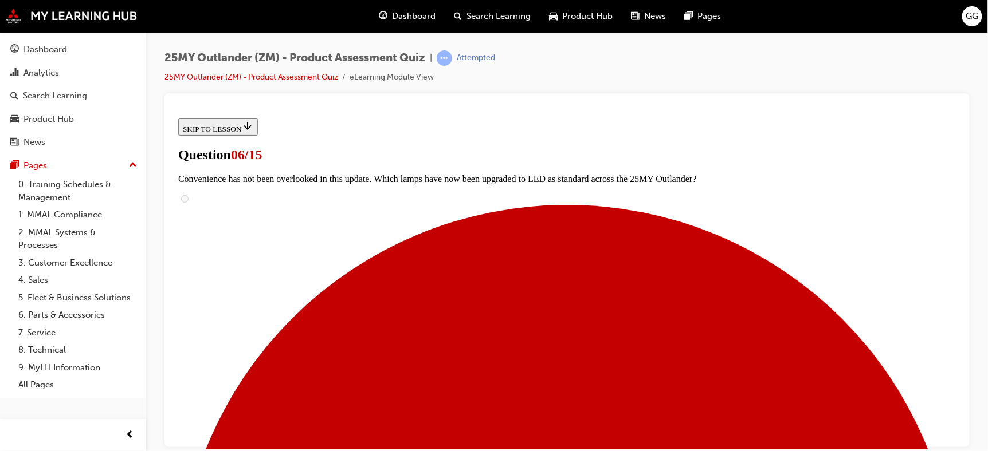
scroll to position [234, 0]
radio input "true"
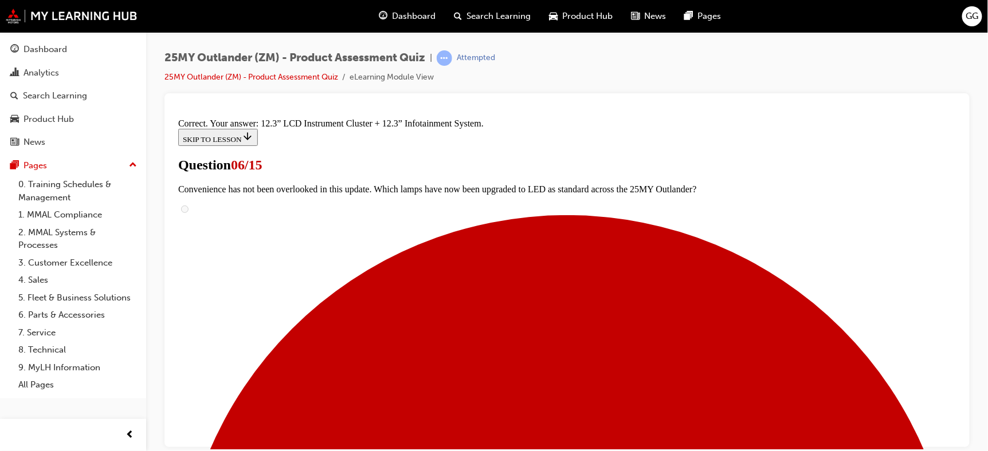
scroll to position [462, 0]
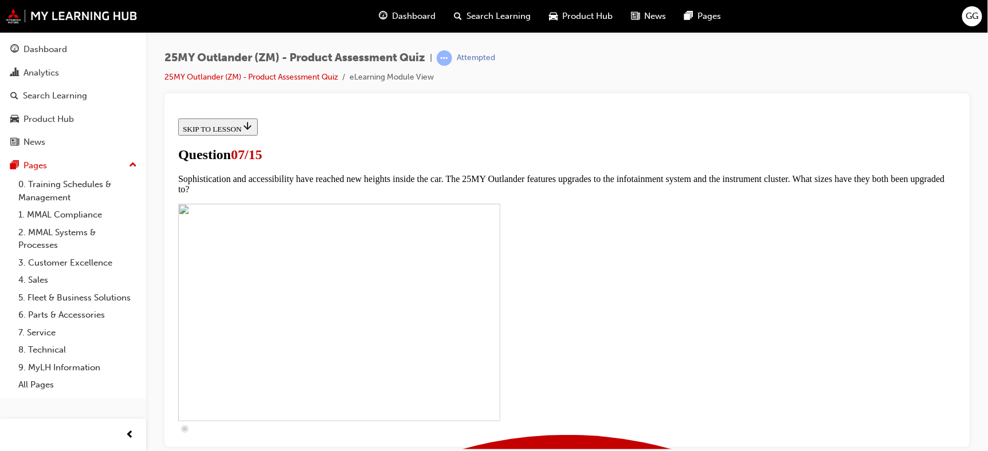
scroll to position [509, 0]
checkbox input "true"
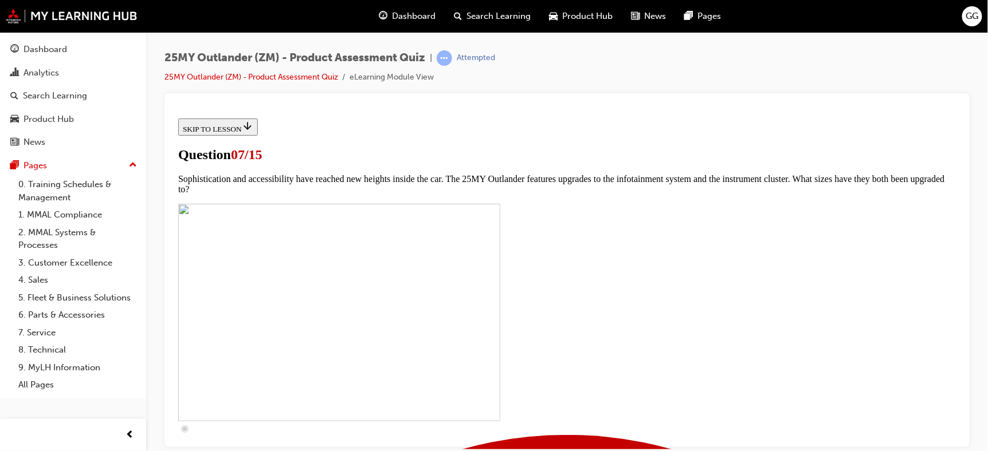
checkbox input "true"
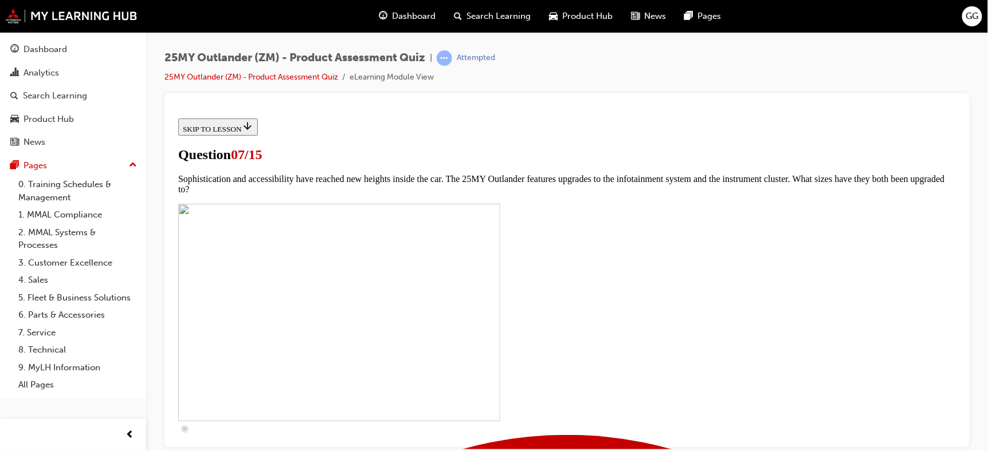
checkbox input "true"
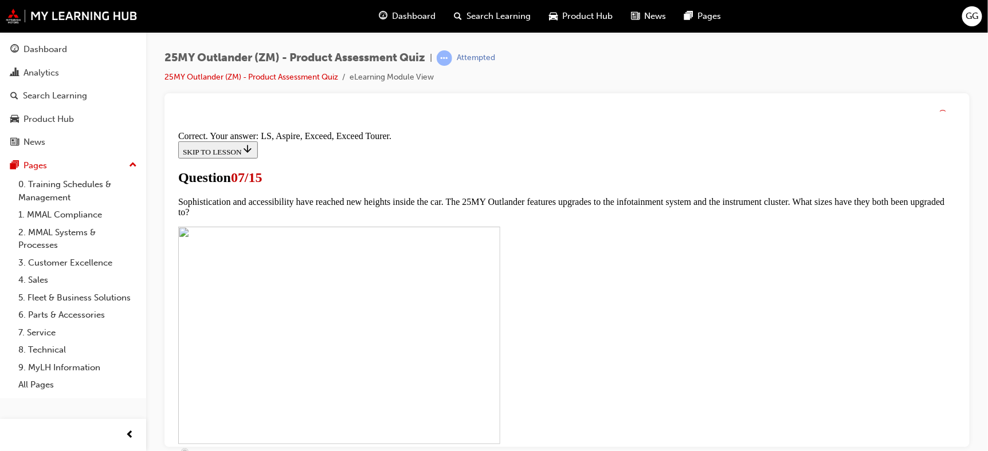
scroll to position [592, 0]
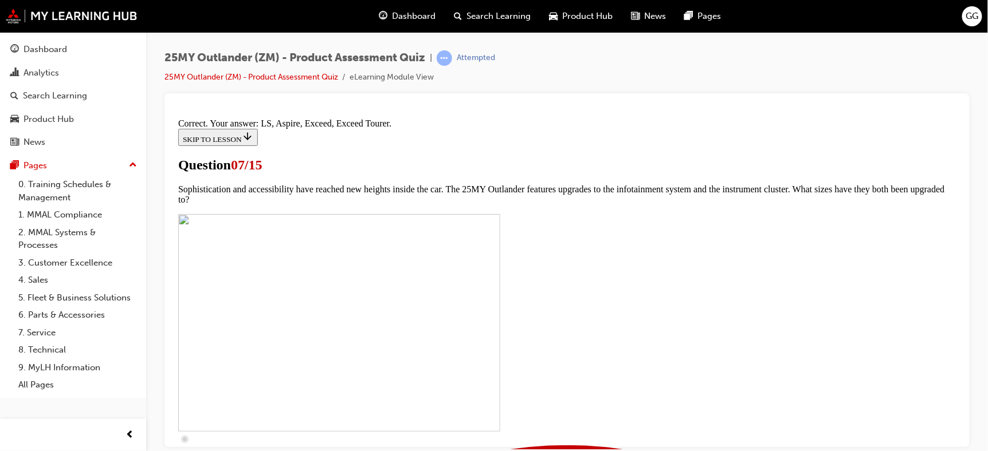
drag, startPoint x: 550, startPoint y: 398, endPoint x: 558, endPoint y: 363, distance: 35.9
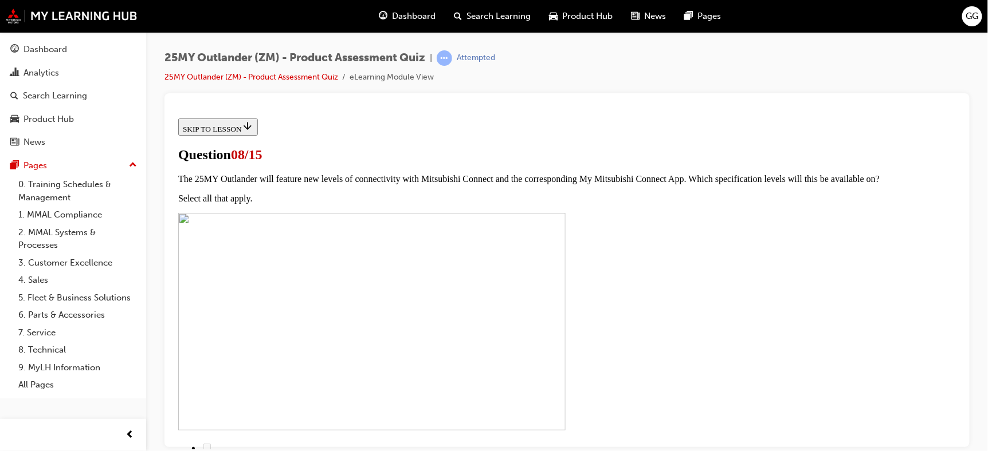
radio input "true"
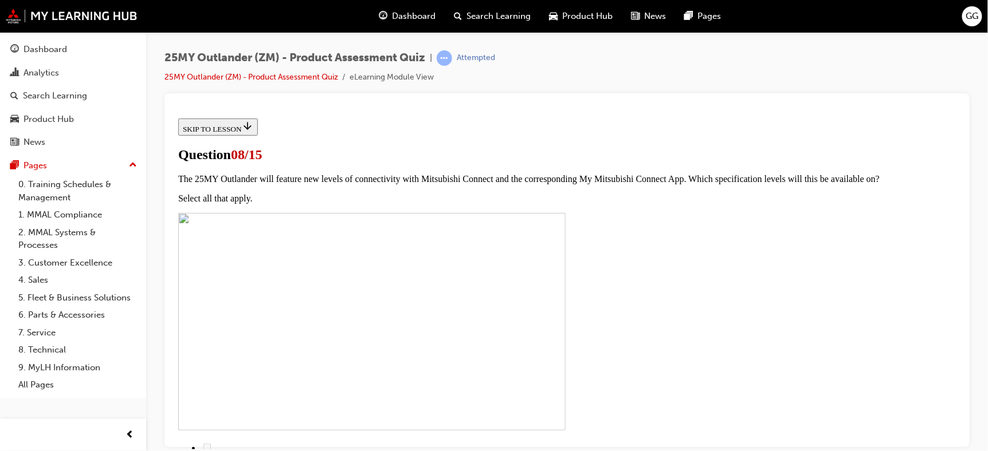
radio input "true"
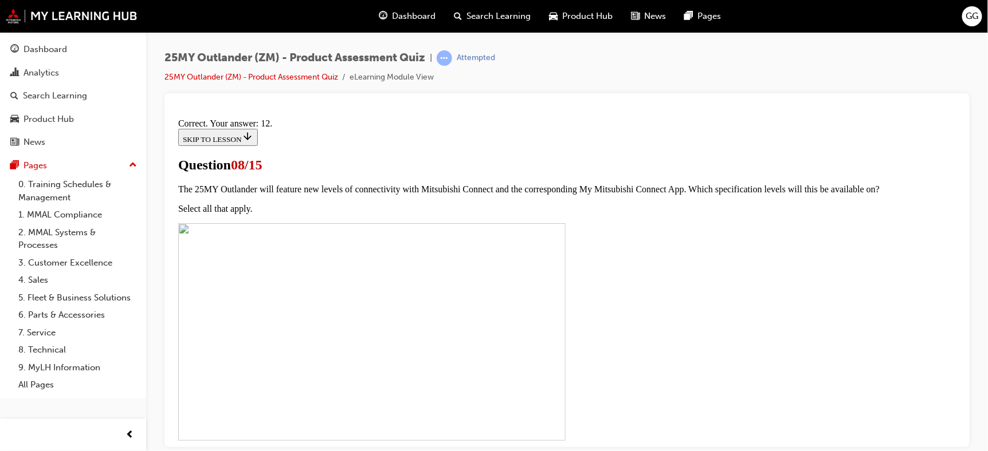
scroll to position [261, 0]
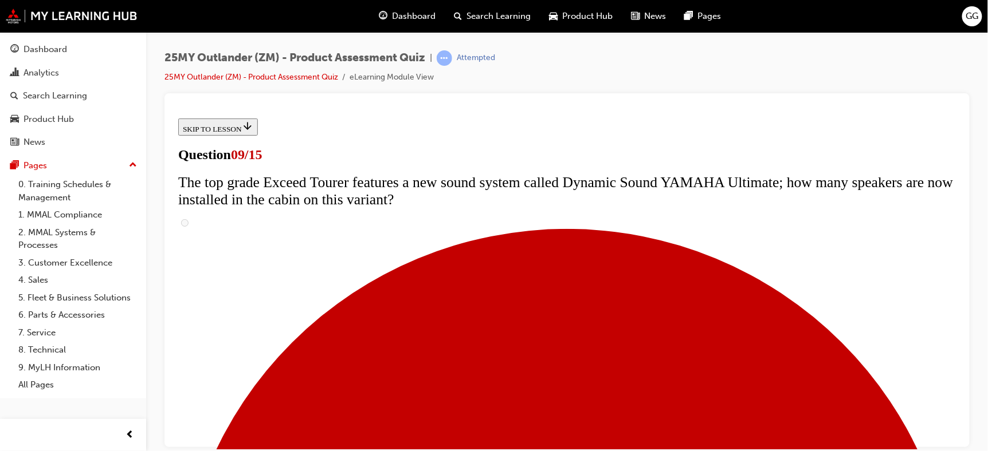
scroll to position [445, 0]
radio input "true"
drag, startPoint x: 383, startPoint y: 178, endPoint x: 392, endPoint y: 175, distance: 10.3
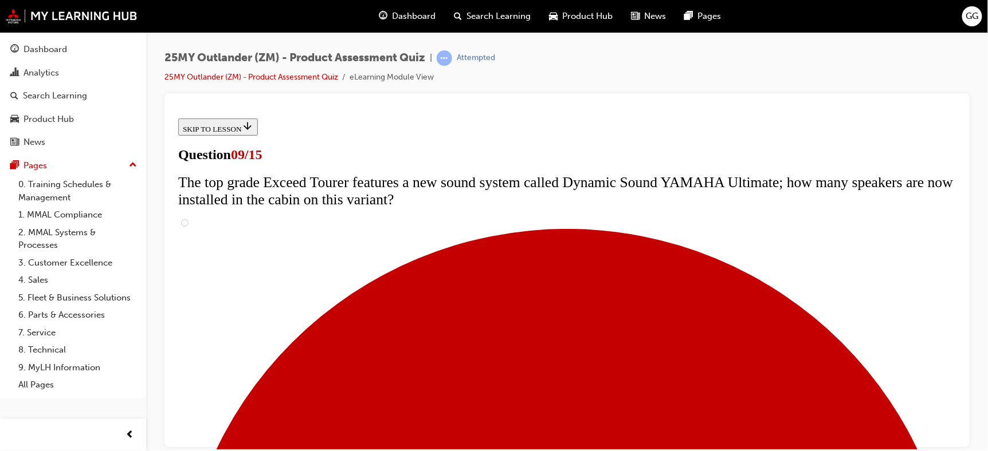
radio input "true"
drag, startPoint x: 384, startPoint y: 217, endPoint x: 390, endPoint y: 223, distance: 8.1
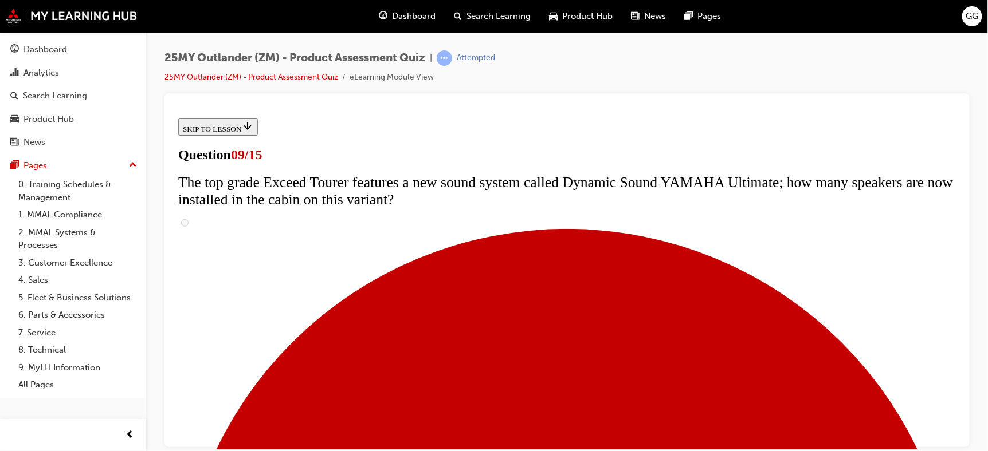
radio input "true"
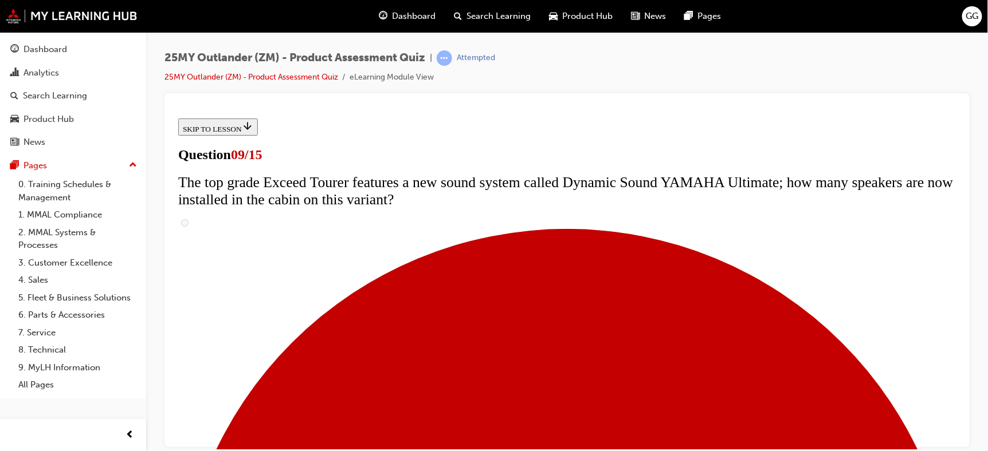
radio input "true"
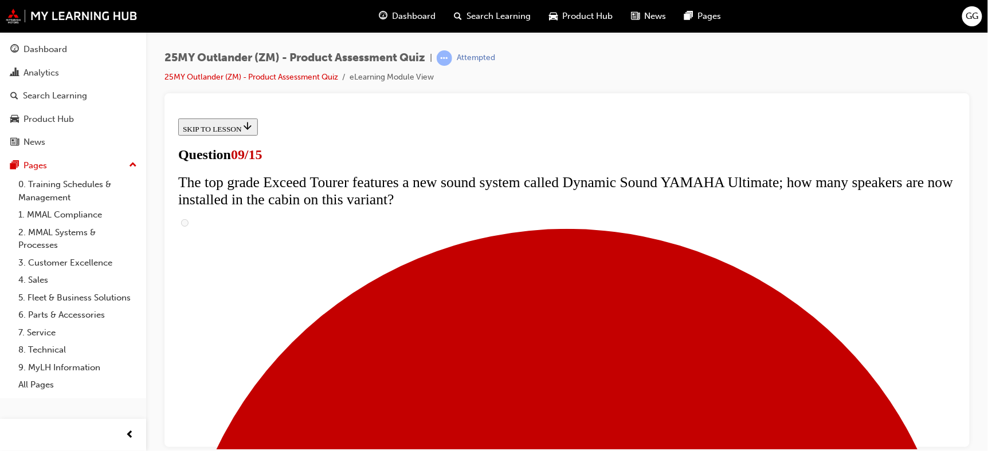
radio input "true"
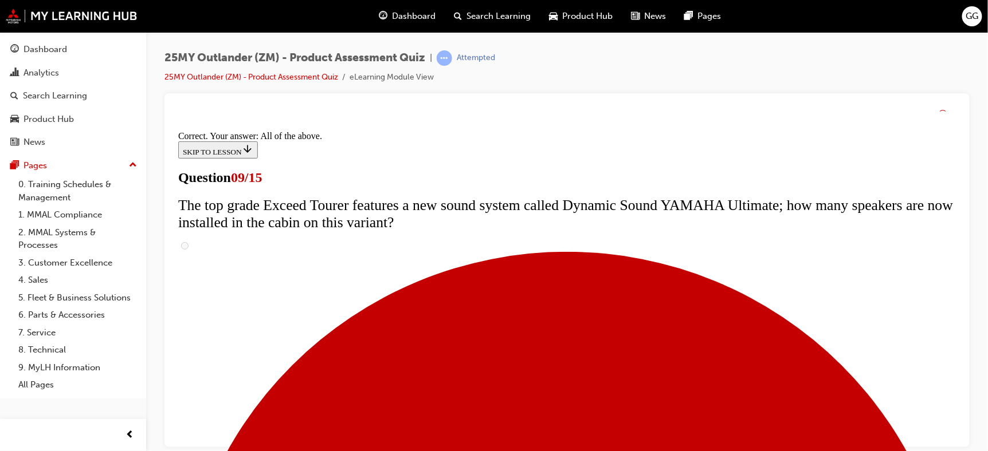
scroll to position [671, 0]
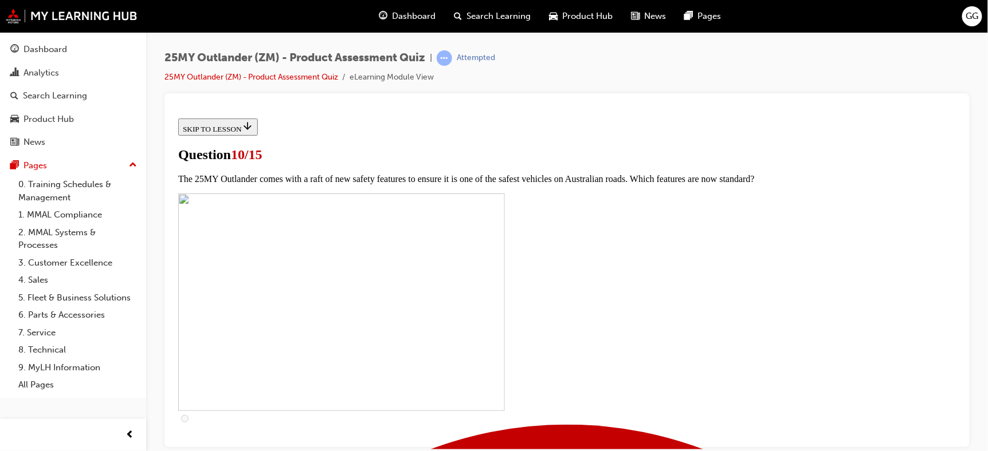
scroll to position [337, 0]
checkbox input "true"
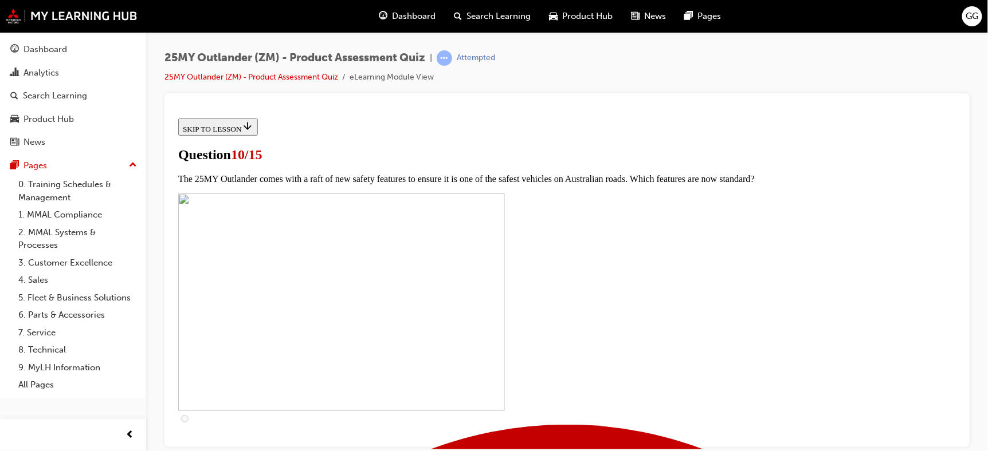
checkbox input "true"
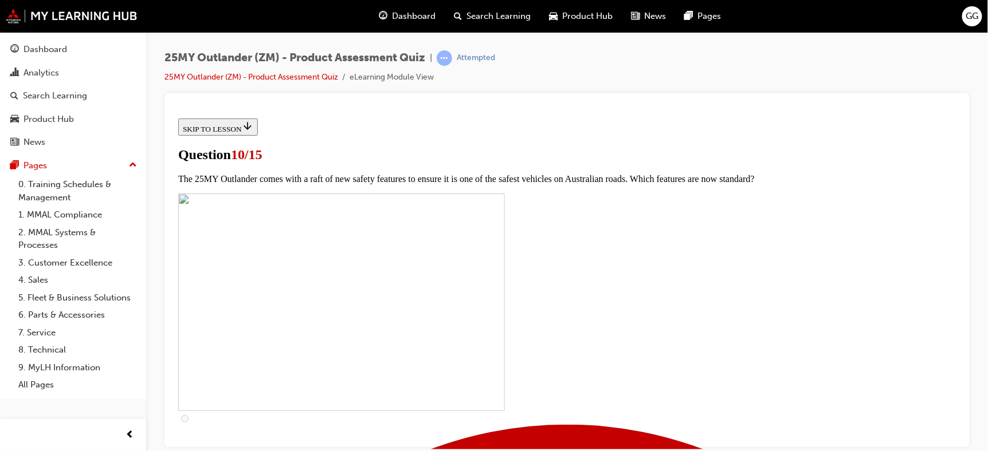
scroll to position [464, 0]
checkbox input "true"
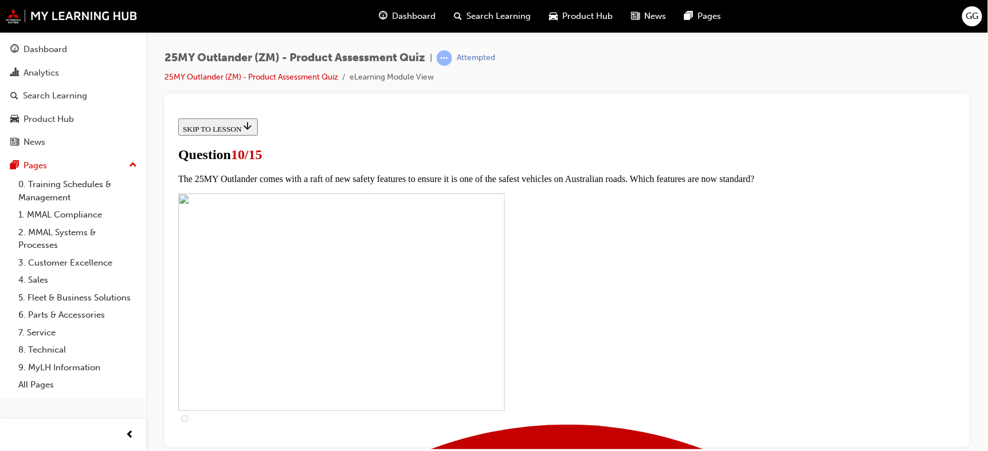
checkbox input "true"
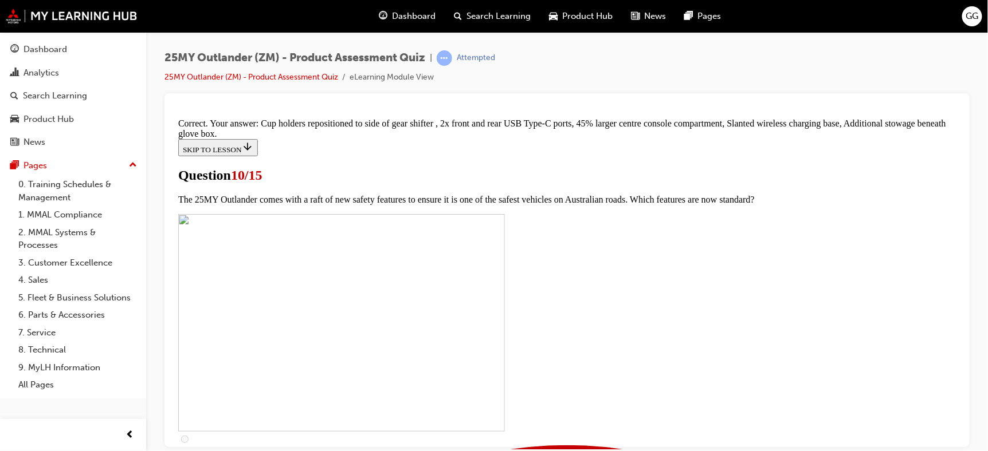
scroll to position [564, 0]
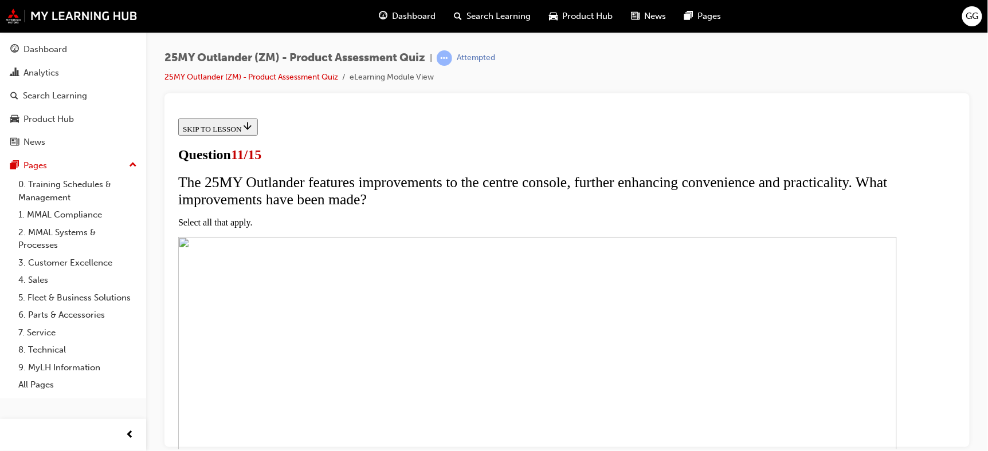
scroll to position [310, 0]
checkbox input "true"
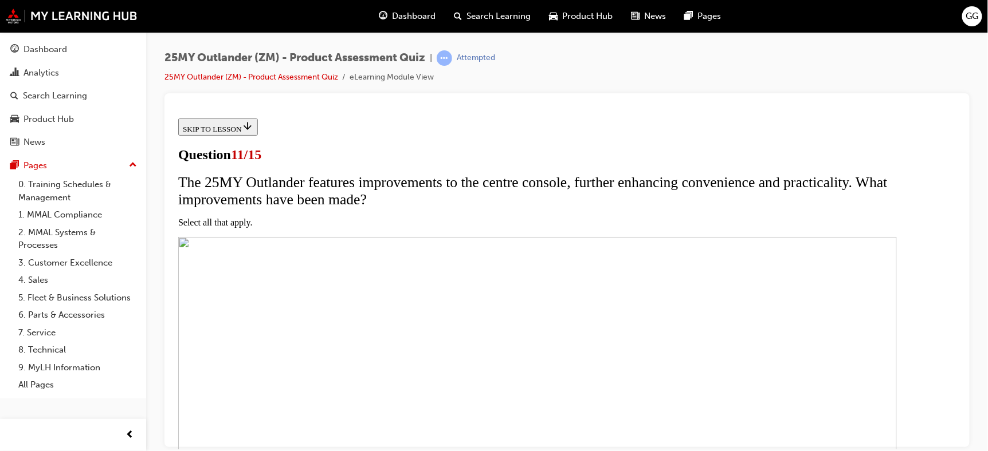
checkbox input "true"
checkbox input "false"
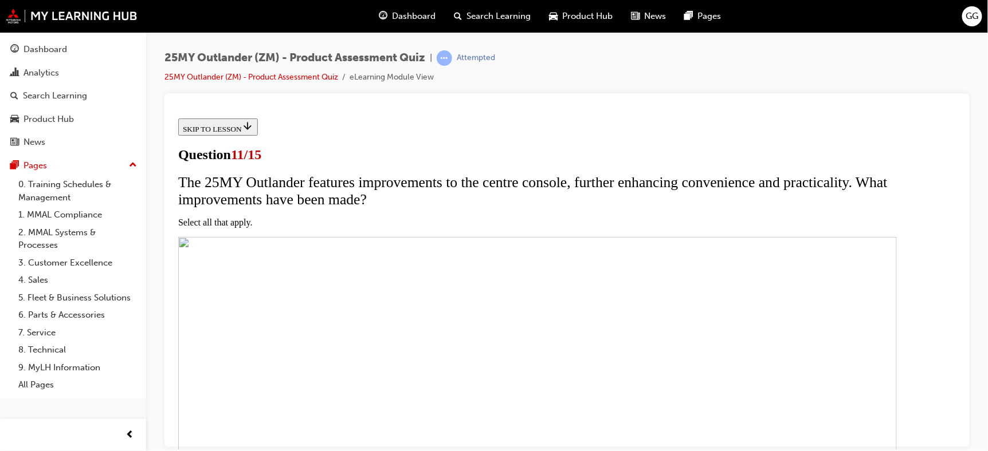
checkbox input "true"
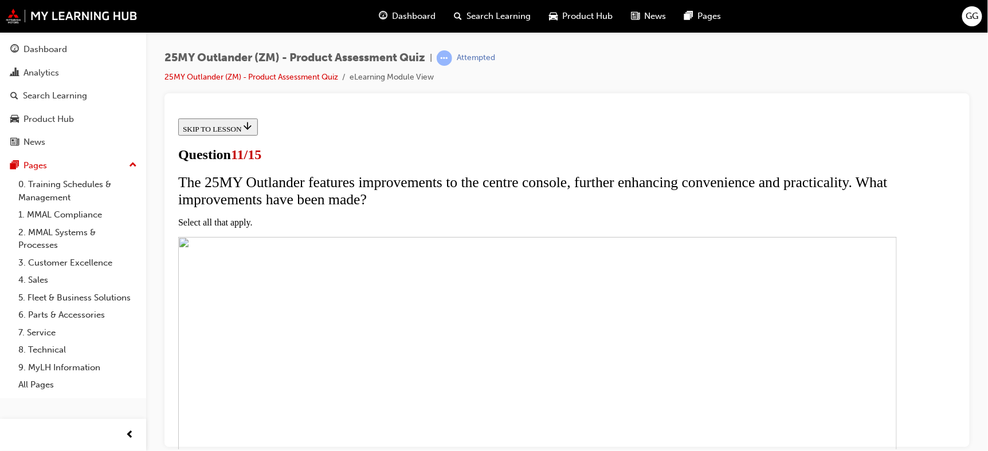
checkbox input "true"
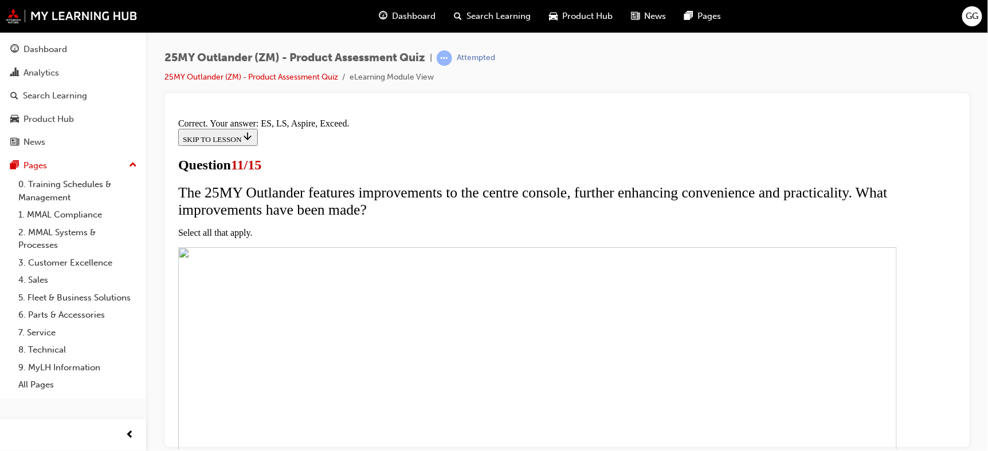
scroll to position [346, 0]
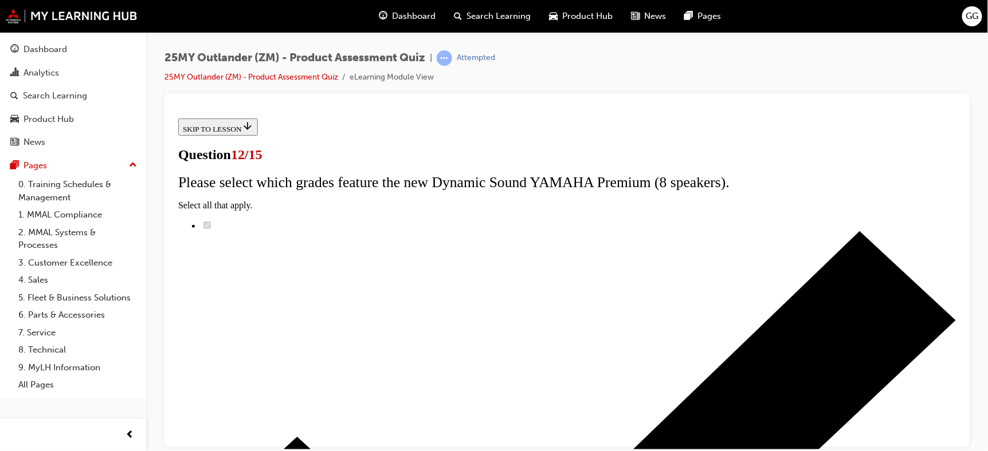
scroll to position [172, 0]
drag, startPoint x: 378, startPoint y: 217, endPoint x: 391, endPoint y: 210, distance: 15.1
radio input "true"
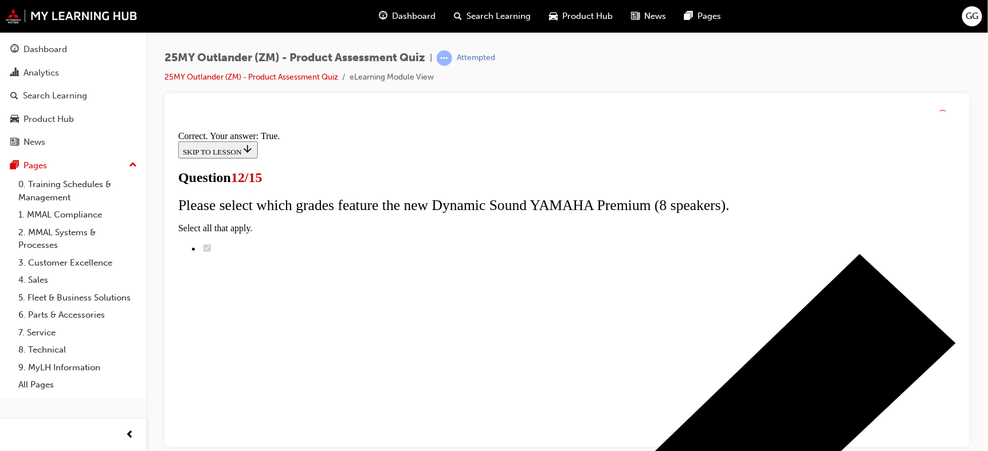
scroll to position [209, 0]
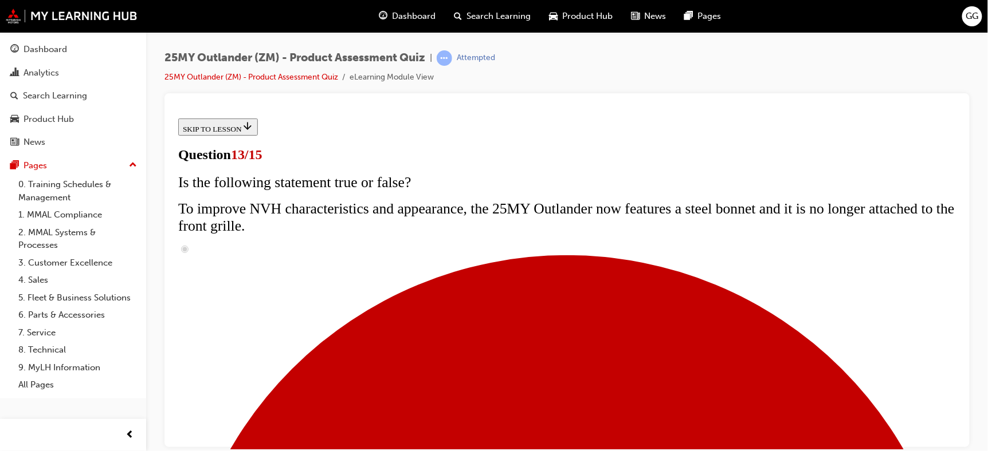
scroll to position [254, 0]
drag, startPoint x: 383, startPoint y: 346, endPoint x: 429, endPoint y: 365, distance: 49.6
radio input "true"
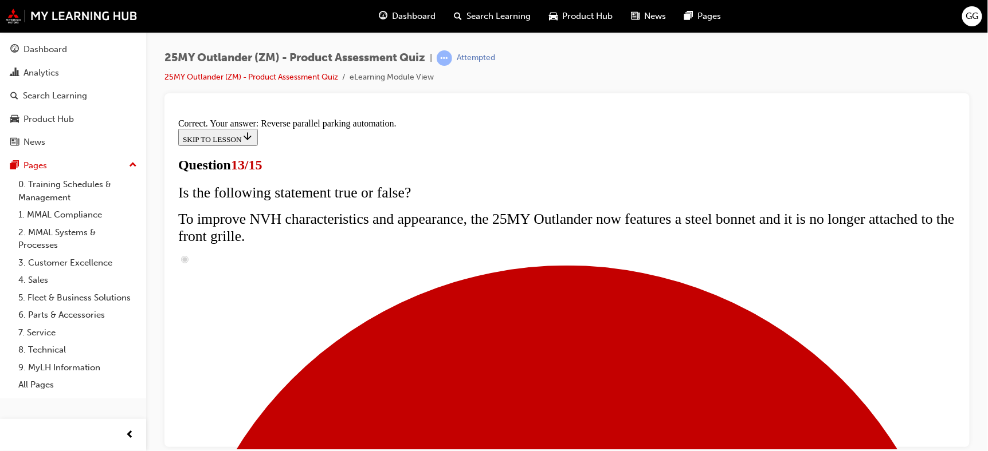
scroll to position [372, 0]
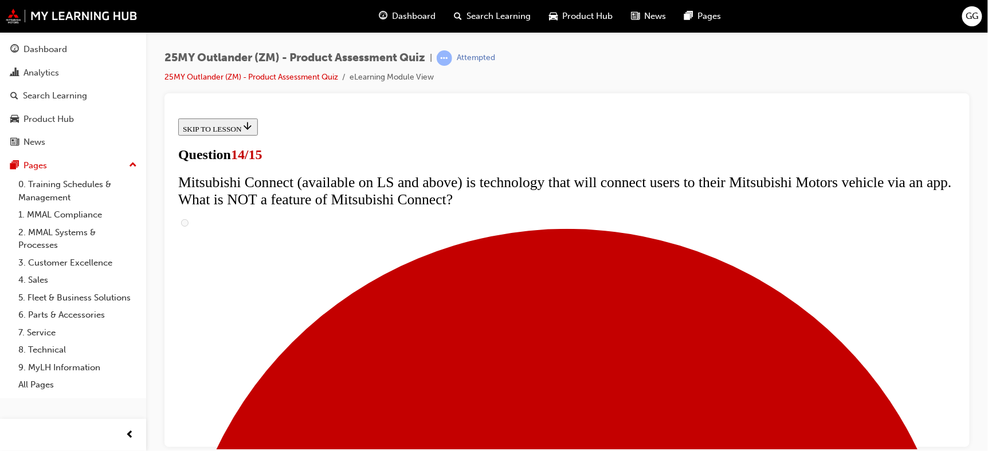
scroll to position [509, 0]
drag, startPoint x: 387, startPoint y: 269, endPoint x: 392, endPoint y: 273, distance: 6.7
radio input "true"
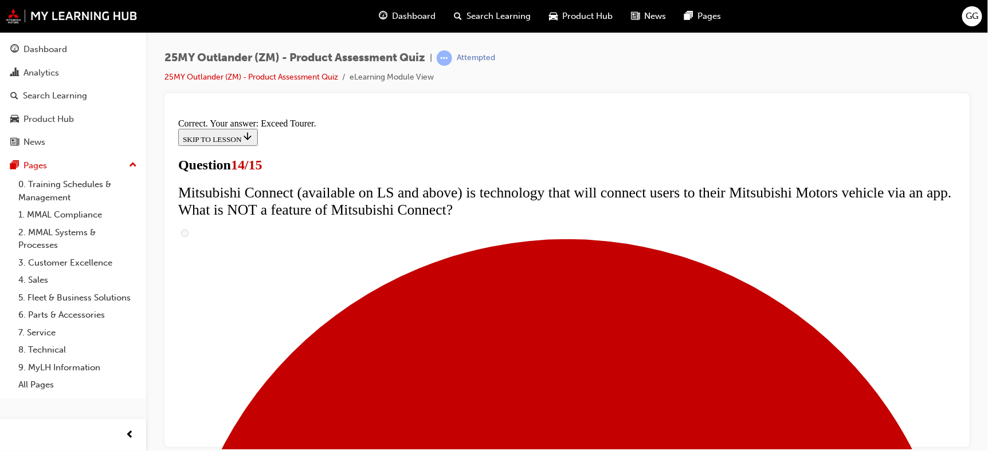
scroll to position [553, 0]
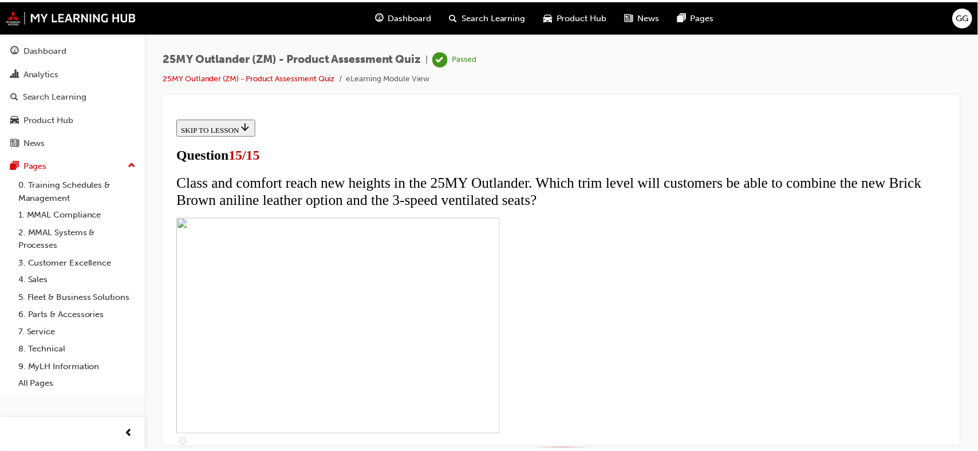
scroll to position [0, 0]
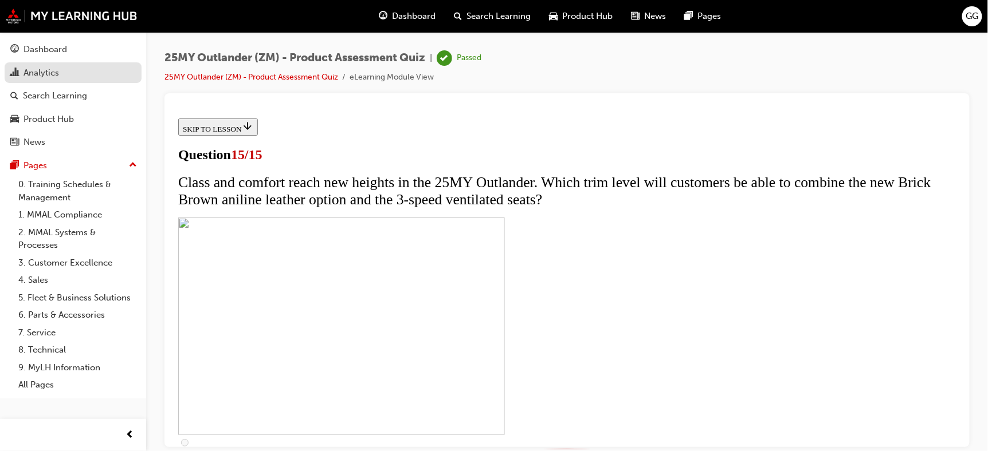
drag, startPoint x: 33, startPoint y: 75, endPoint x: 39, endPoint y: 73, distance: 6.5
click at [33, 75] on div "Analytics" at bounding box center [41, 72] width 36 height 13
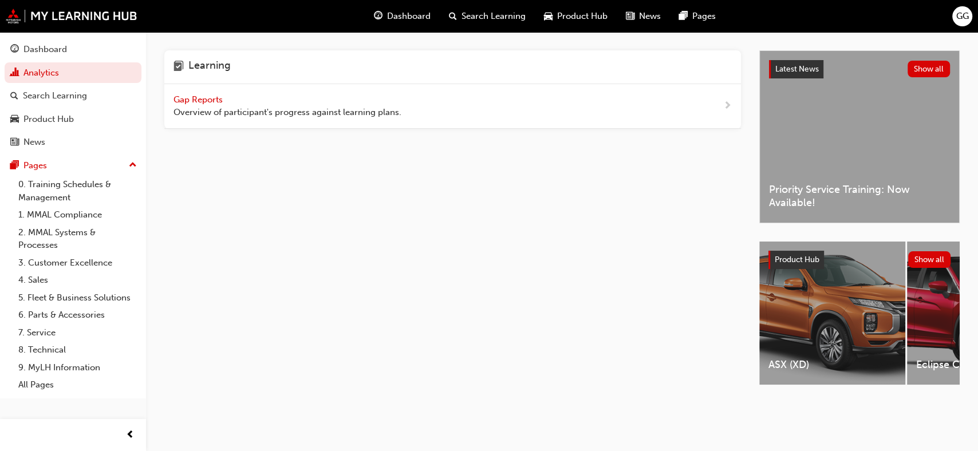
click at [205, 100] on span "Gap Reports" at bounding box center [200, 100] width 52 height 10
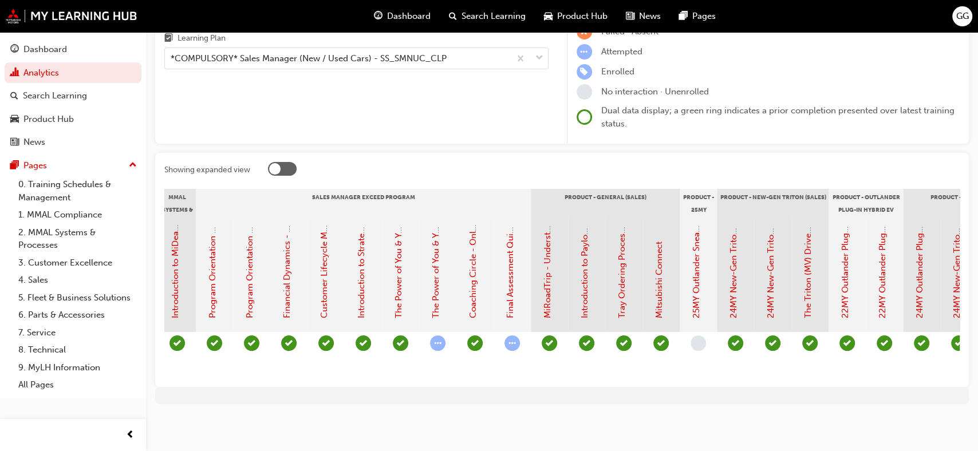
scroll to position [0, 1519]
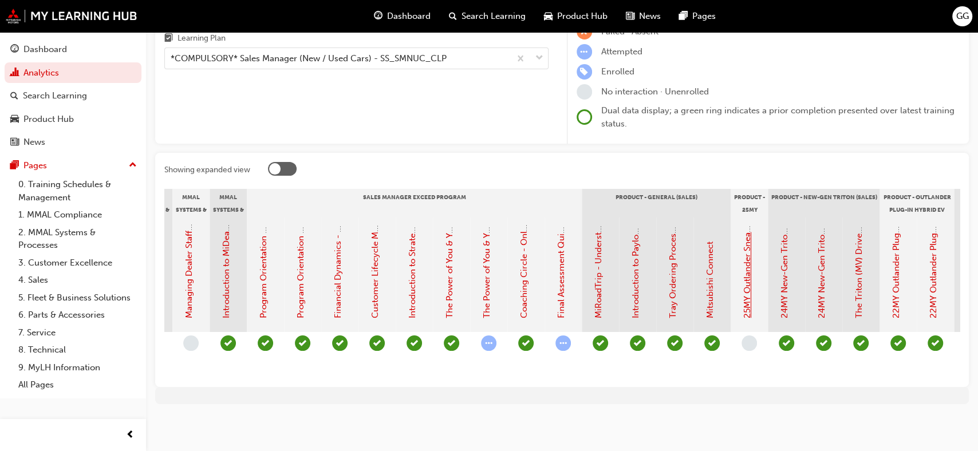
click at [749, 268] on link "25MY Outlander Sneak Peek Video" at bounding box center [747, 250] width 10 height 136
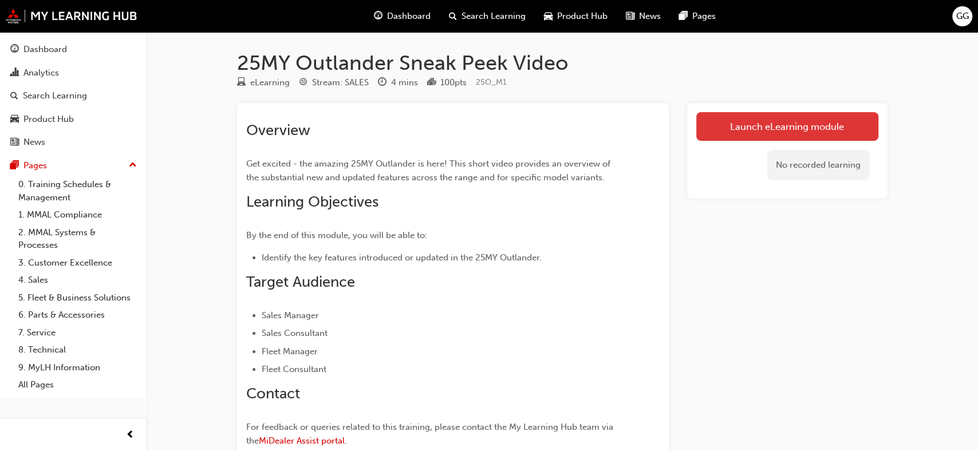
click at [769, 129] on link "Launch eLearning module" at bounding box center [788, 126] width 182 height 29
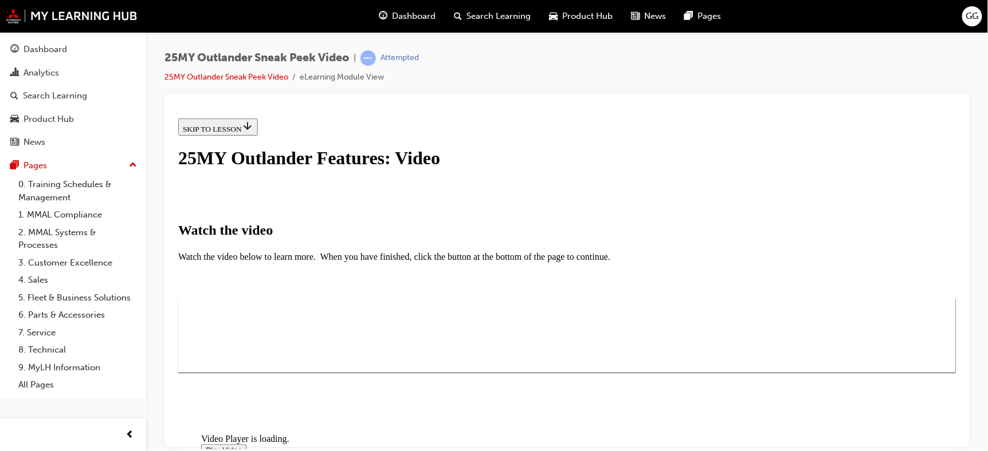
click at [205, 446] on span "Video player" at bounding box center [205, 450] width 0 height 9
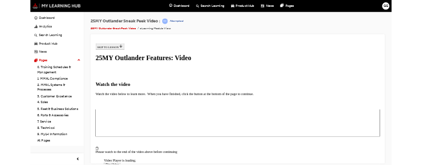
scroll to position [189, 0]
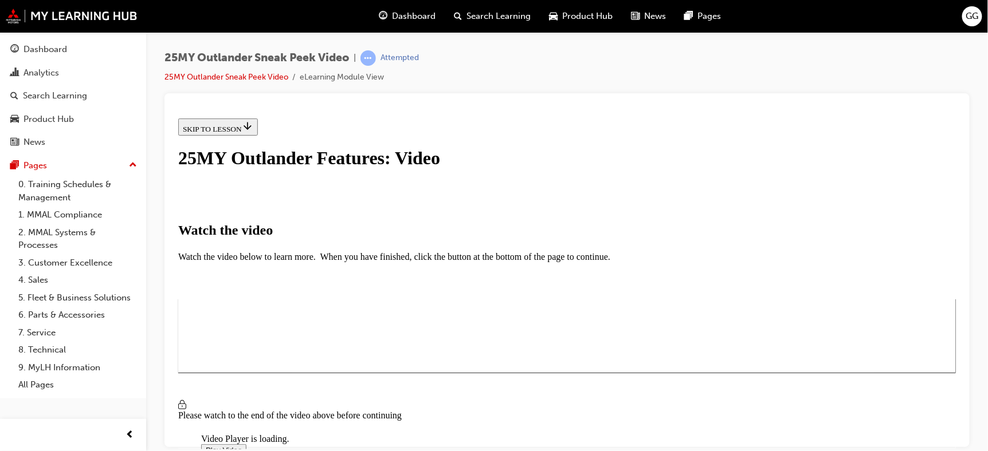
drag, startPoint x: 294, startPoint y: 429, endPoint x: 535, endPoint y: 422, distance: 240.7
drag, startPoint x: 299, startPoint y: 429, endPoint x: 414, endPoint y: 422, distance: 114.8
click at [372, 335] on video "Video player" at bounding box center [287, 378] width 172 height 86
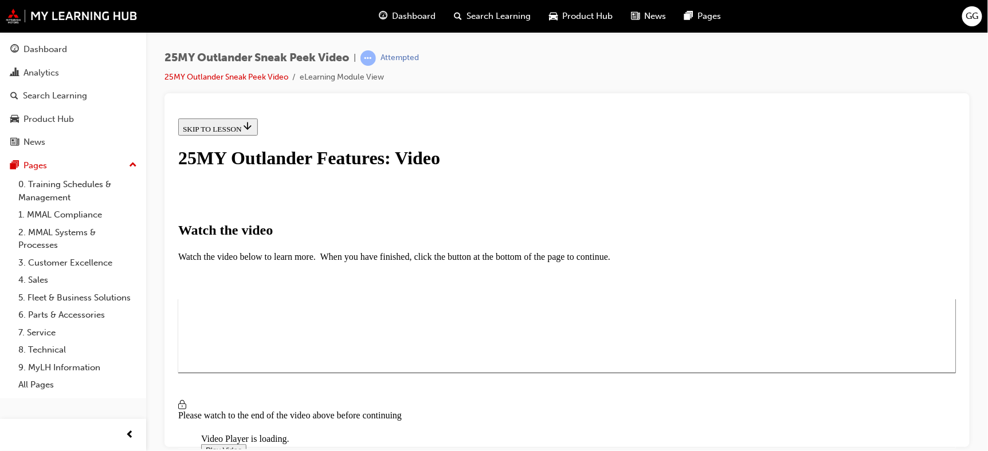
click at [205, 446] on span "Video player" at bounding box center [205, 450] width 0 height 9
drag, startPoint x: 420, startPoint y: 429, endPoint x: 678, endPoint y: 427, distance: 258.4
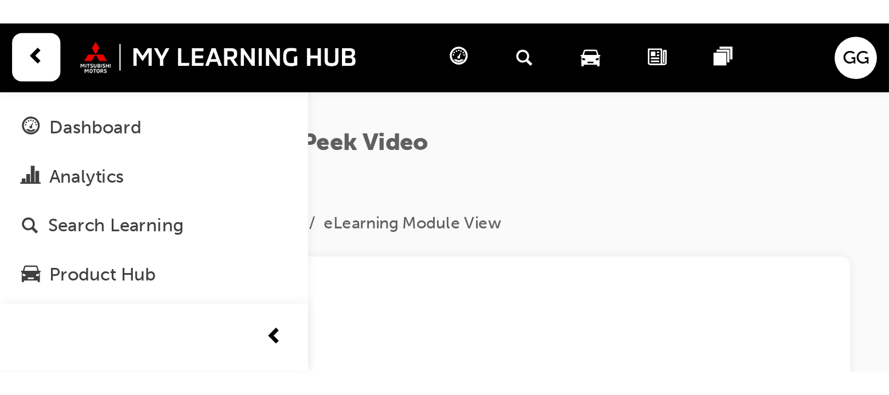
scroll to position [192, 0]
